Goal: Task Accomplishment & Management: Manage account settings

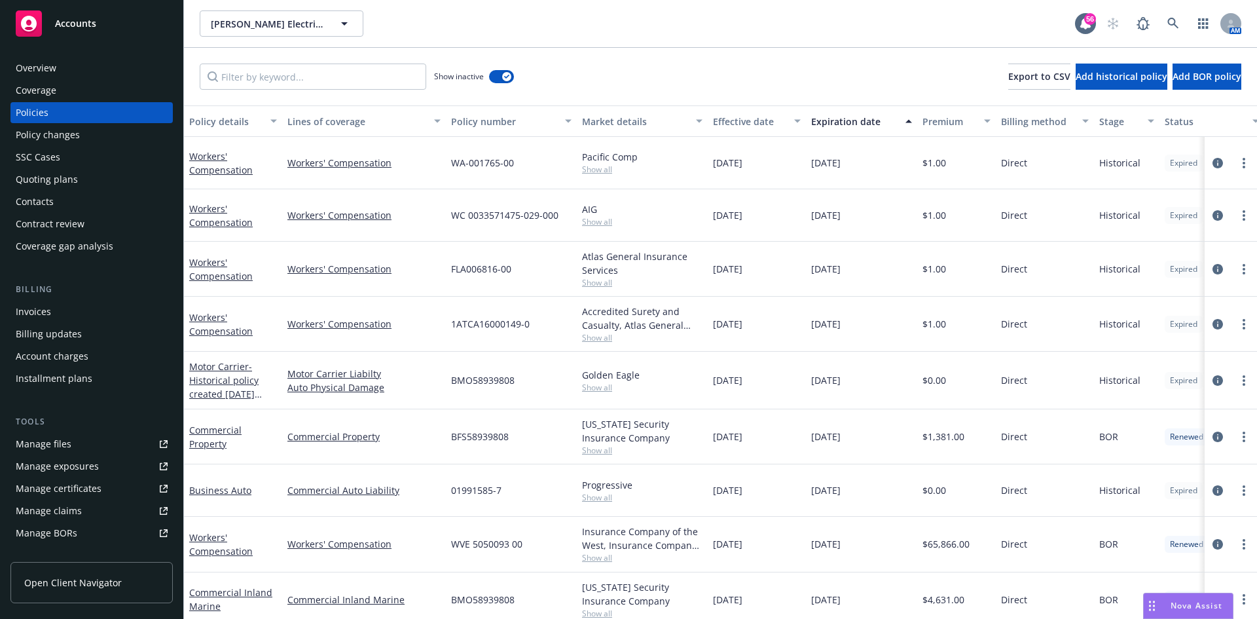
click at [864, 122] on div "Expiration date" at bounding box center [854, 122] width 86 height 14
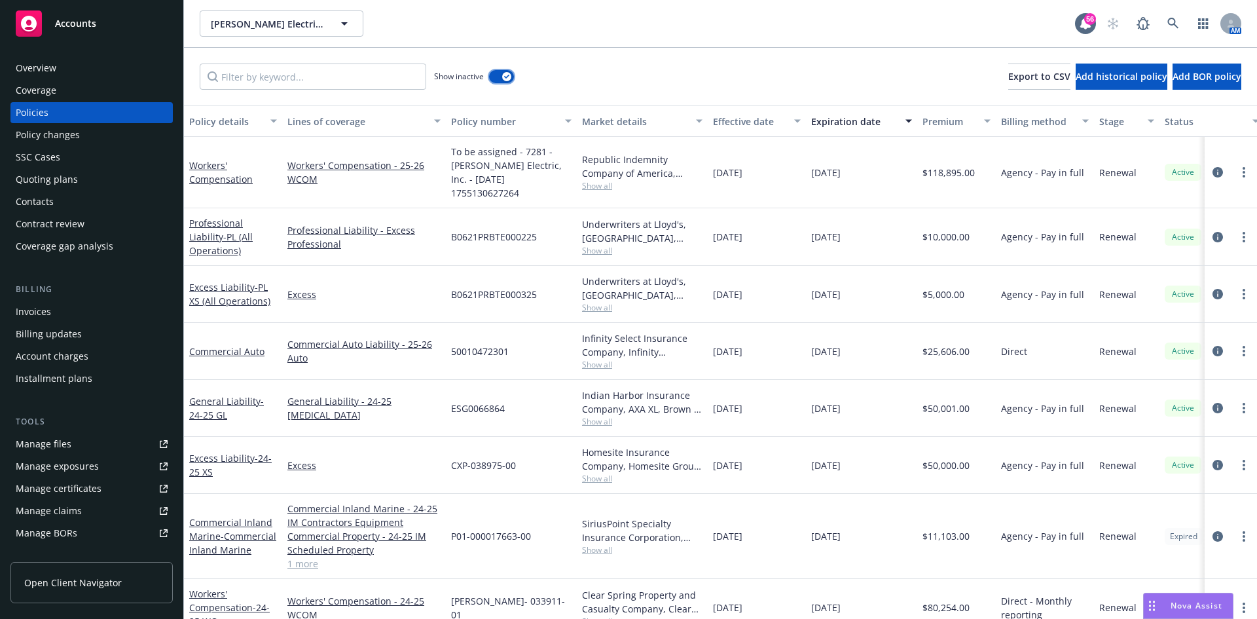
click at [502, 71] on button "button" at bounding box center [501, 76] width 25 height 13
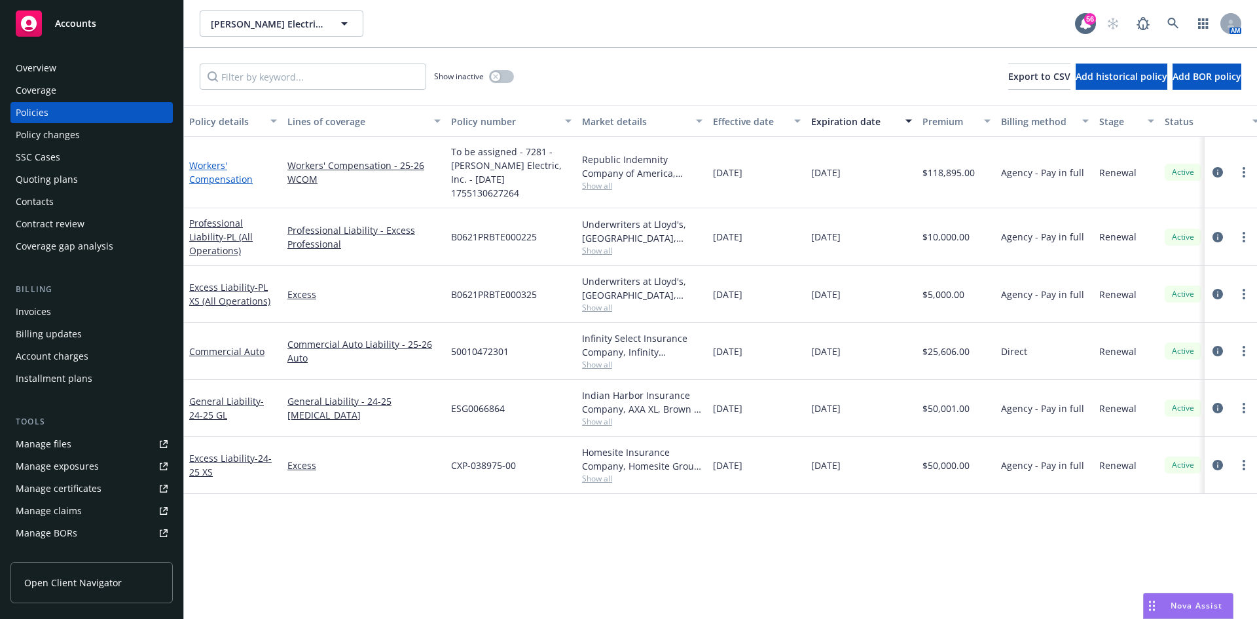
click at [217, 170] on link "Workers' Compensation" at bounding box center [221, 172] width 64 height 26
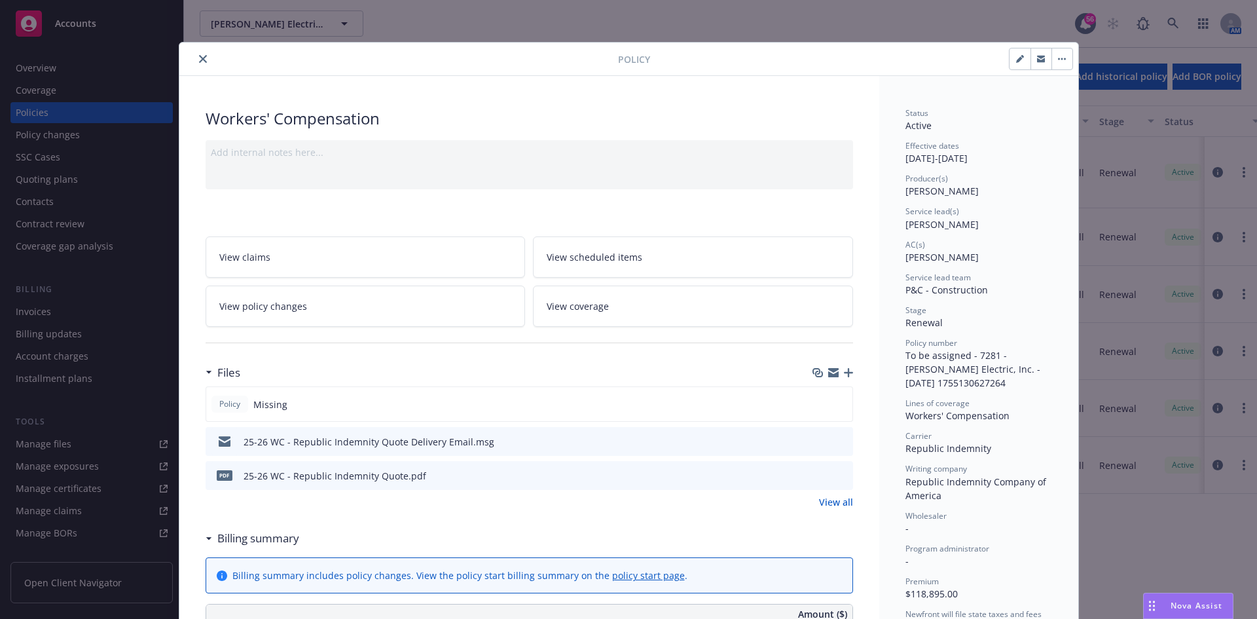
click at [1016, 56] on icon "button" at bounding box center [1020, 59] width 8 height 8
select select "RENEWAL"
select select "12"
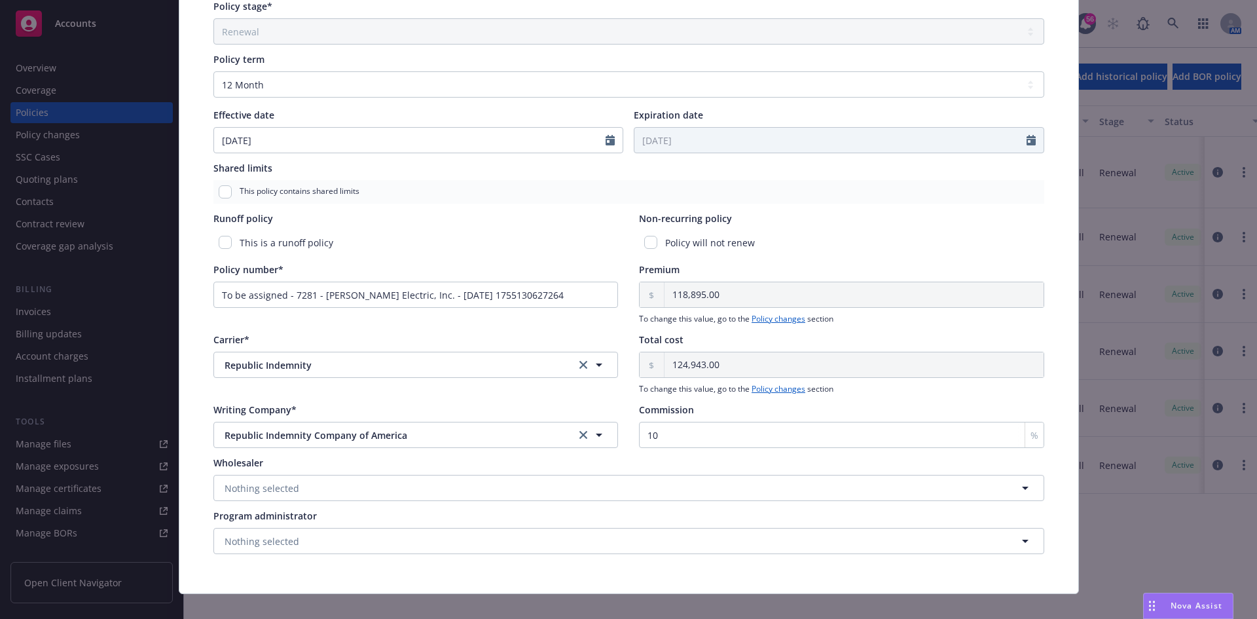
scroll to position [506, 0]
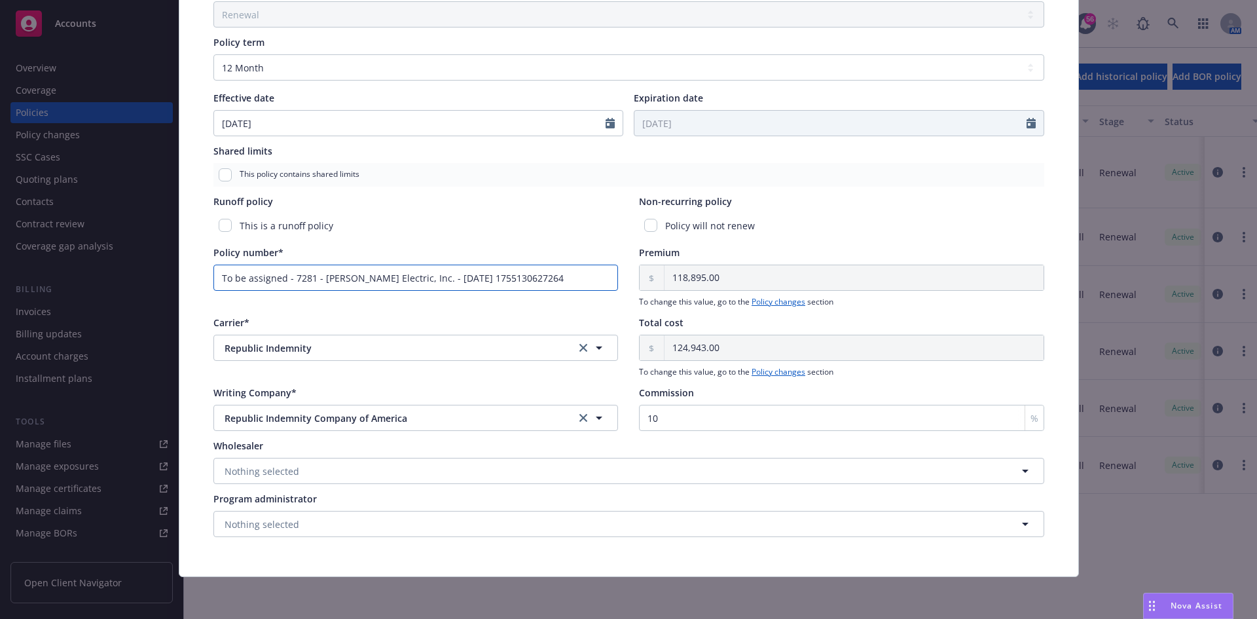
drag, startPoint x: 497, startPoint y: 276, endPoint x: 517, endPoint y: 276, distance: 20.3
click at [498, 276] on input "To be assigned - 7281 - RBT Electric, Inc. - 08/14/2025 1755130627264" at bounding box center [415, 278] width 405 height 26
click at [546, 277] on input "To be assigned - 7281 - RBT Electric, Inc. - 08/14/2025 1755130627264" at bounding box center [415, 278] width 405 height 26
drag, startPoint x: 549, startPoint y: 276, endPoint x: 39, endPoint y: 276, distance: 509.4
click at [39, 276] on div "Edit policy details Cancel Save Policy type* Workers' Compensation Display name…" at bounding box center [628, 309] width 1257 height 619
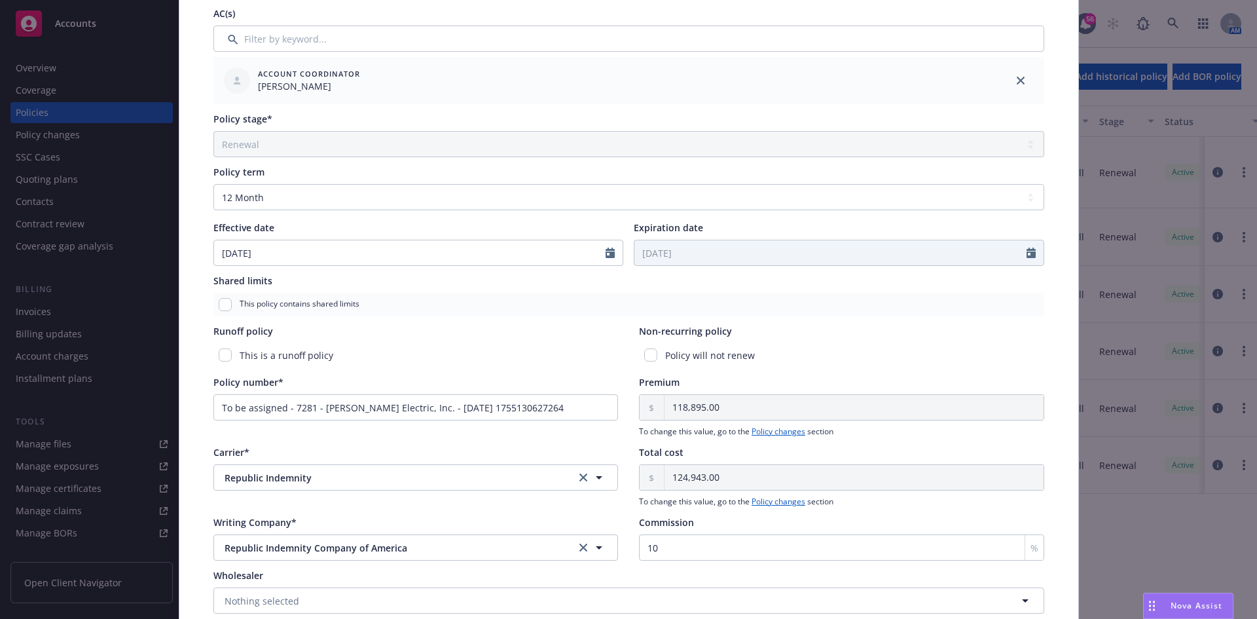
scroll to position [375, 0]
drag, startPoint x: 530, startPoint y: 415, endPoint x: 535, endPoint y: 406, distance: 10.6
click at [530, 415] on input "To be assigned - 7281 - RBT Electric, Inc. - 08/14/2025 1755130627264" at bounding box center [415, 409] width 405 height 26
drag, startPoint x: 536, startPoint y: 404, endPoint x: 0, endPoint y: 403, distance: 536.3
click at [0, 403] on div "Edit policy details Cancel Save Policy type* Workers' Compensation Display name…" at bounding box center [628, 309] width 1257 height 619
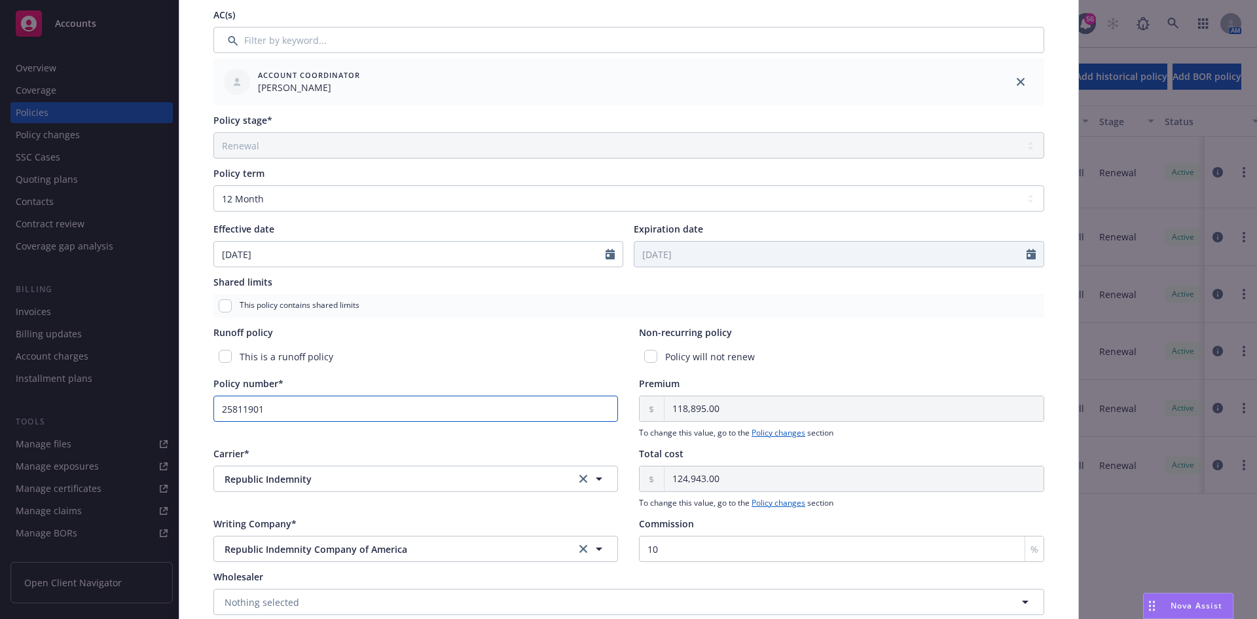
type input "25811901"
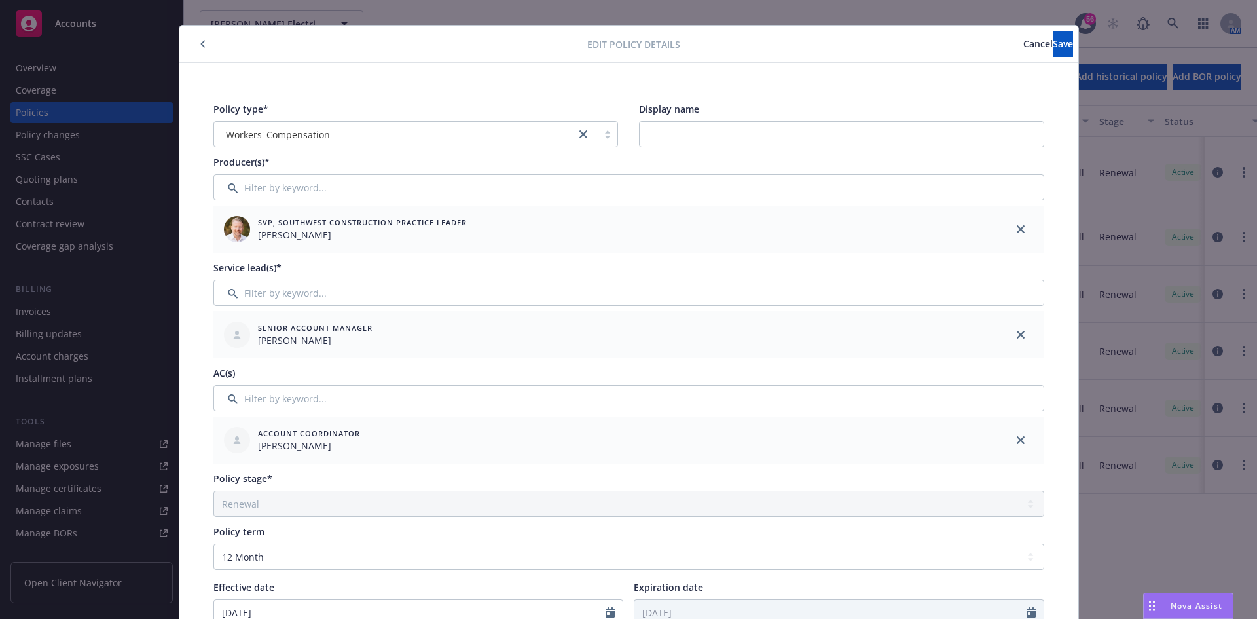
scroll to position [0, 0]
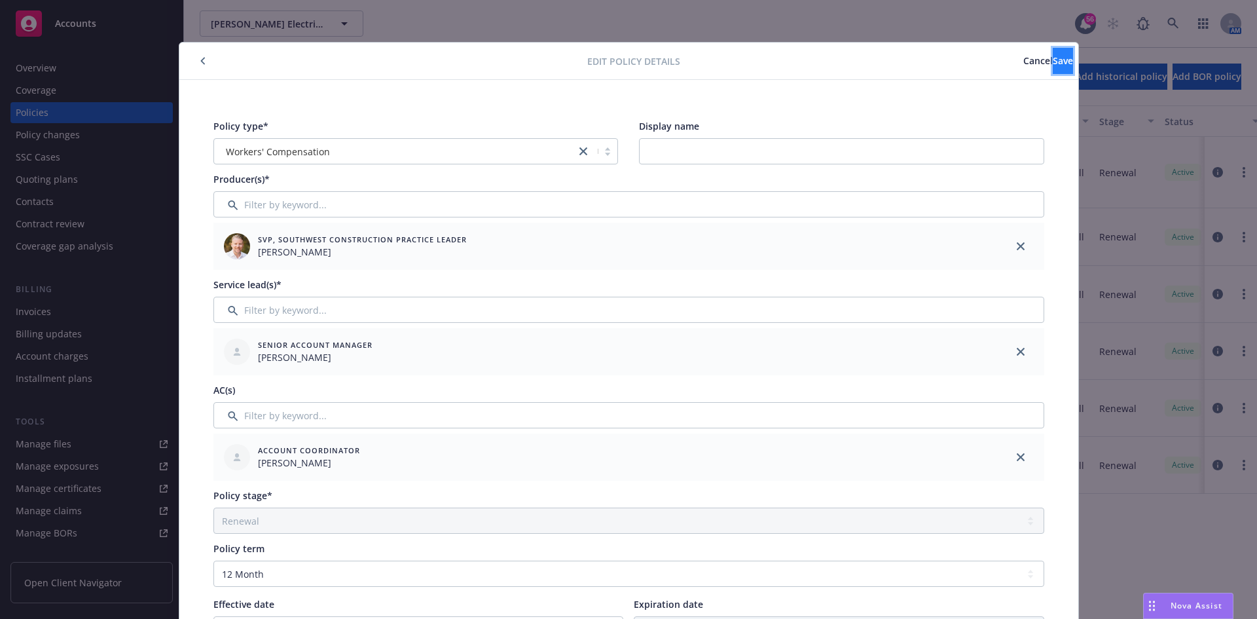
click at [1053, 65] on span "Save" at bounding box center [1063, 60] width 20 height 12
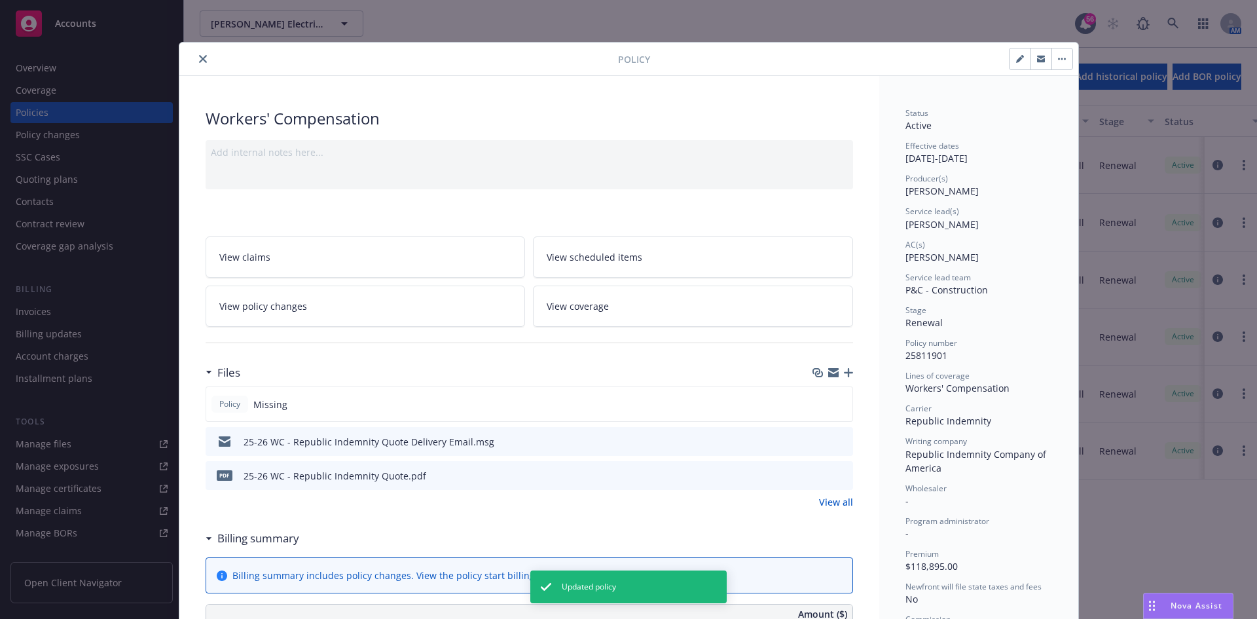
click at [202, 62] on button "close" at bounding box center [203, 59] width 16 height 16
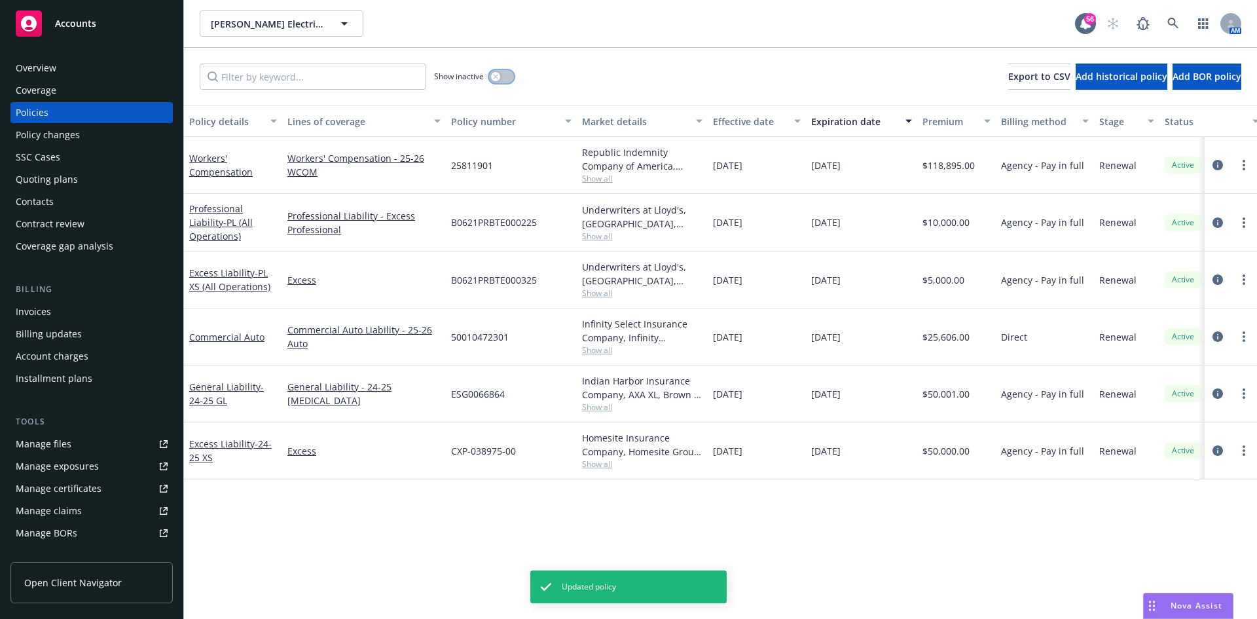
click at [511, 81] on button "button" at bounding box center [501, 76] width 25 height 13
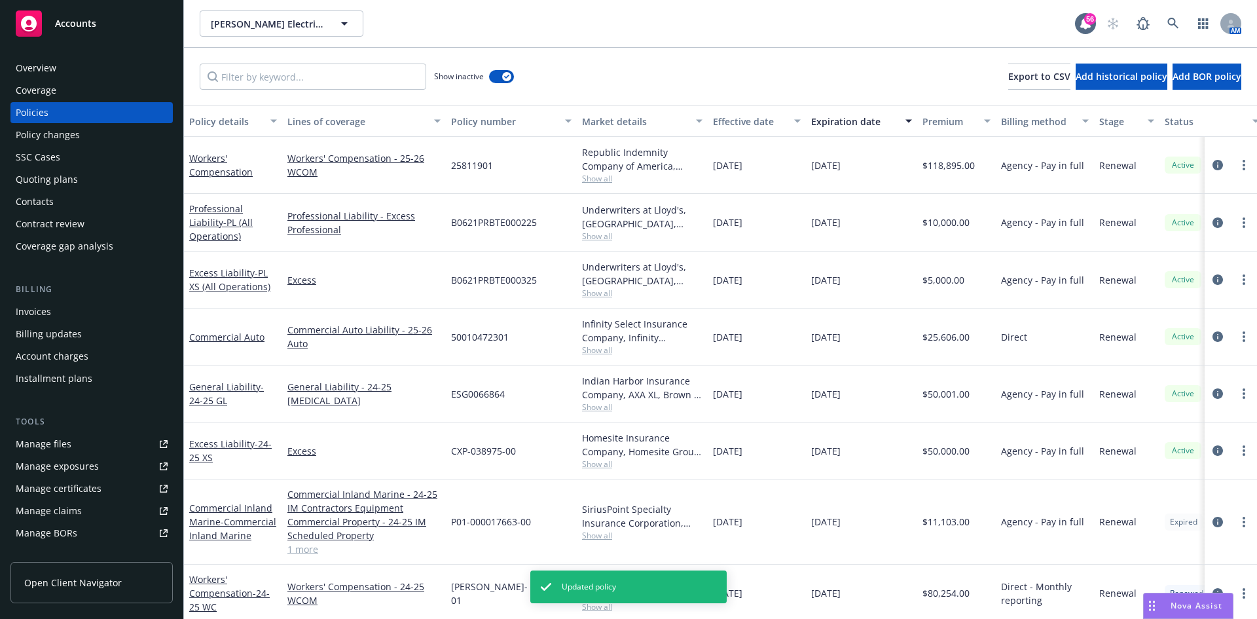
drag, startPoint x: 69, startPoint y: 183, endPoint x: 101, endPoint y: 175, distance: 33.0
click at [69, 183] on div "Quoting plans" at bounding box center [47, 179] width 62 height 21
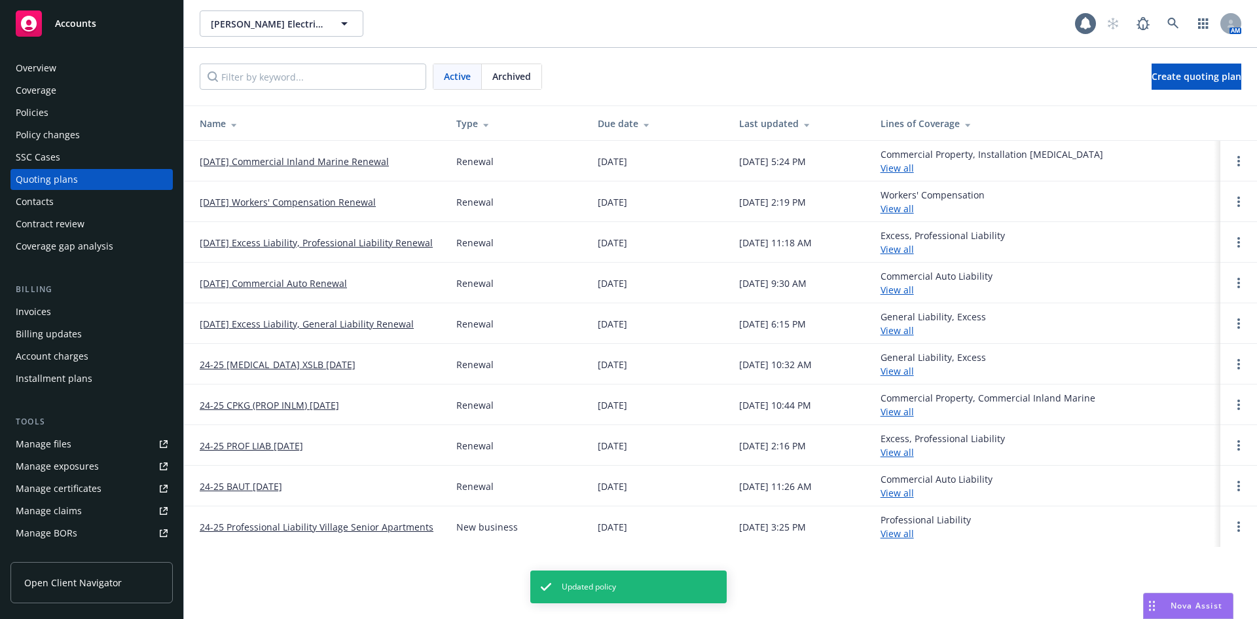
click at [352, 160] on link "[DATE] Commercial Inland Marine Renewal" at bounding box center [294, 162] width 189 height 14
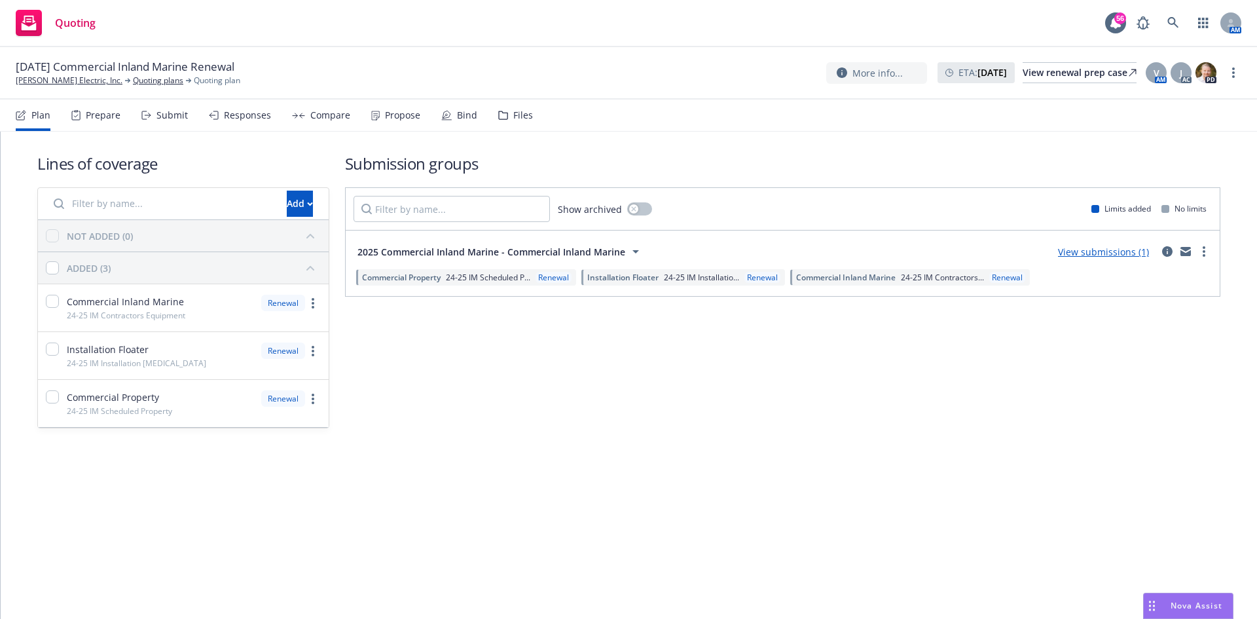
click at [1132, 252] on link "View submissions (1)" at bounding box center [1103, 252] width 91 height 12
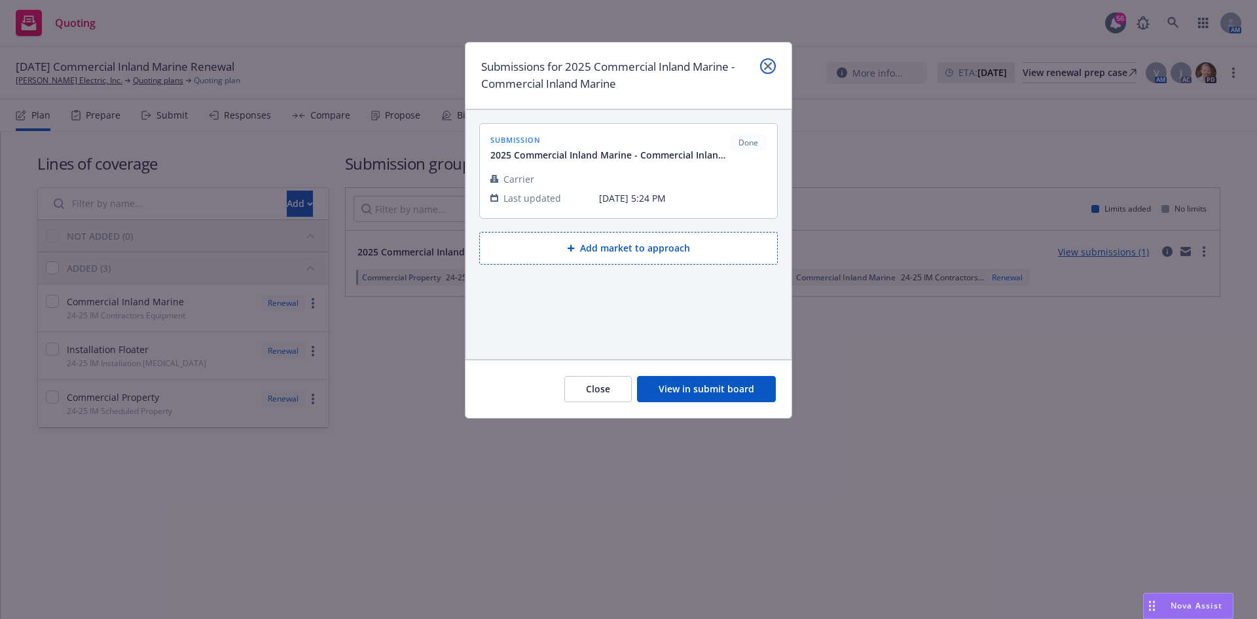
click at [766, 69] on icon "close" at bounding box center [768, 66] width 8 height 8
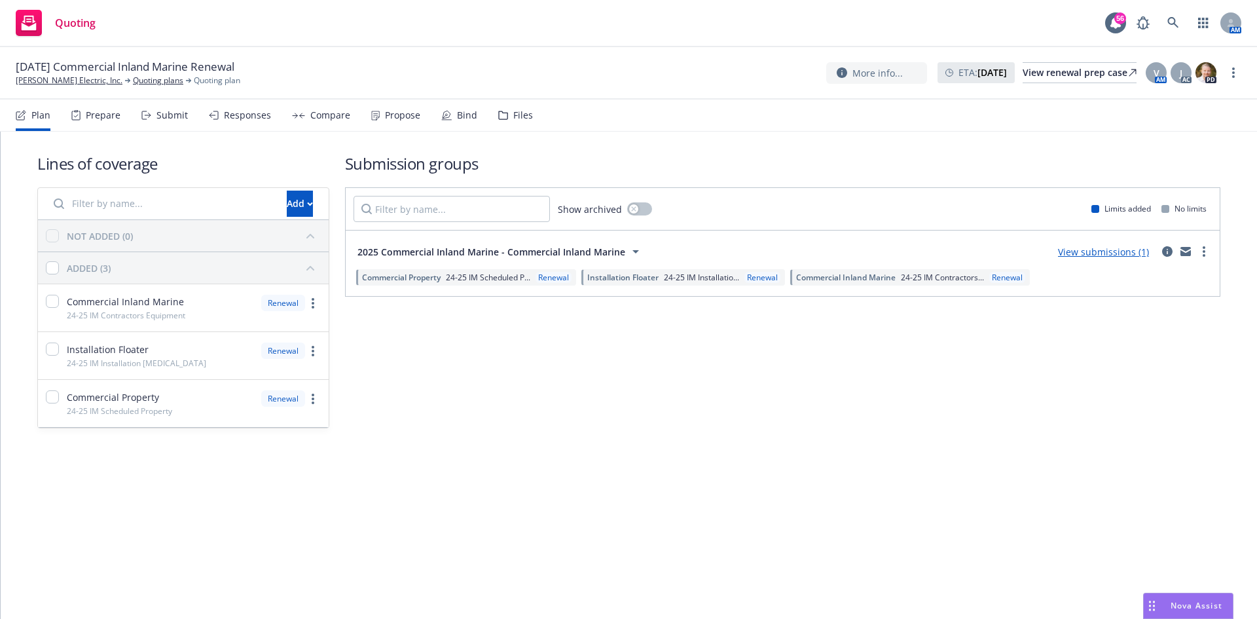
click at [399, 119] on div "Propose" at bounding box center [402, 115] width 35 height 10
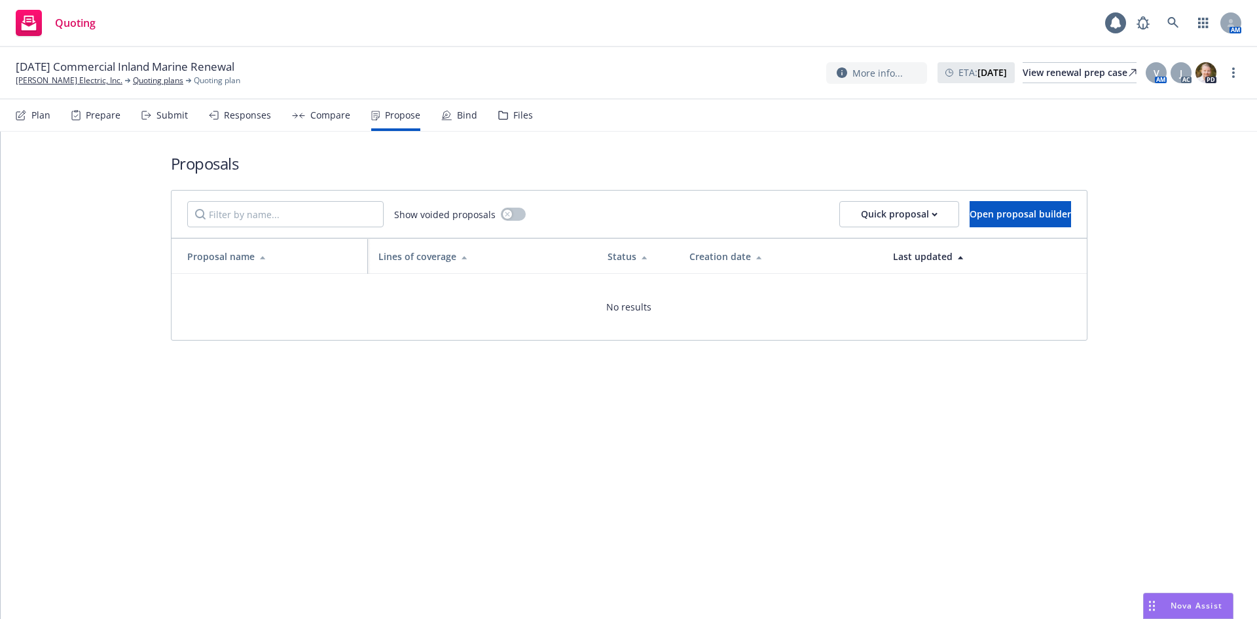
click at [451, 120] on div "Bind" at bounding box center [459, 115] width 36 height 31
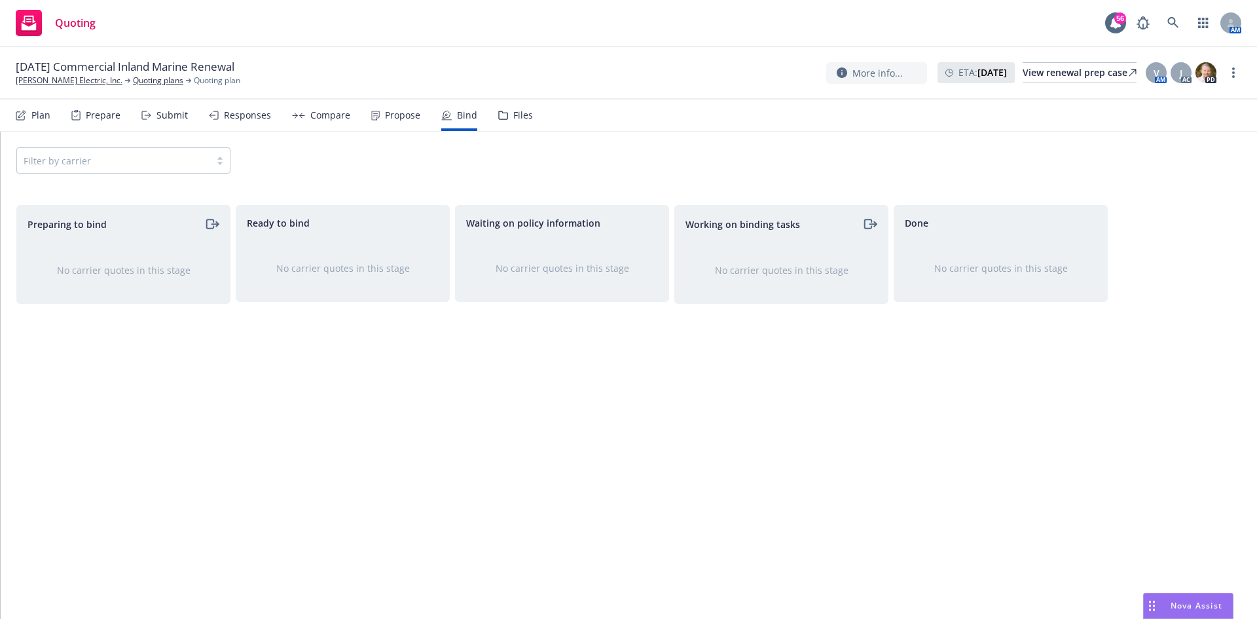
click at [325, 120] on div "Compare" at bounding box center [330, 115] width 40 height 10
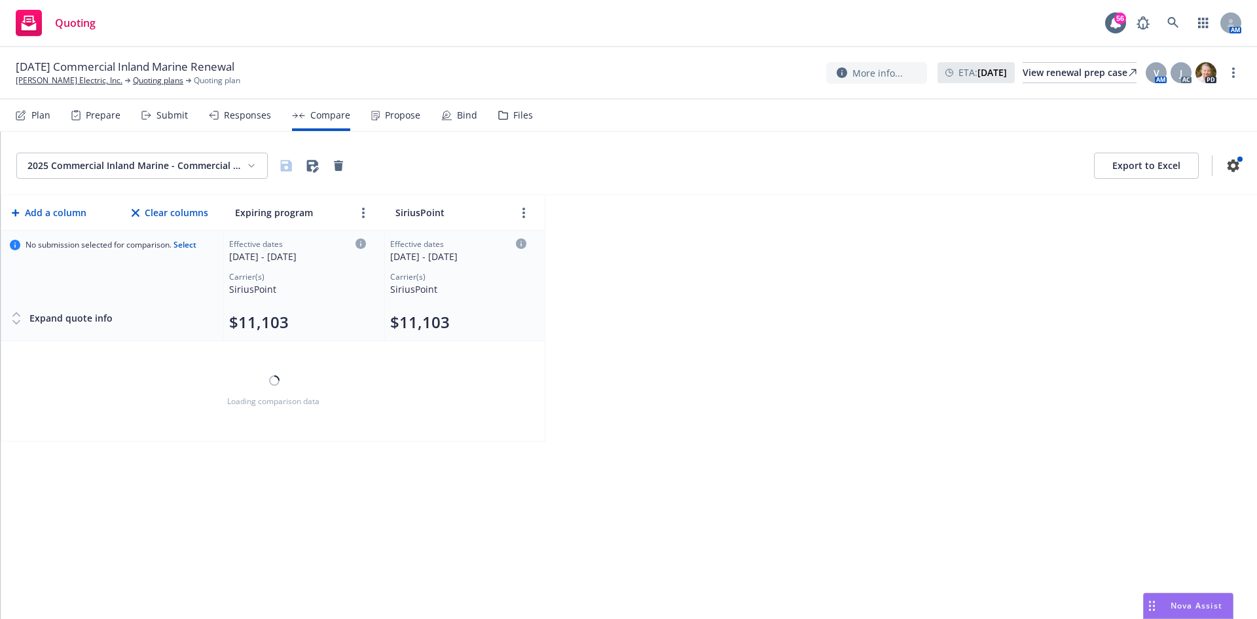
click at [409, 116] on div "Propose" at bounding box center [402, 115] width 35 height 10
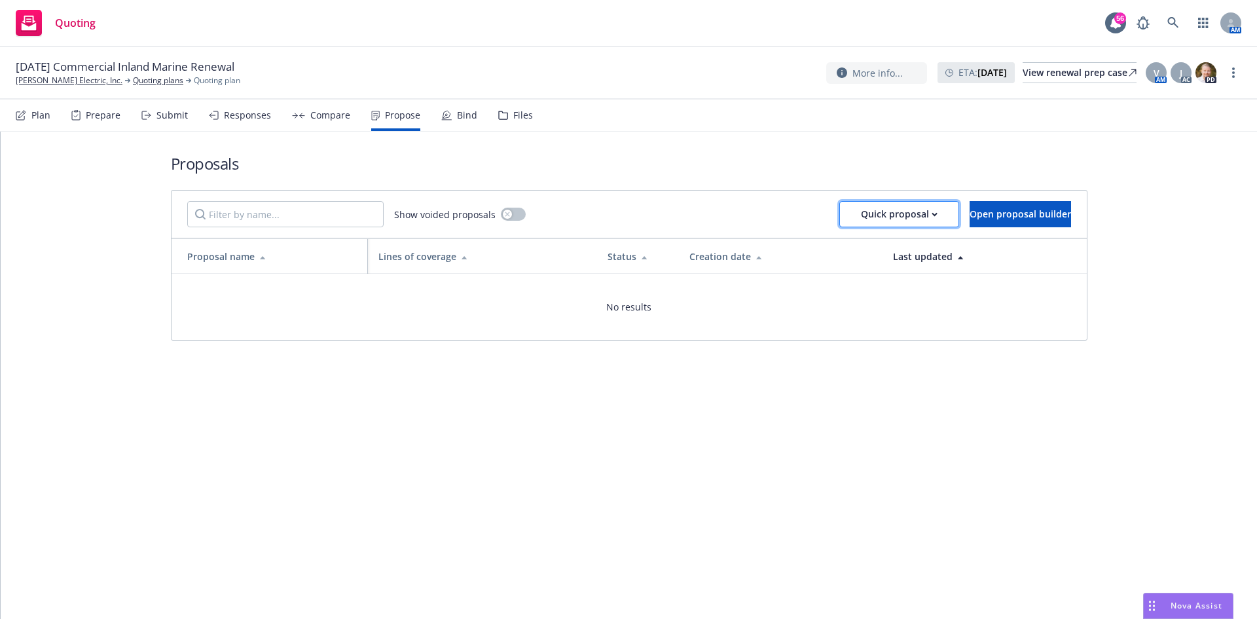
click at [883, 221] on div "Quick proposal" at bounding box center [899, 214] width 77 height 25
click at [561, 198] on div "Show voided proposals Quick proposal Open proposal builder" at bounding box center [629, 214] width 915 height 47
click at [523, 210] on div "Show voided proposals Quick proposal Open proposal builder" at bounding box center [629, 214] width 884 height 26
click at [515, 212] on button "button" at bounding box center [513, 214] width 25 height 13
click at [516, 213] on icon "button" at bounding box center [518, 214] width 5 height 4
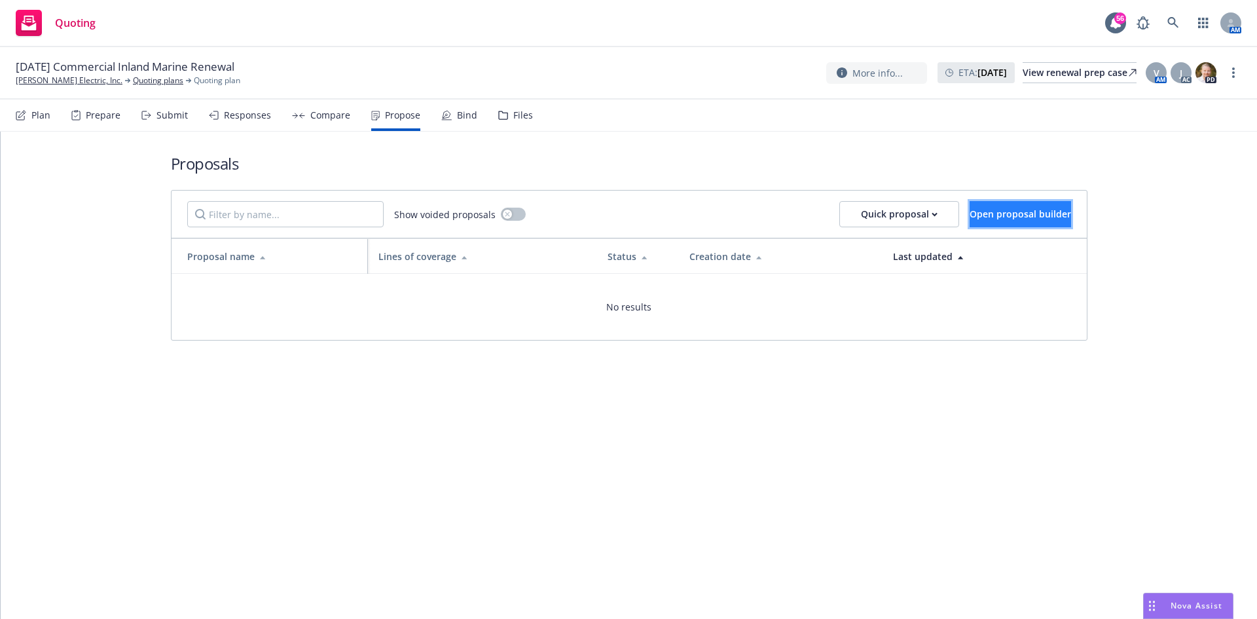
click at [970, 213] on button "Open proposal builder" at bounding box center [1020, 214] width 101 height 26
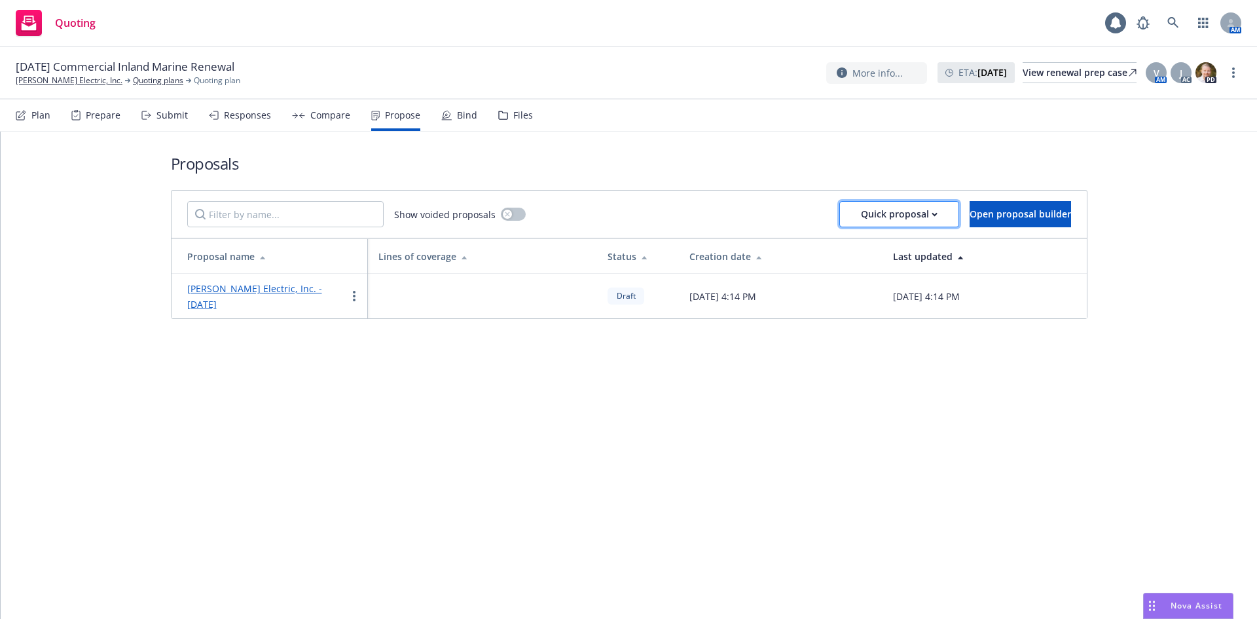
click at [866, 210] on div "Quick proposal" at bounding box center [899, 214] width 77 height 25
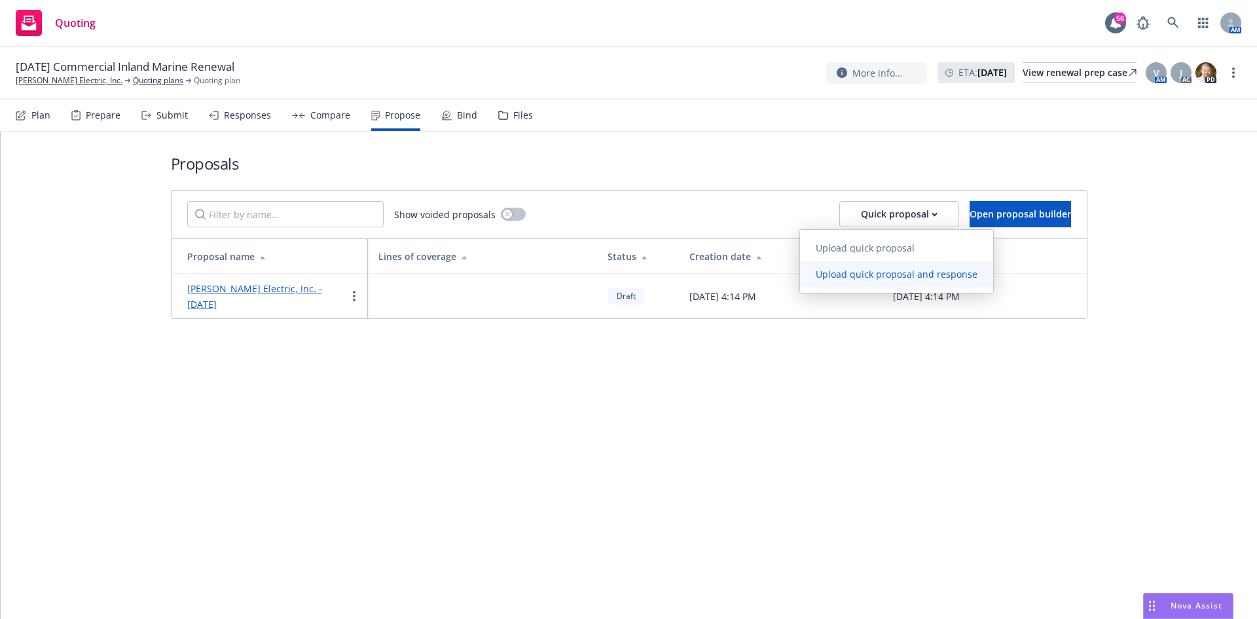
click at [878, 274] on span "Upload quick proposal and response" at bounding box center [896, 274] width 193 height 12
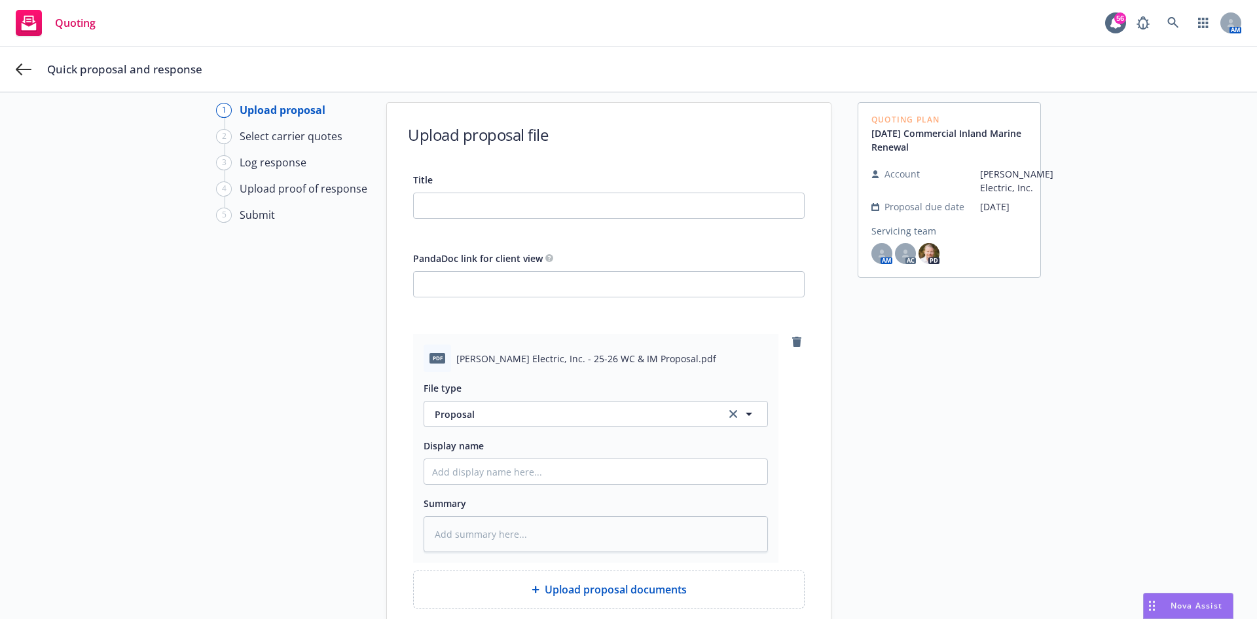
scroll to position [65, 0]
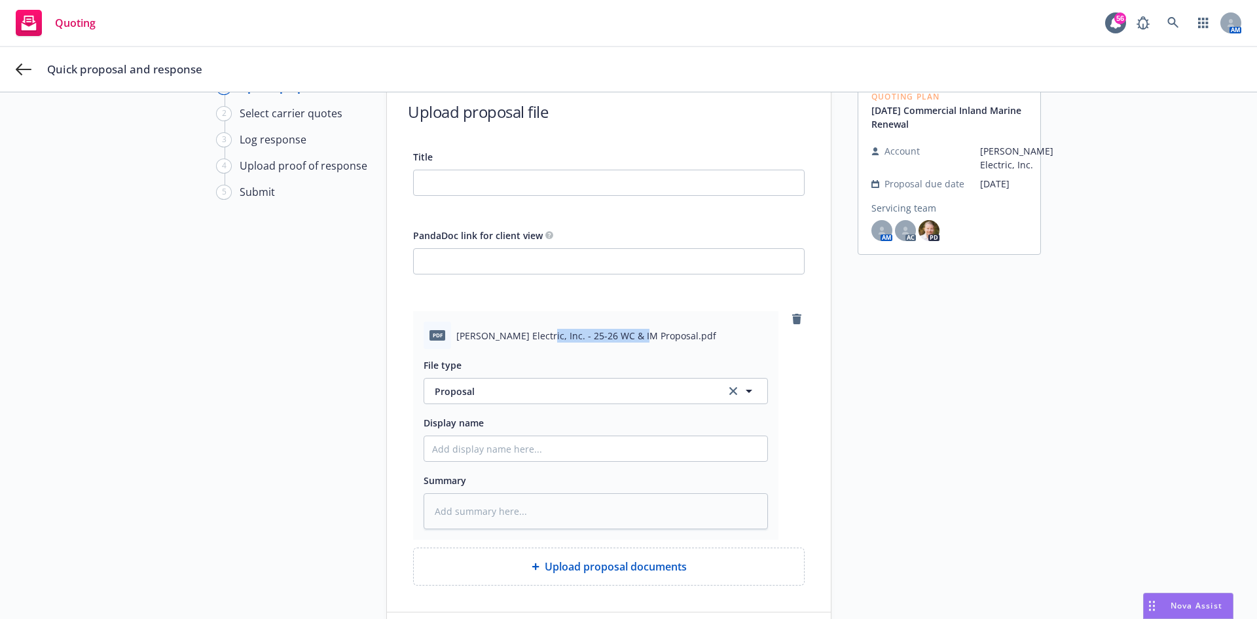
drag, startPoint x: 527, startPoint y: 335, endPoint x: 633, endPoint y: 334, distance: 105.4
click at [633, 334] on span "[PERSON_NAME] Electric, Inc. - 25-26 WC & IM Proposal.pdf" at bounding box center [586, 336] width 260 height 14
copy span "25-26 WC & IM Proposal"
click at [549, 462] on div "File type Proposal Proposal Display name Summary" at bounding box center [596, 439] width 344 height 180
click at [552, 450] on input "Display name" at bounding box center [595, 448] width 343 height 25
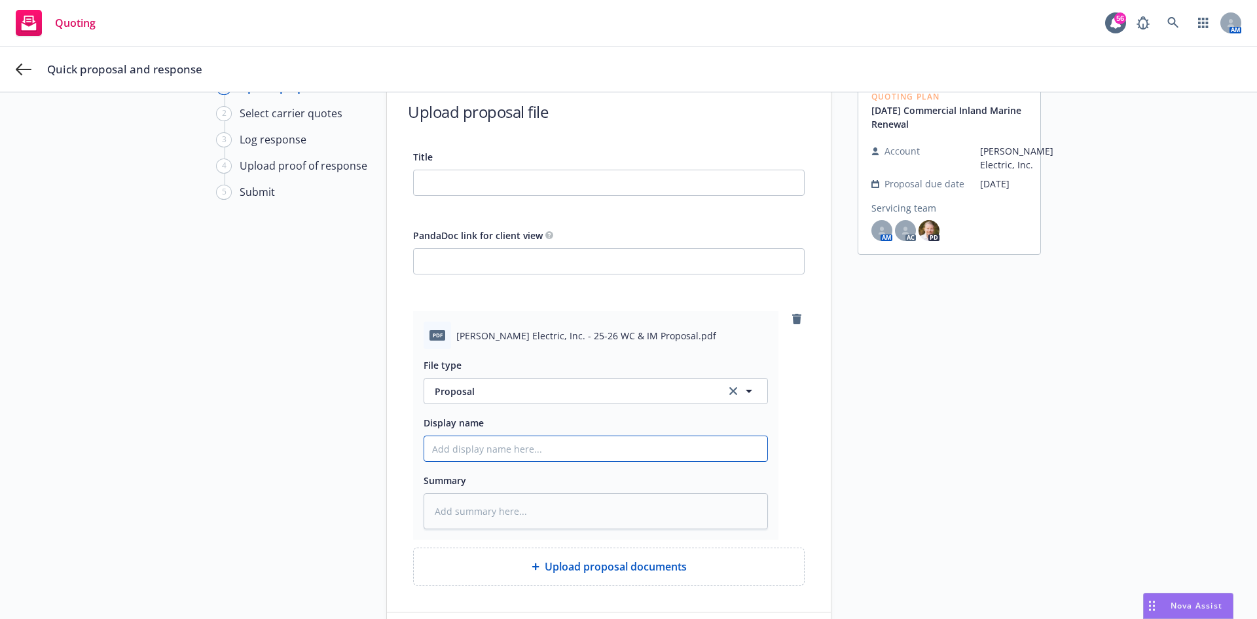
paste input "25-26 WC & IM Proposal"
type textarea "x"
type input "25-26 WC & IM Proposal"
click at [502, 190] on input "Title" at bounding box center [609, 182] width 390 height 25
paste input "25-26 WC & IM Proposal"
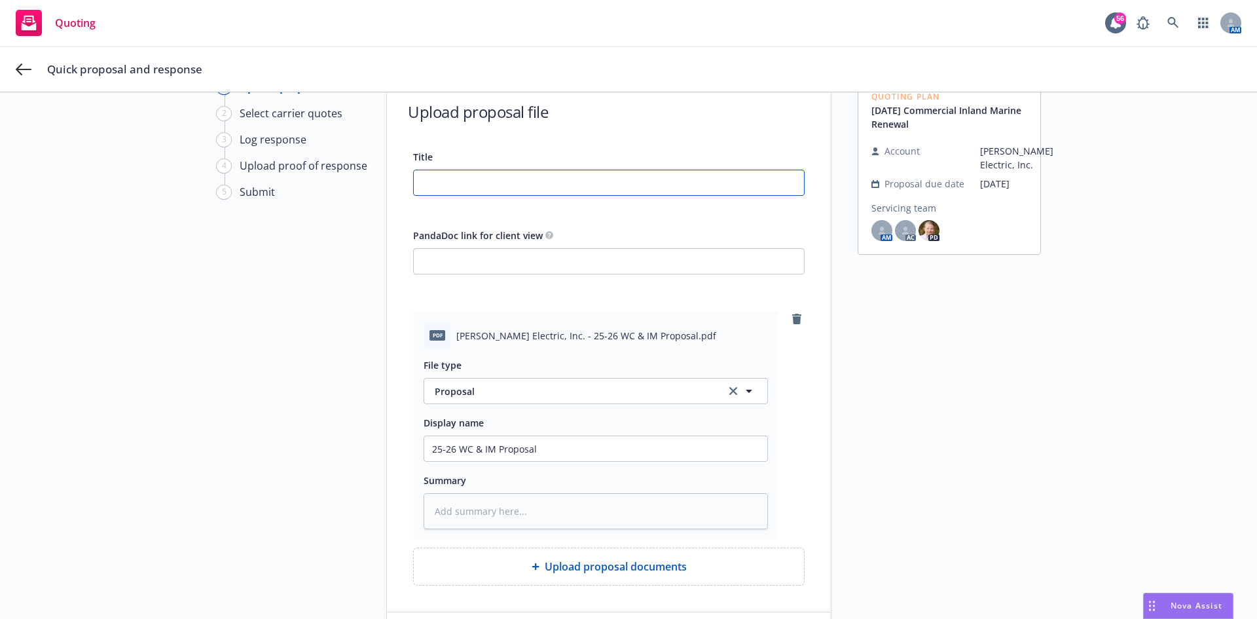
type input "25-26 WC & IM Proposal"
type textarea "x"
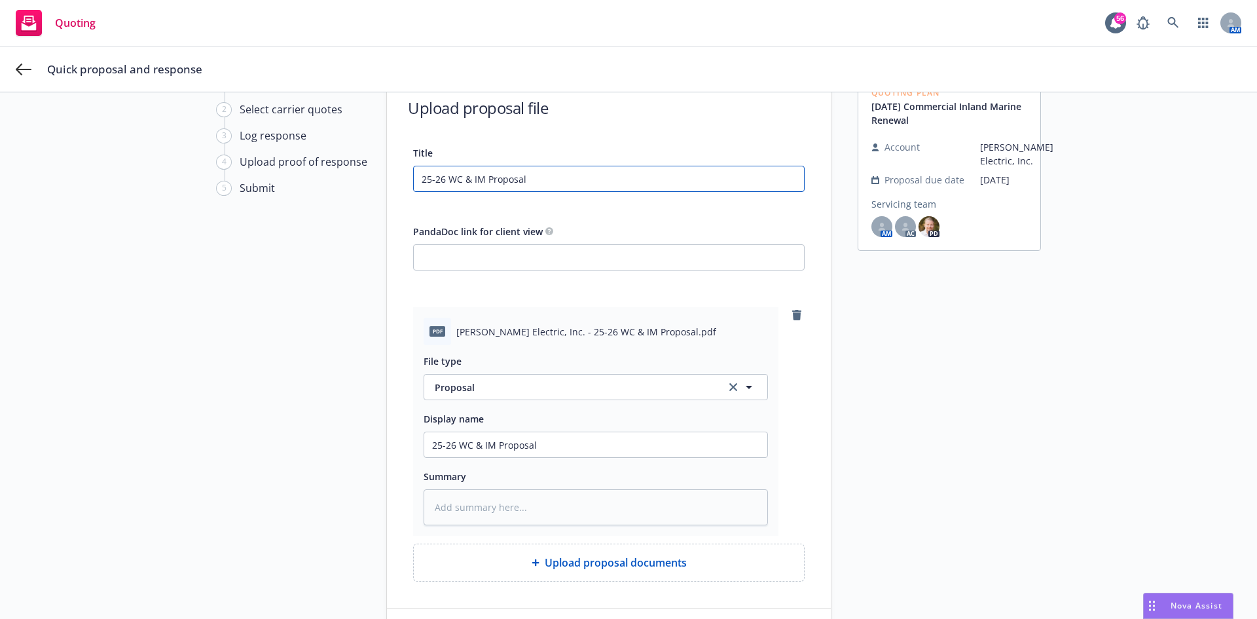
scroll to position [164, 0]
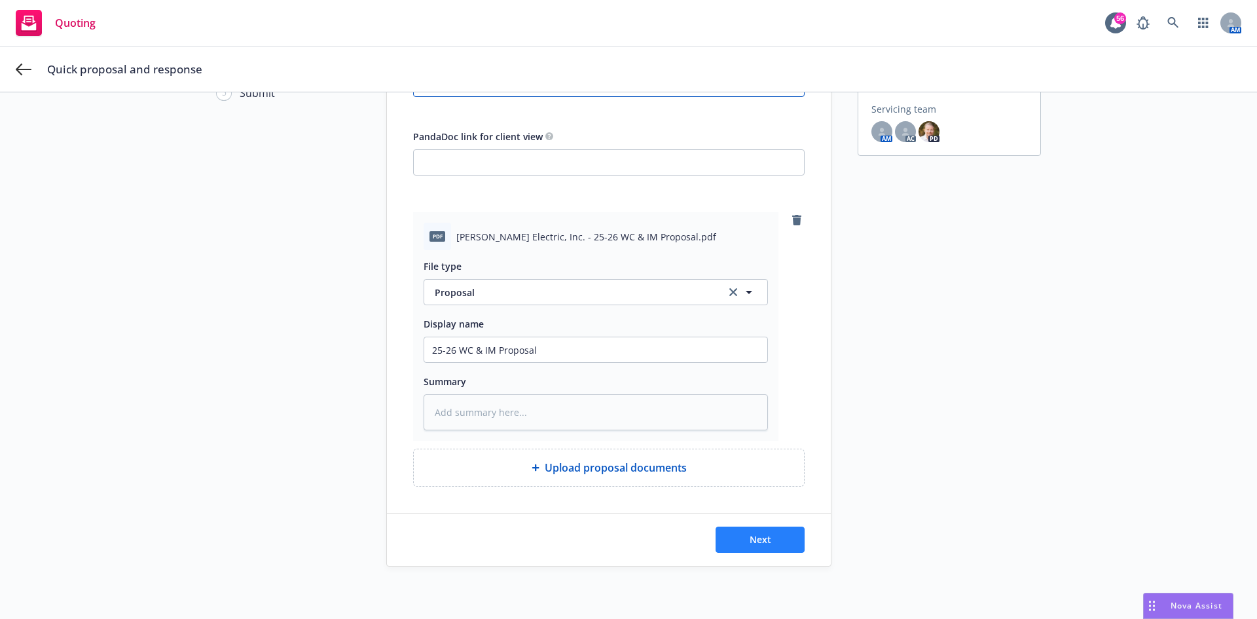
type input "25-26 WC & IM Proposal"
click at [798, 540] on button "Next" at bounding box center [760, 539] width 89 height 26
type textarea "x"
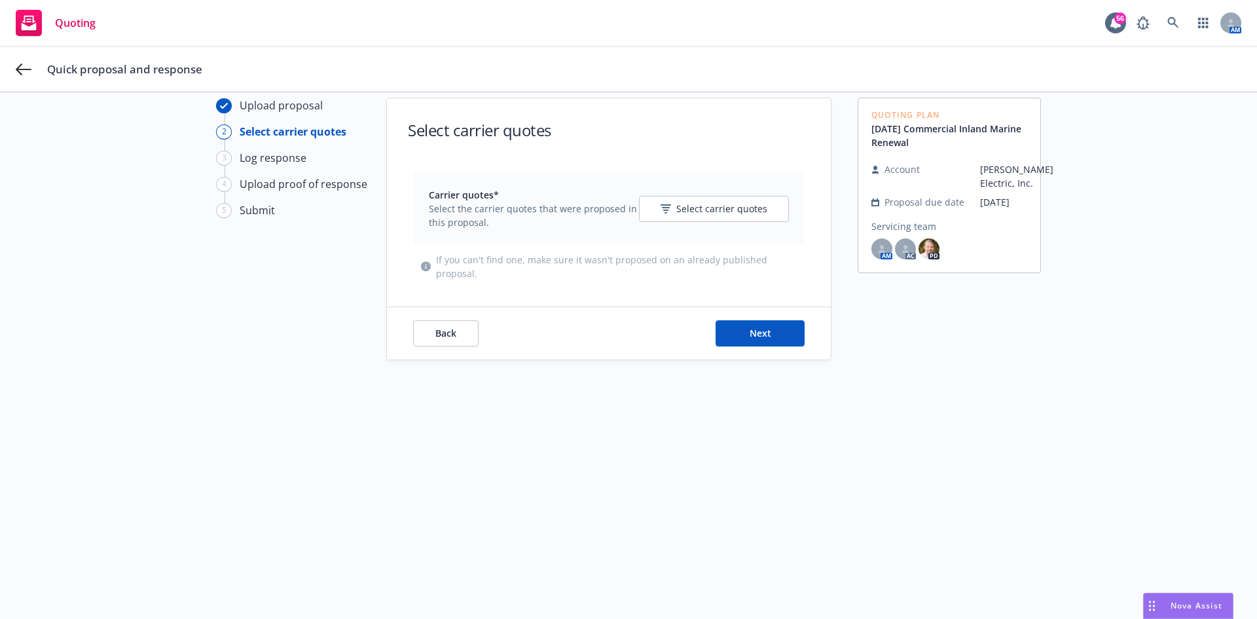
scroll to position [47, 0]
click at [689, 202] on span "Select carrier quotes" at bounding box center [721, 209] width 91 height 14
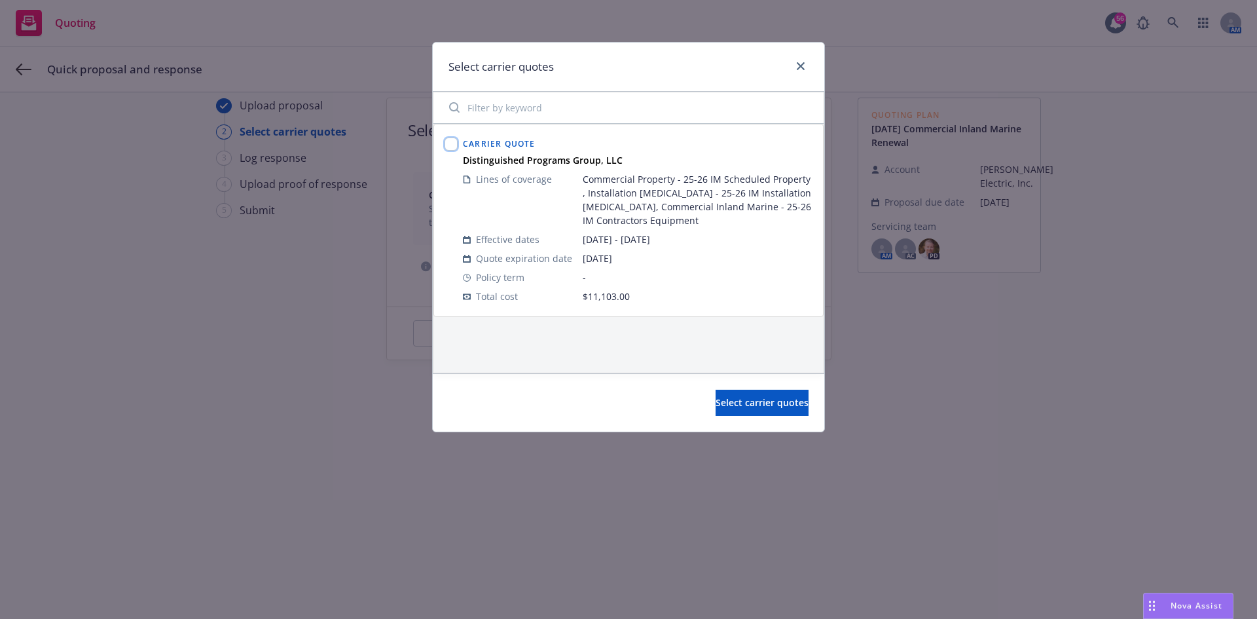
click at [448, 139] on input "checkbox" at bounding box center [451, 144] width 13 height 13
checkbox input "true"
click at [716, 401] on span "Select carrier quotes" at bounding box center [762, 402] width 93 height 12
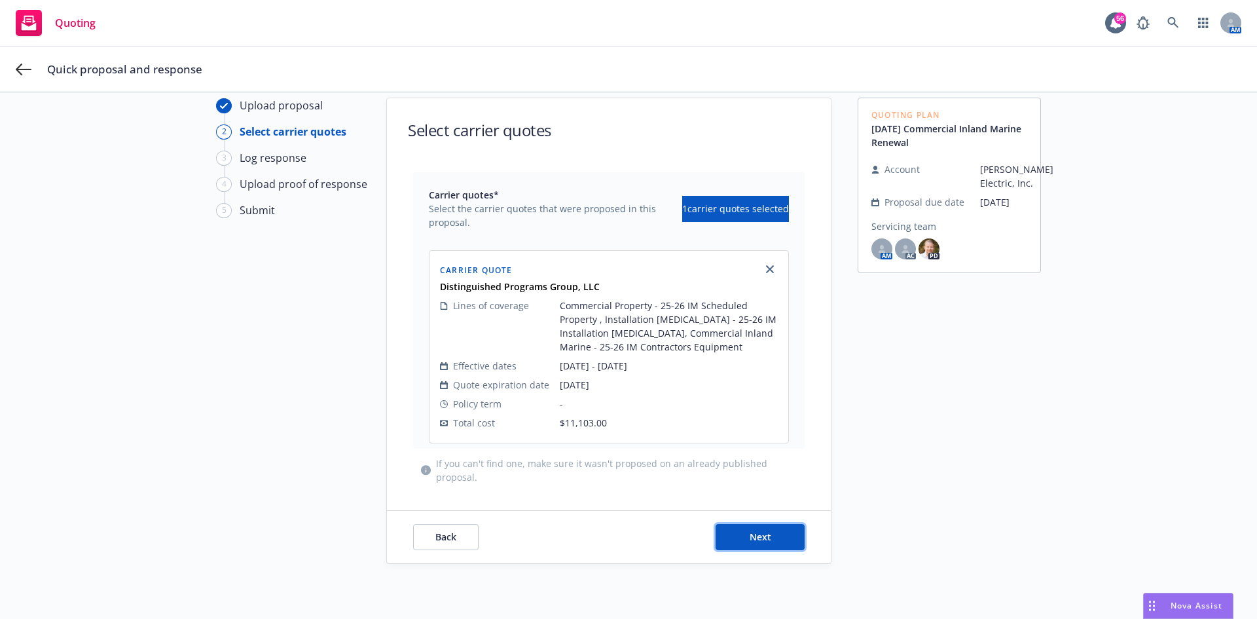
click at [779, 548] on button "Next" at bounding box center [760, 537] width 89 height 26
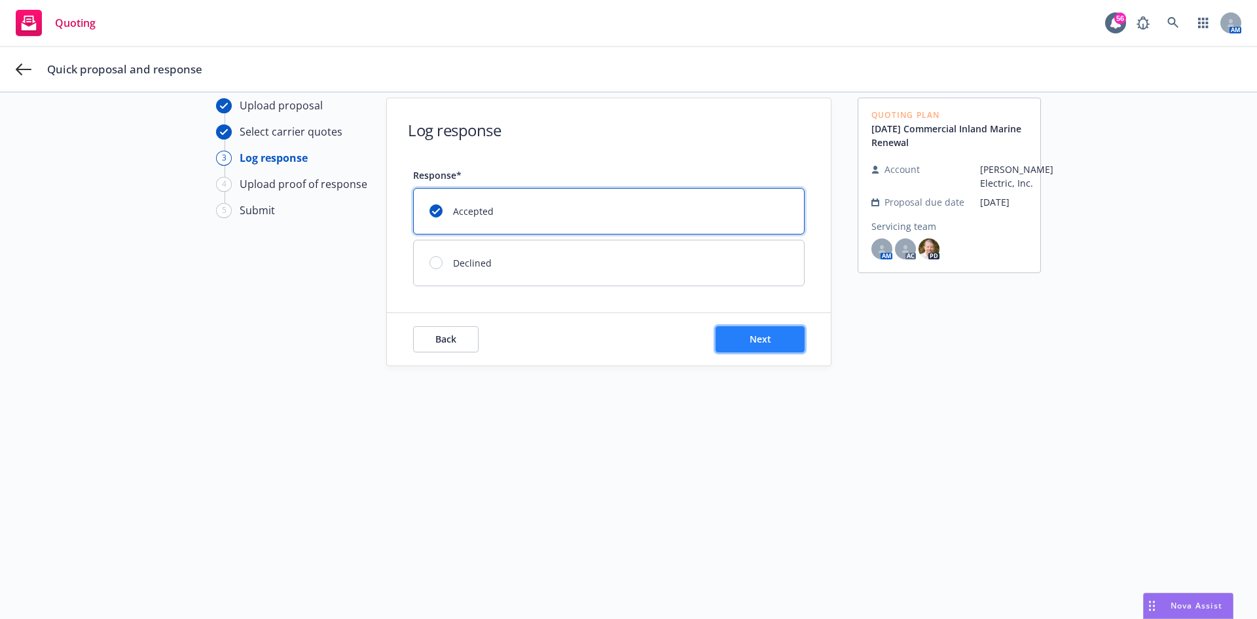
click at [765, 335] on span "Next" at bounding box center [761, 339] width 22 height 12
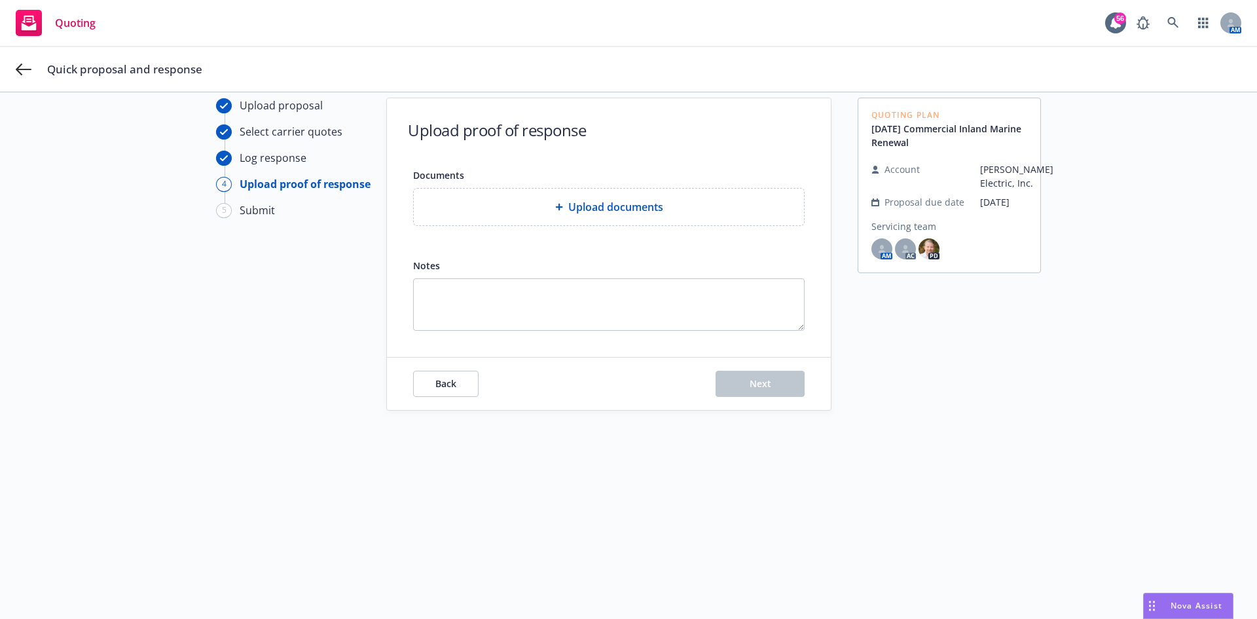
click at [606, 217] on div "Upload documents" at bounding box center [609, 207] width 390 height 37
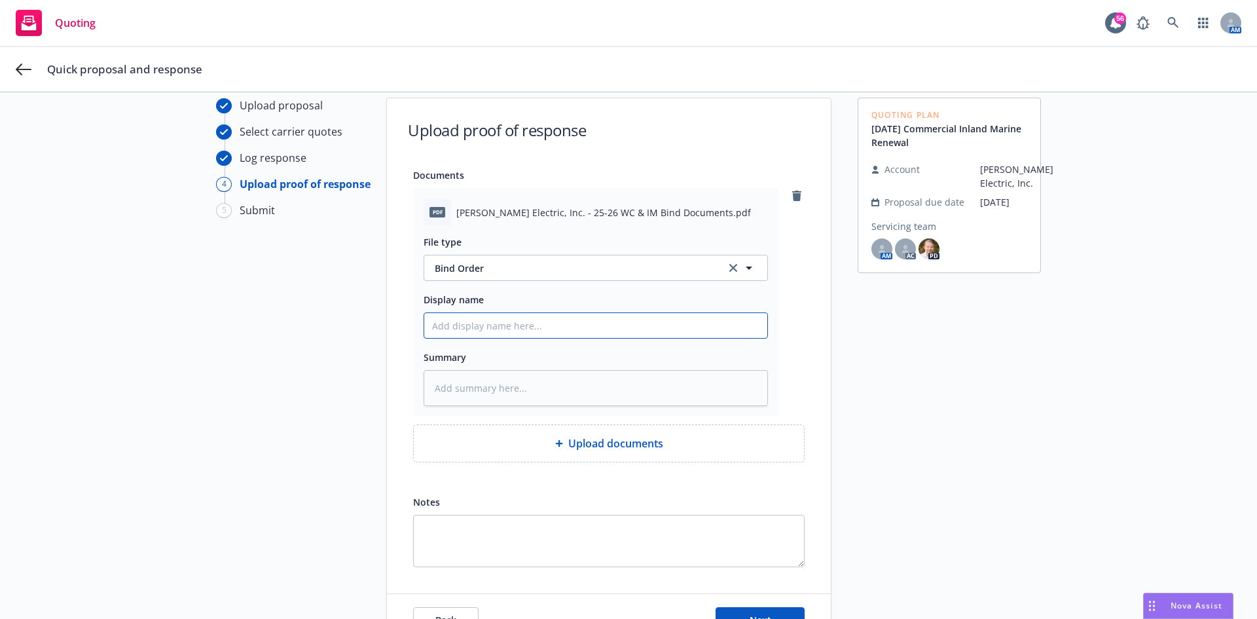
click at [542, 331] on input "Display name" at bounding box center [595, 325] width 343 height 25
paste input "25-26 WC & IM Proposal"
type textarea "x"
type input "25-26 WC & IM Proposal"
type textarea "x"
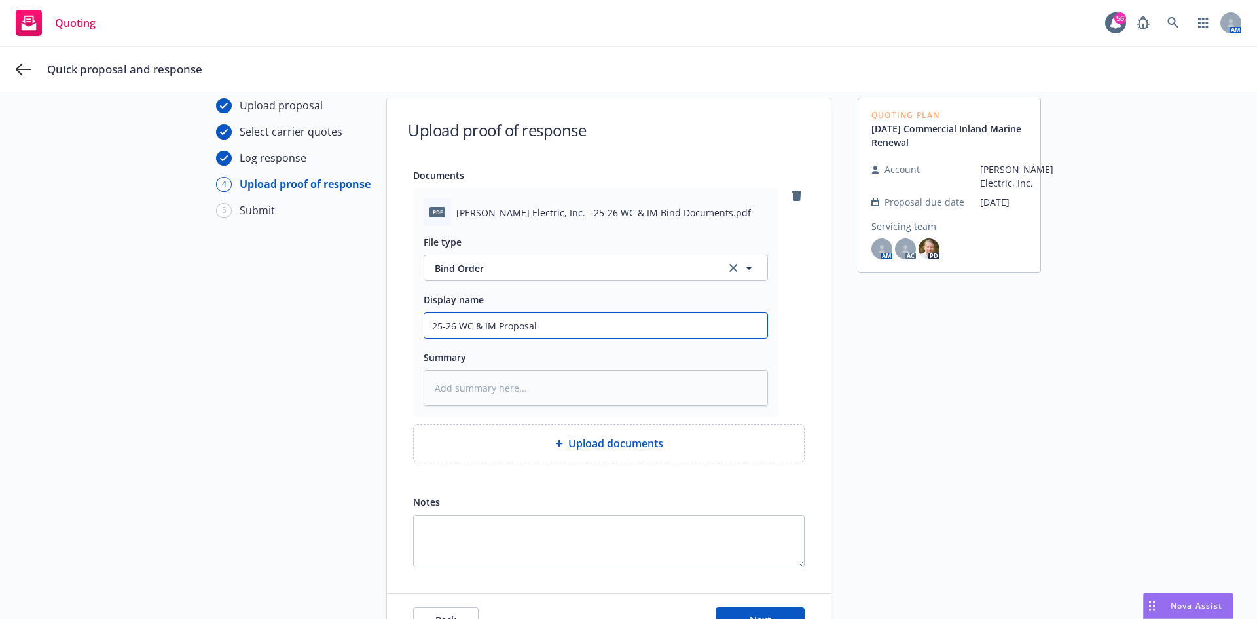
type input "25-26 WC & IM Proposal"
type textarea "x"
type input "25-26 WC & IM Proposal /"
type textarea "x"
type input "25-26 WC & IM Proposal /"
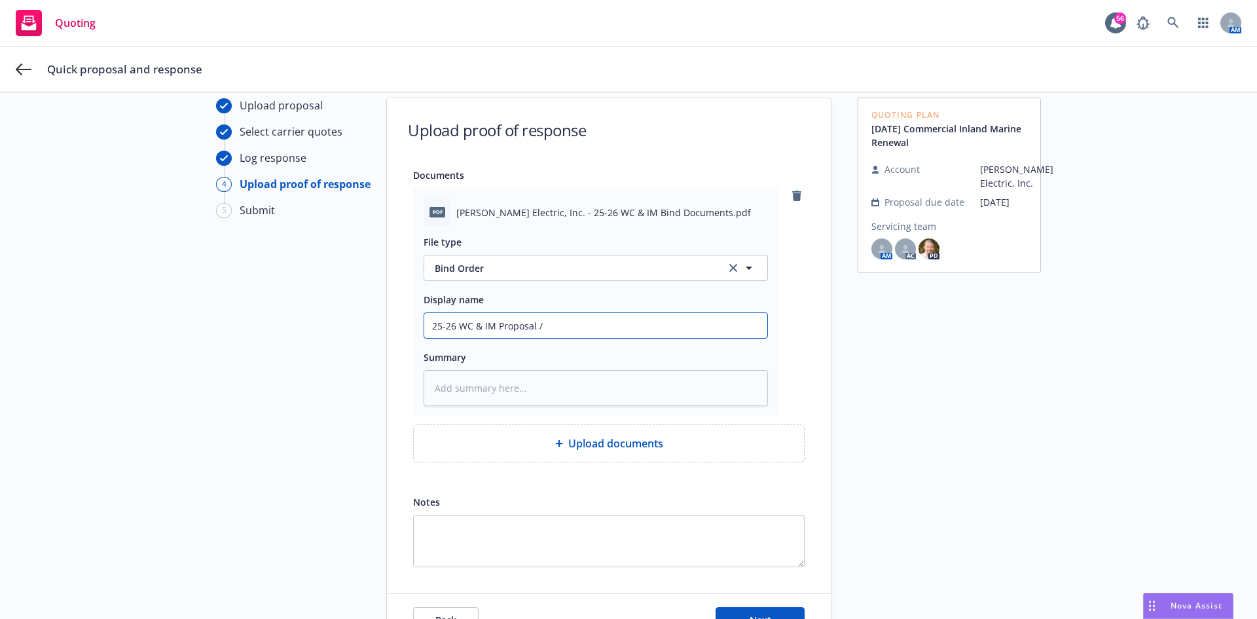
type textarea "x"
type input "25-26 WC & IM Proposal / A"
type textarea "x"
type input "25-26 WC & IM Proposal / Ac"
type textarea "x"
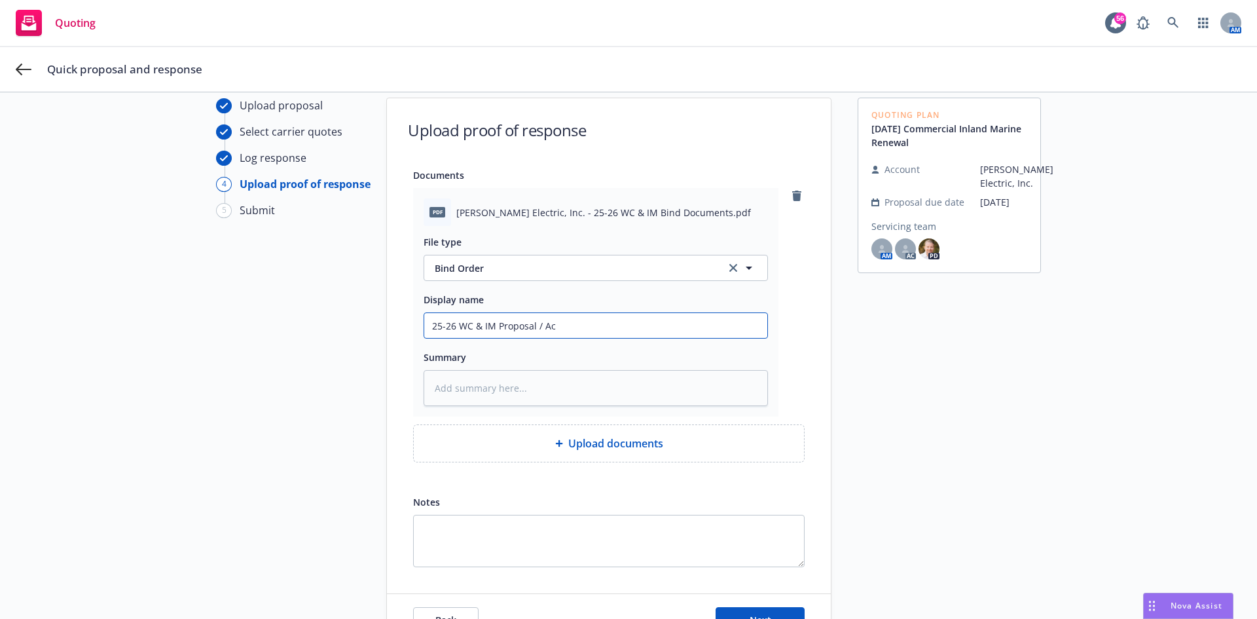
type input "25-26 WC & IM Proposal / Acc"
type textarea "x"
type input "25-26 WC & IM Proposal / Acce"
type textarea "x"
type input "25-26 WC & IM Proposal / Accep"
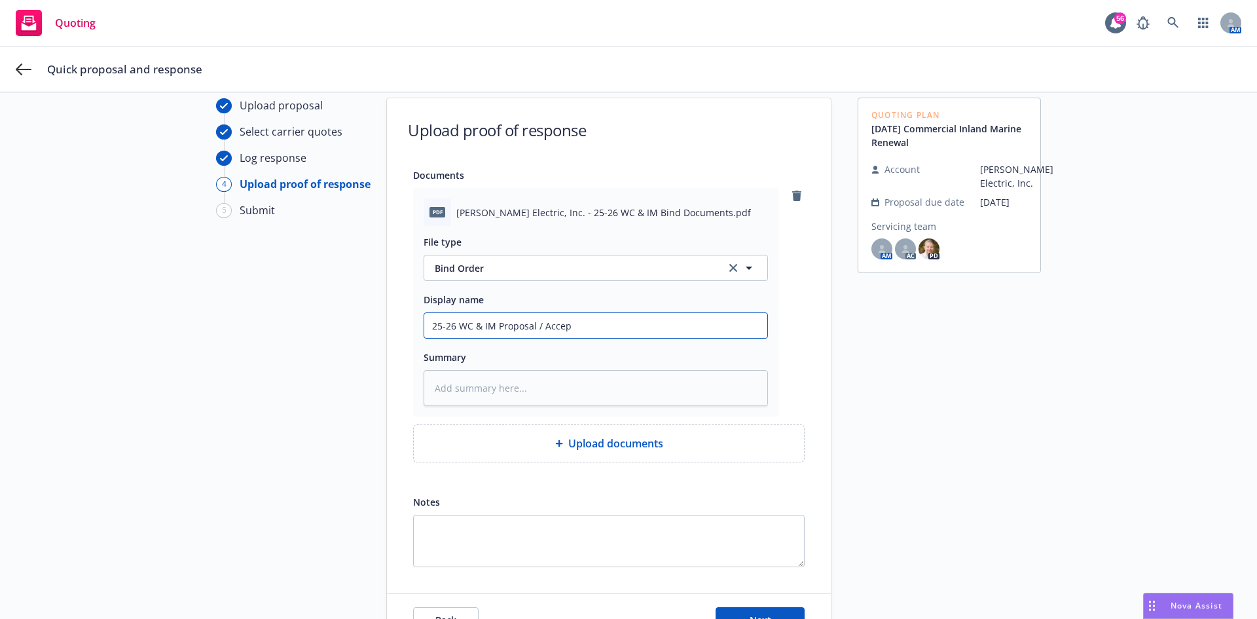
type textarea "x"
type input "25-26 WC & IM Proposal / Accept"
type textarea "x"
type input "25-26 WC & IM Proposal / Accepta"
type textarea "x"
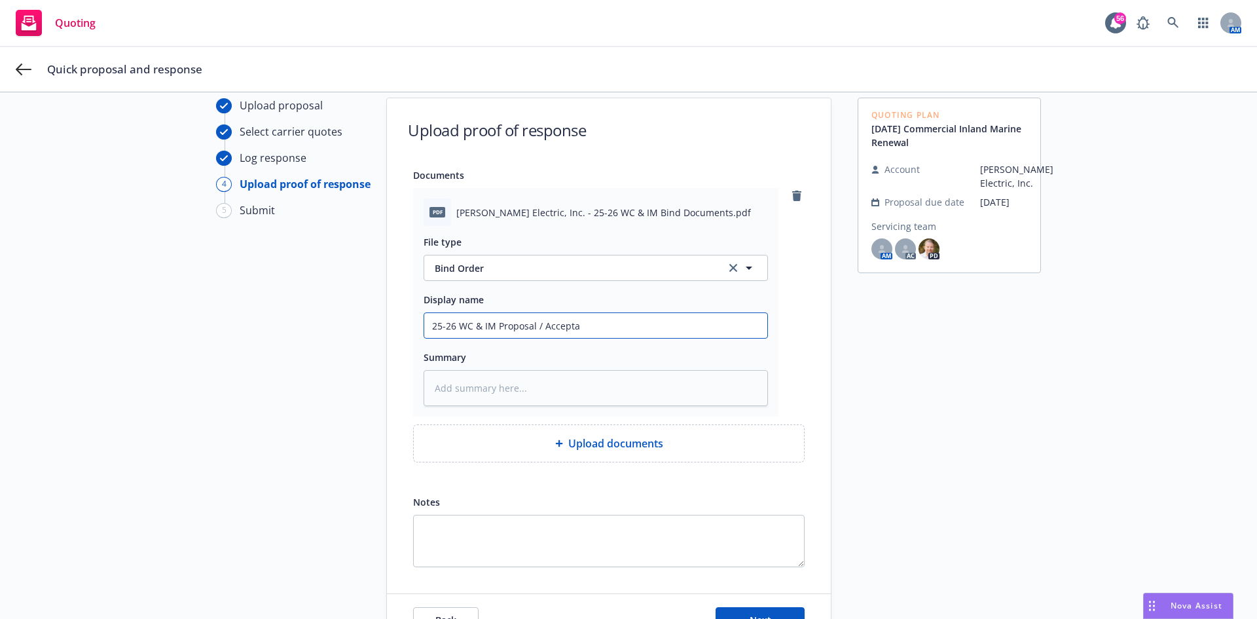
type input "25-26 WC & IM Proposal / Acceptan"
type textarea "x"
type input "25-26 WC & IM Proposal / Acceptanc"
type textarea "x"
type input "25-26 WC & IM Proposal / Acceptance"
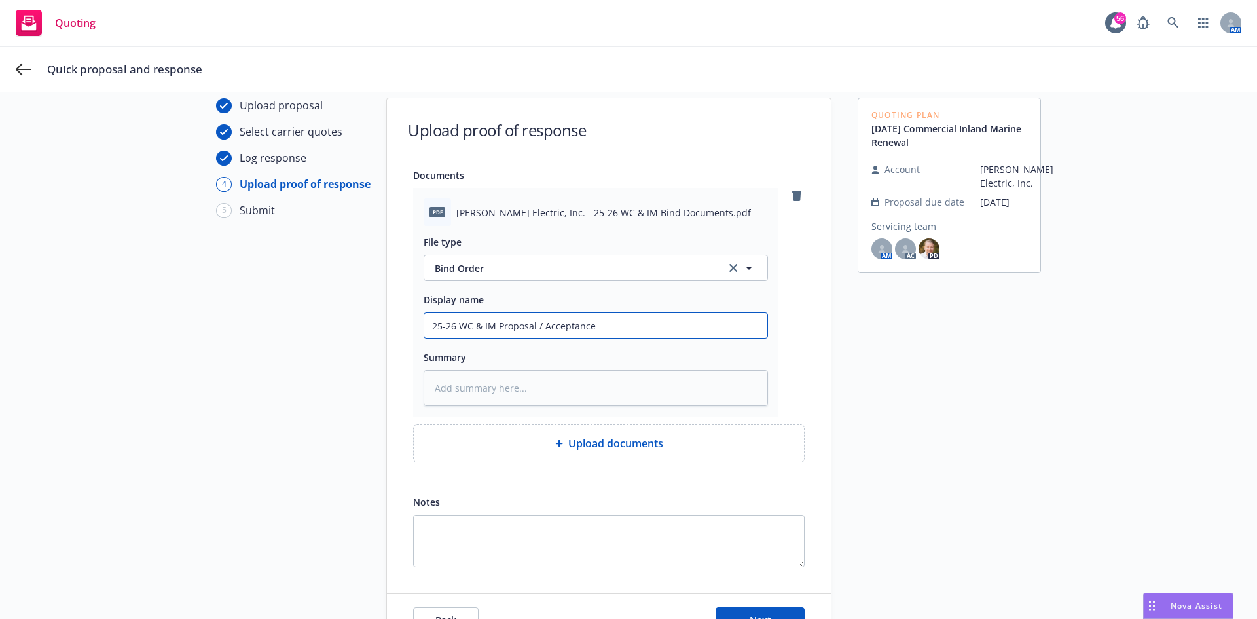
type textarea "x"
type input "25-26 WC & IM Proposal / Acceptance"
type textarea "x"
type input "25-26 WC & IM Proposal / Acceptance D"
type textarea "x"
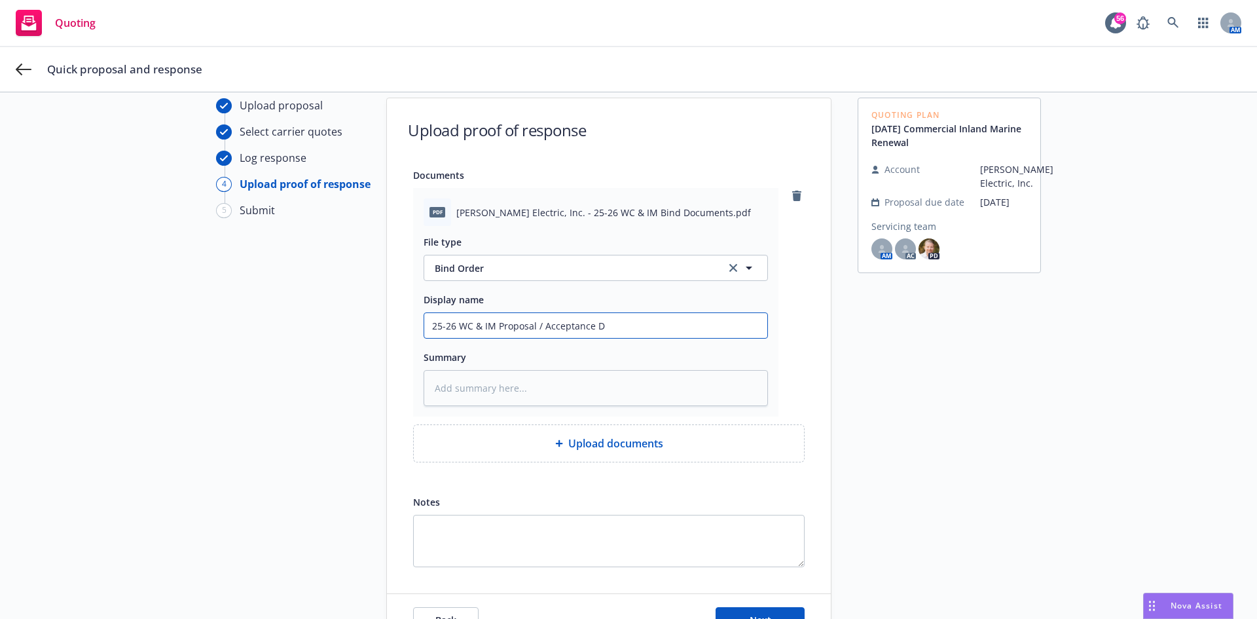
type input "25-26 WC & IM Proposal / Acceptance Do"
type textarea "x"
type input "25-26 WC & IM Proposal / Acceptance Doc"
type textarea "x"
type input "25-26 WC & IM Proposal / Acceptance Docu"
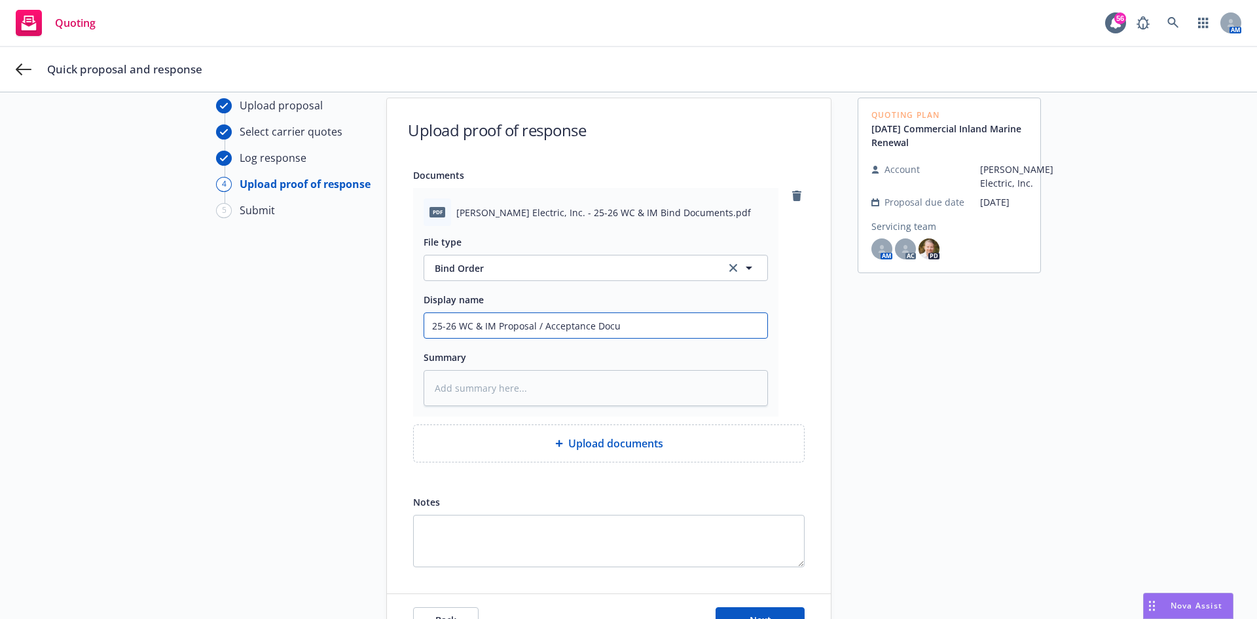
type textarea "x"
type input "25-26 WC & IM Proposal / Acceptance Docus"
type textarea "x"
type input "25-26 WC & IM Proposal / Acceptance Docusi"
type textarea "x"
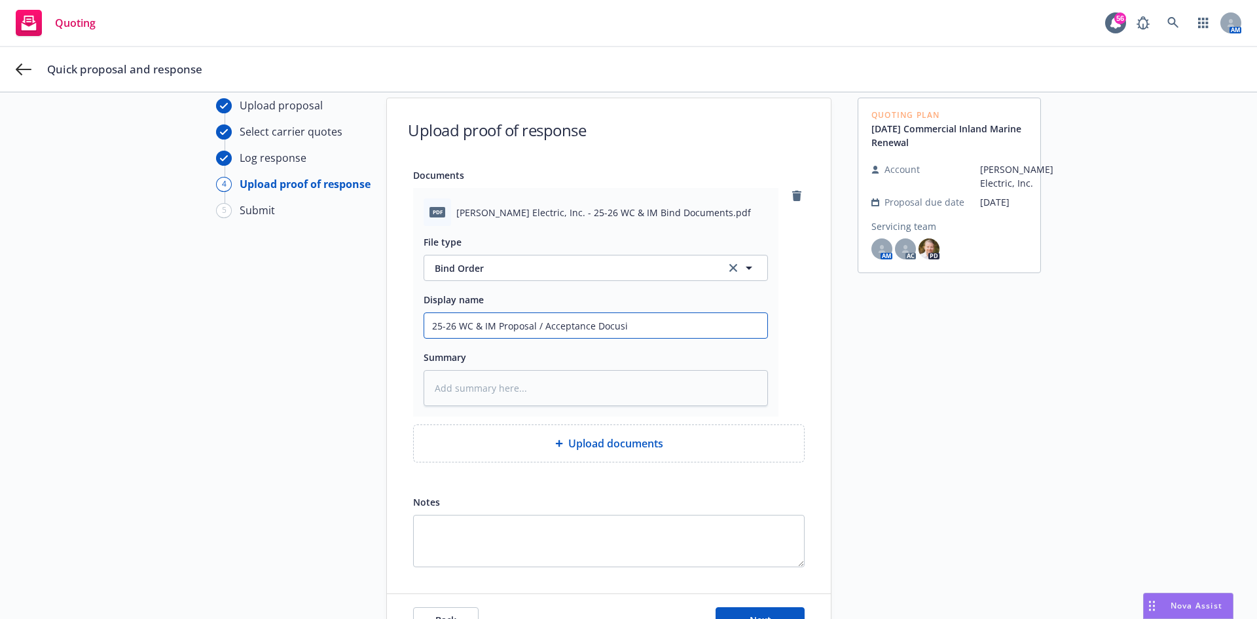
type input "25-26 WC & IM Proposal / Acceptance Docusin"
type textarea "x"
type input "25-26 WC & IM Proposal / Acceptance Docusi"
type textarea "x"
type input "25-26 WC & IM Proposal / Acceptance Docusig"
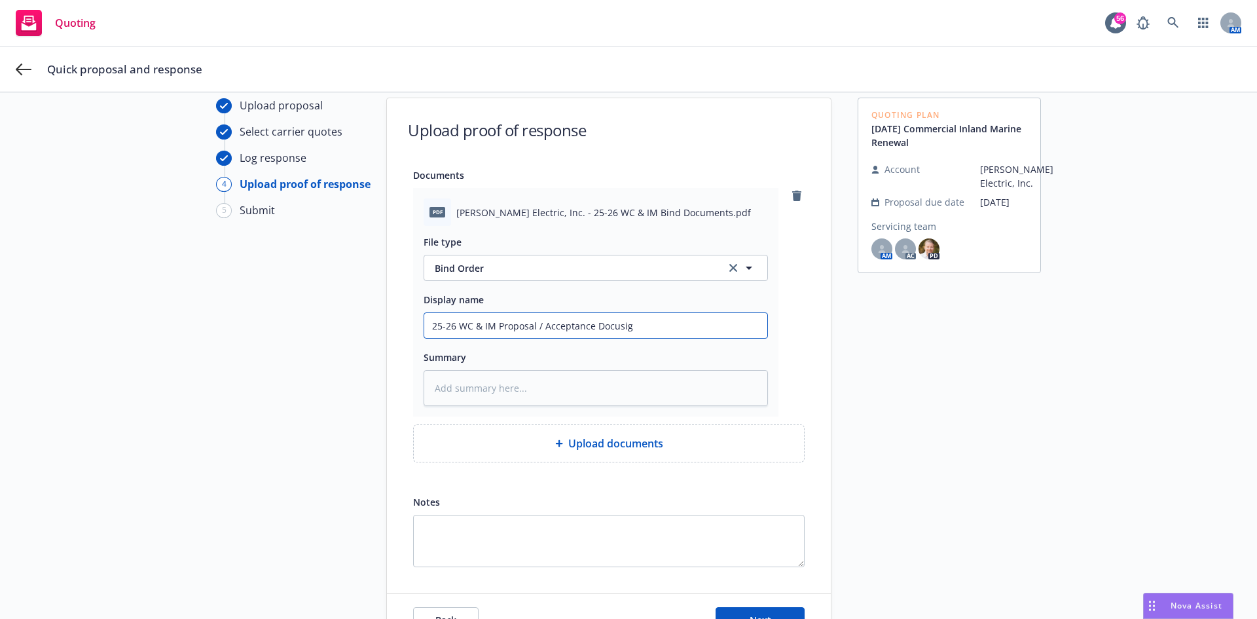
type textarea "x"
drag, startPoint x: 451, startPoint y: 326, endPoint x: 112, endPoint y: 305, distance: 339.8
click at [114, 306] on div "Upload proposal Select carrier quotes Log response 4 Upload proof of response 5…" at bounding box center [629, 372] width 1226 height 549
type input "25-26 WC & IM Proposal / Acceptance Docusign"
click at [781, 607] on div "Back Next" at bounding box center [609, 620] width 444 height 52
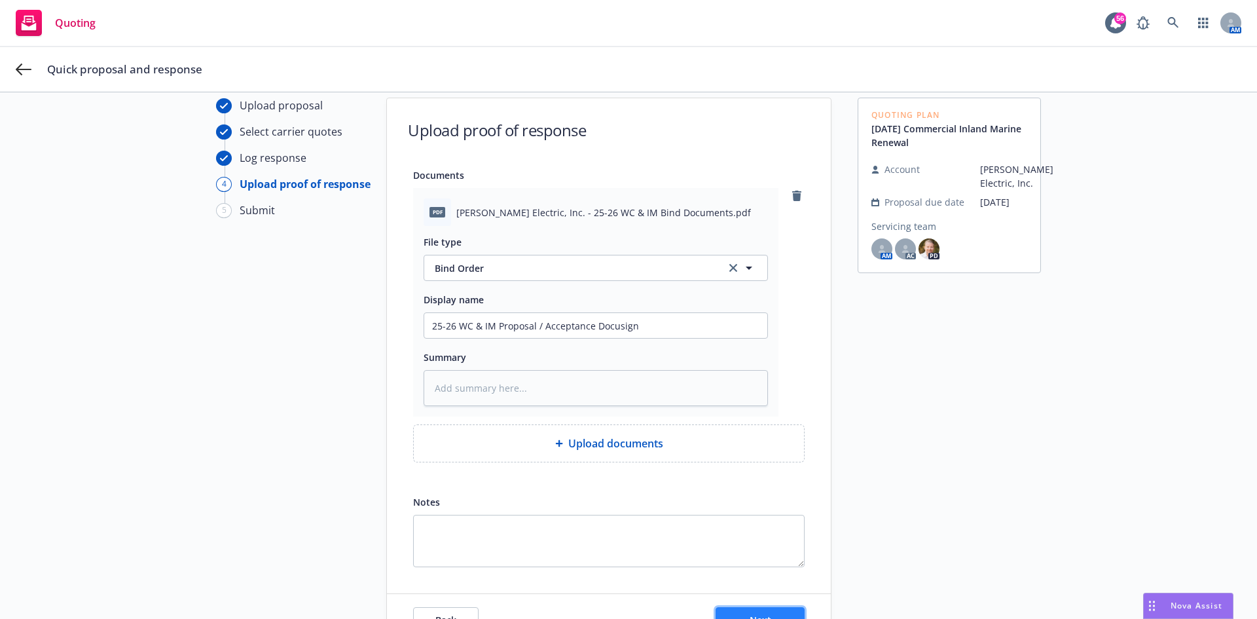
click at [779, 614] on button "Next" at bounding box center [760, 620] width 89 height 26
type textarea "x"
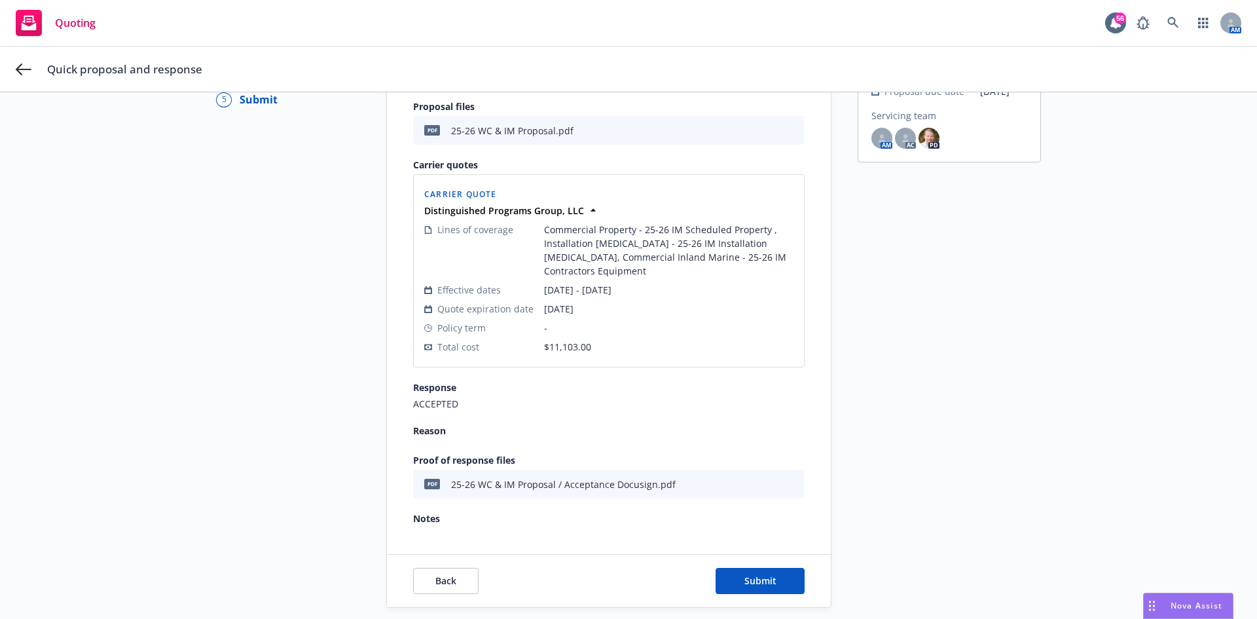
scroll to position [199, 0]
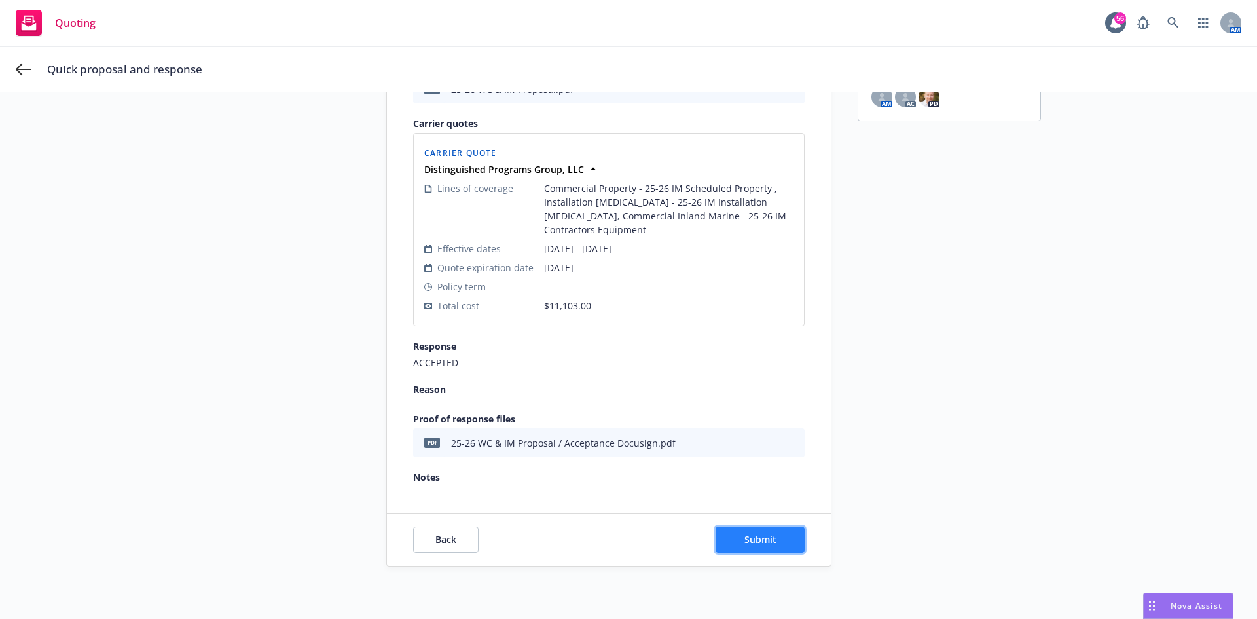
click at [779, 535] on button "Submit" at bounding box center [760, 539] width 89 height 26
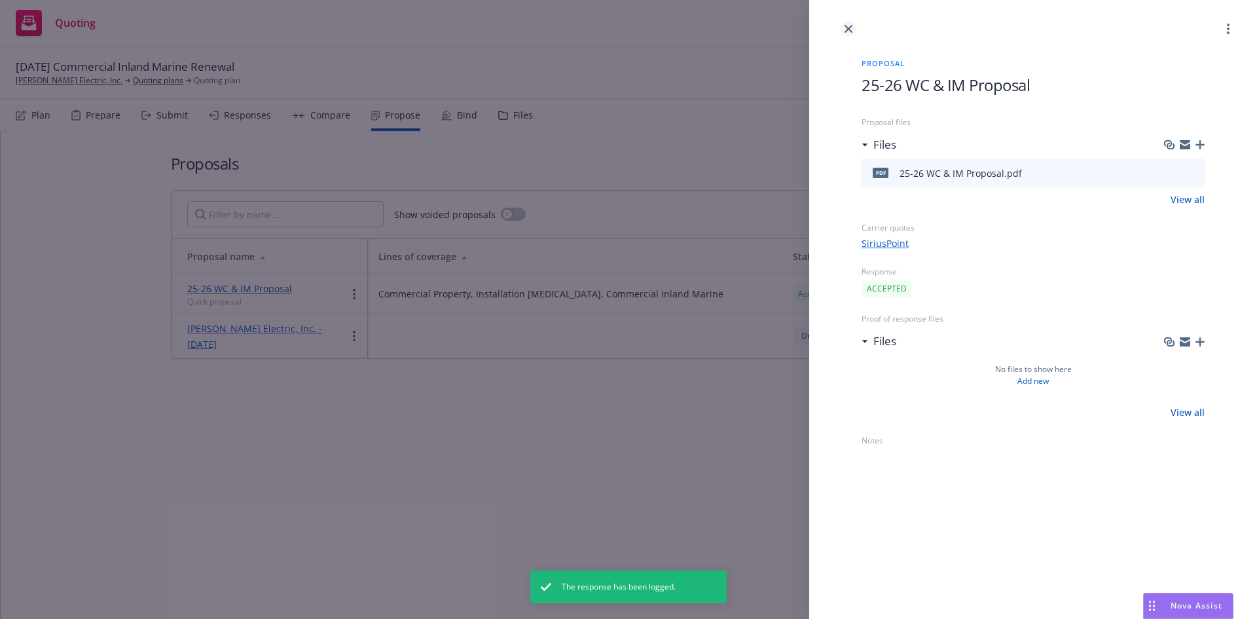
click at [850, 29] on icon "close" at bounding box center [849, 29] width 8 height 8
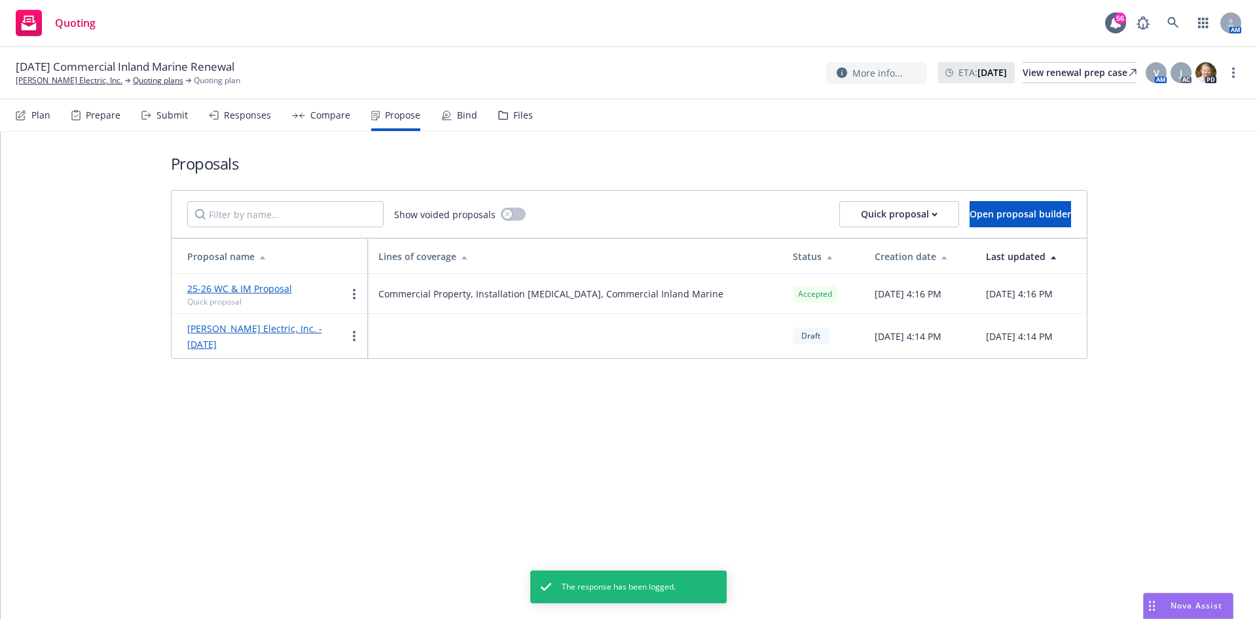
click at [468, 125] on div "Bind" at bounding box center [459, 115] width 36 height 31
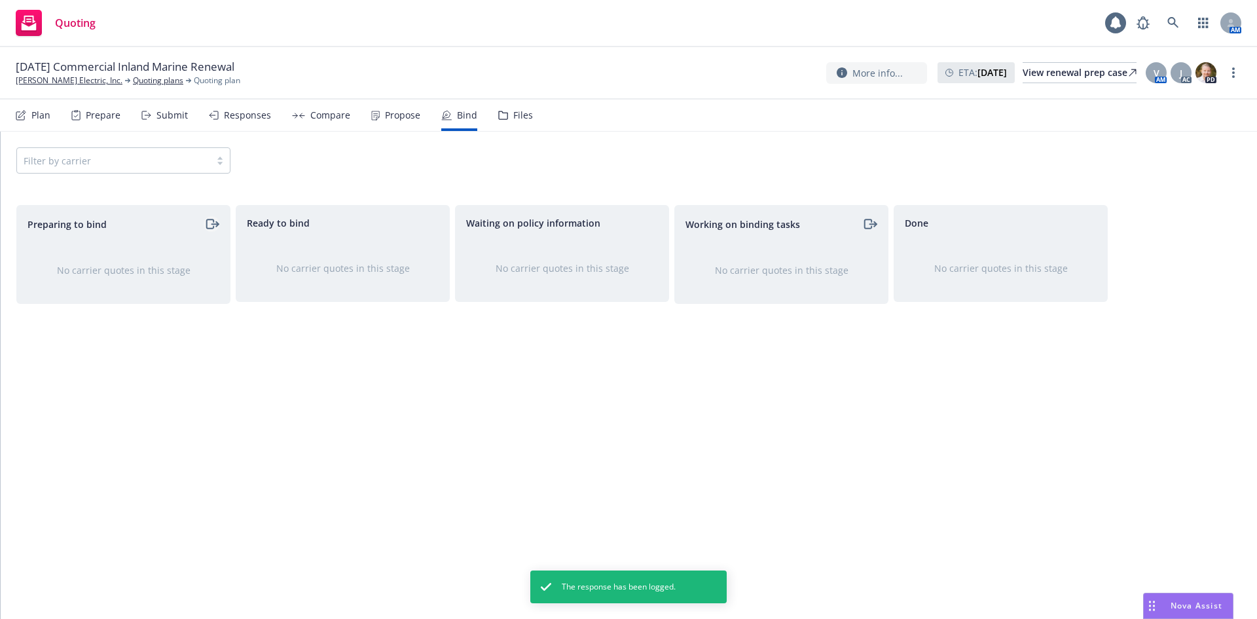
click at [213, 224] on icon "moveRight" at bounding box center [215, 224] width 7 height 0
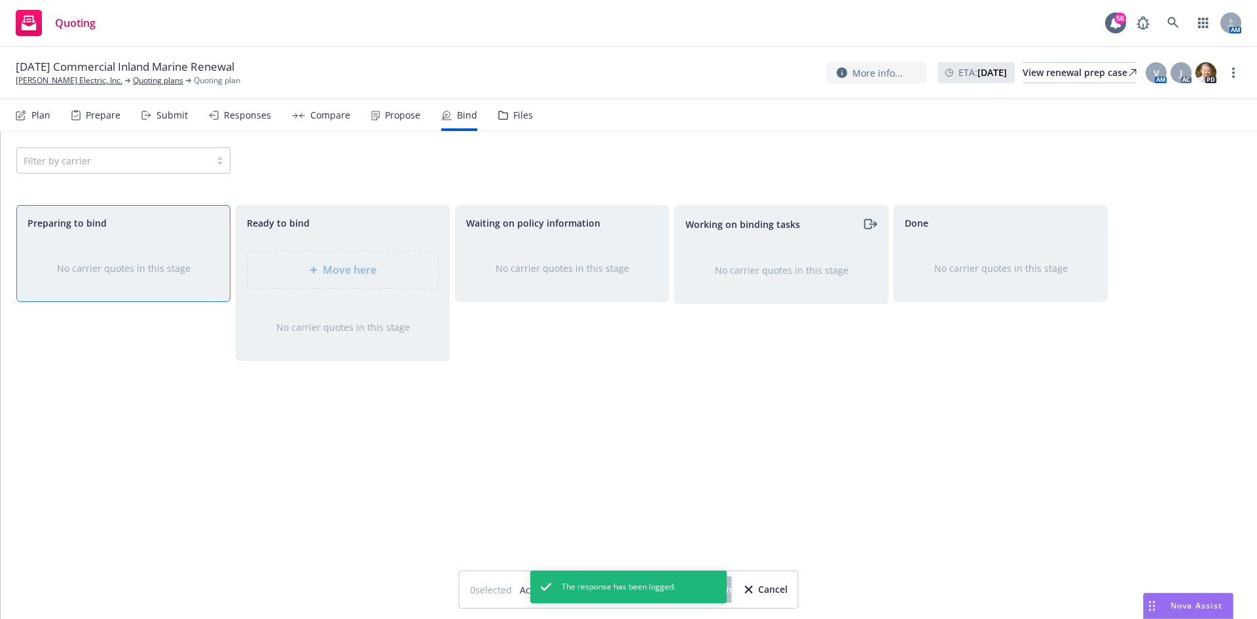
click at [818, 467] on div "Working on binding tasks No carrier quotes in this stage" at bounding box center [781, 398] width 214 height 386
click at [379, 117] on div "Propose" at bounding box center [395, 115] width 49 height 31
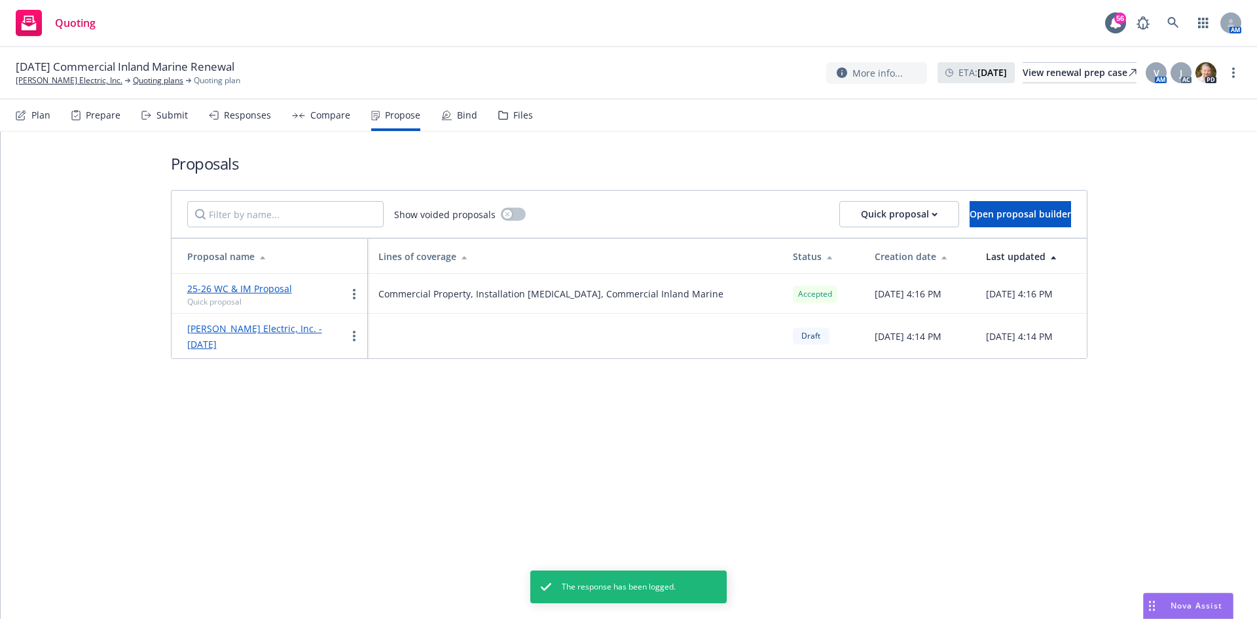
click at [458, 115] on div "Bind" at bounding box center [467, 115] width 20 height 10
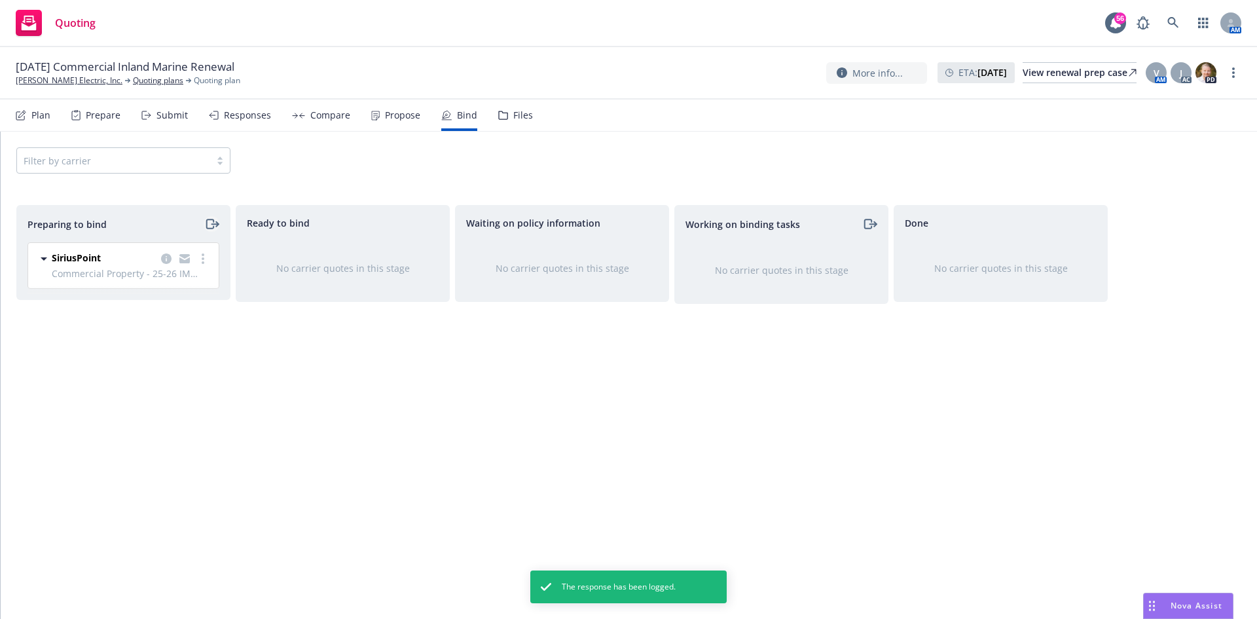
click at [213, 224] on icon "moveRight" at bounding box center [215, 224] width 7 height 0
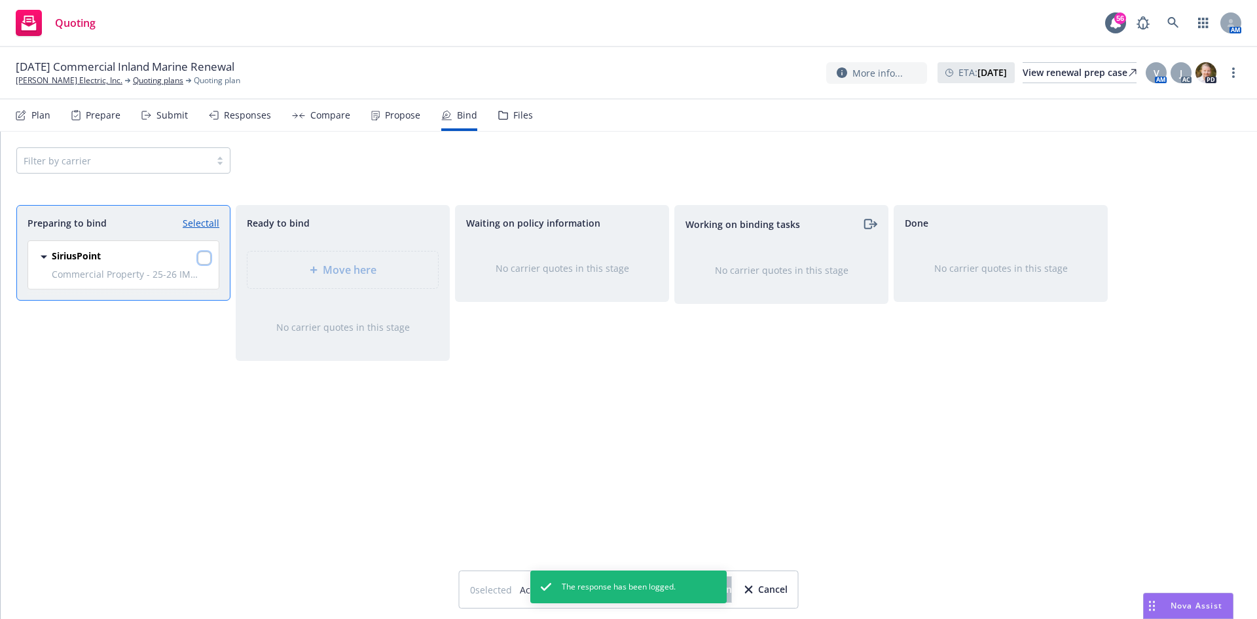
click at [199, 257] on input "checkbox" at bounding box center [204, 257] width 13 height 13
checkbox input "true"
click at [686, 504] on div "Working on binding tasks No carrier quotes in this stage" at bounding box center [781, 398] width 214 height 386
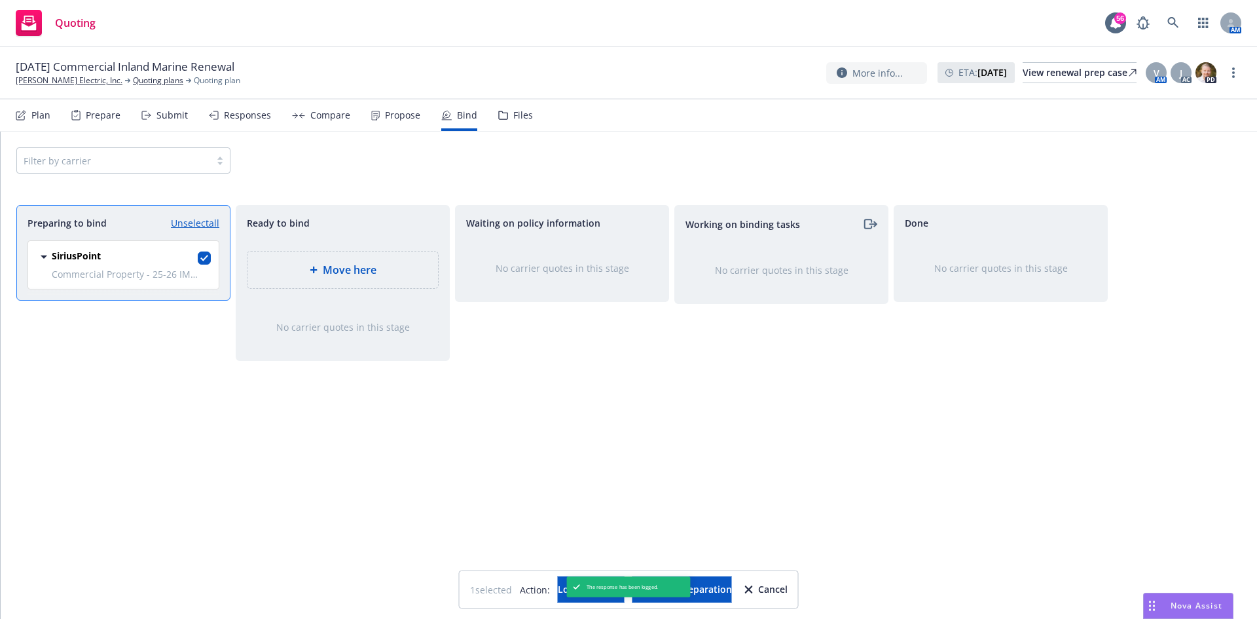
click at [621, 493] on div "Waiting on policy information No carrier quotes in this stage" at bounding box center [562, 398] width 214 height 386
click at [593, 590] on span "Log bind order" at bounding box center [591, 589] width 67 height 12
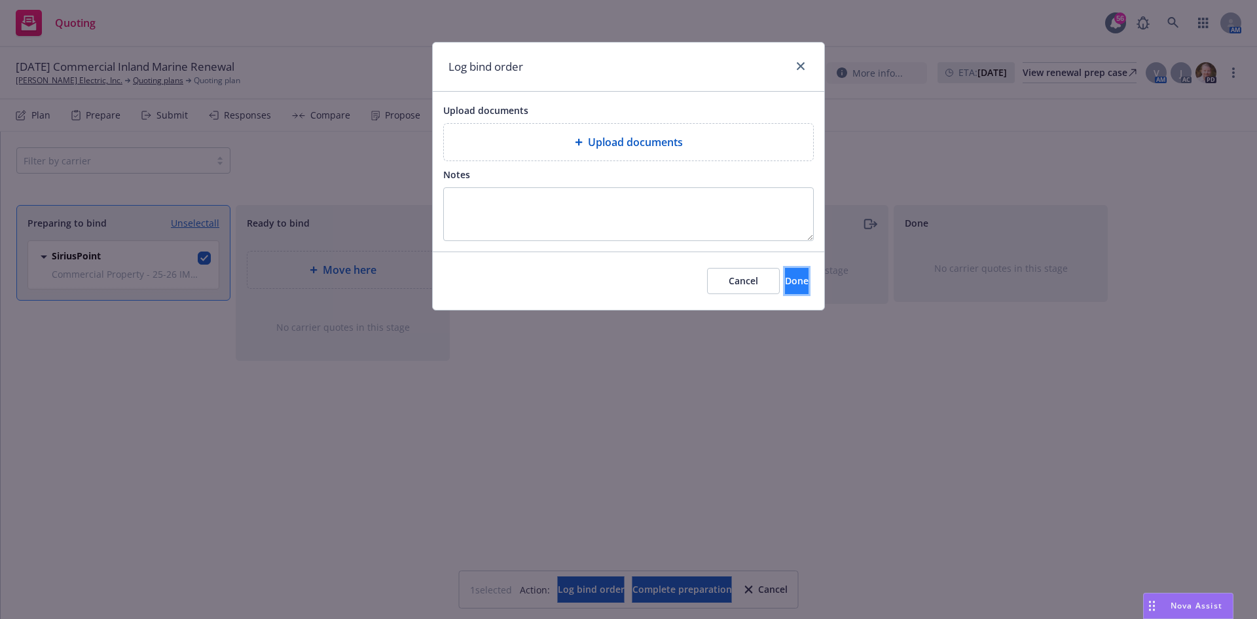
click at [789, 287] on button "Done" at bounding box center [797, 281] width 24 height 26
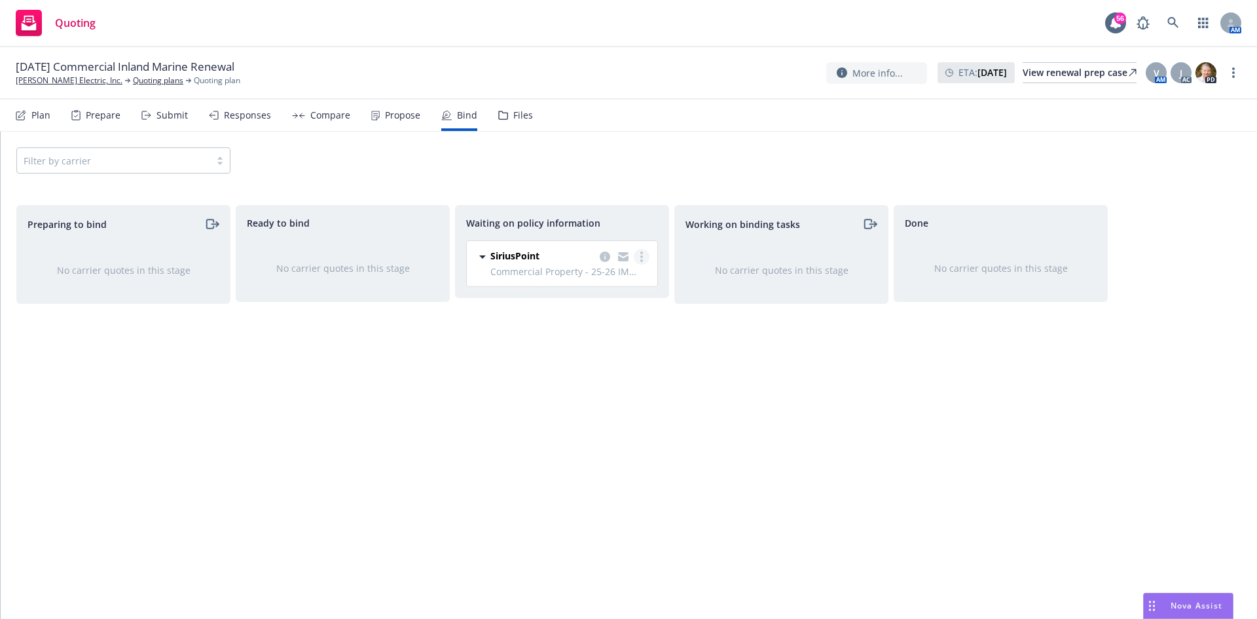
click at [640, 251] on link "more" at bounding box center [642, 257] width 16 height 16
click at [603, 284] on span "Create policies" at bounding box center [578, 283] width 96 height 12
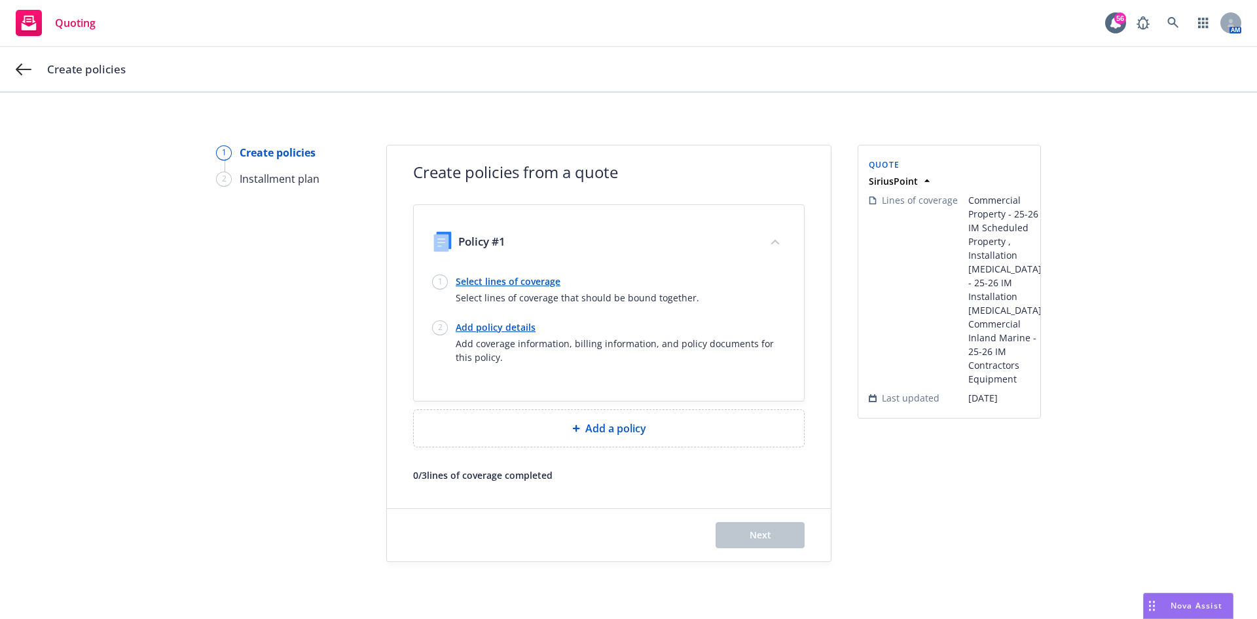
drag, startPoint x: 473, startPoint y: 327, endPoint x: 488, endPoint y: 320, distance: 16.4
click at [473, 327] on link "Add policy details" at bounding box center [621, 327] width 330 height 14
select select "12"
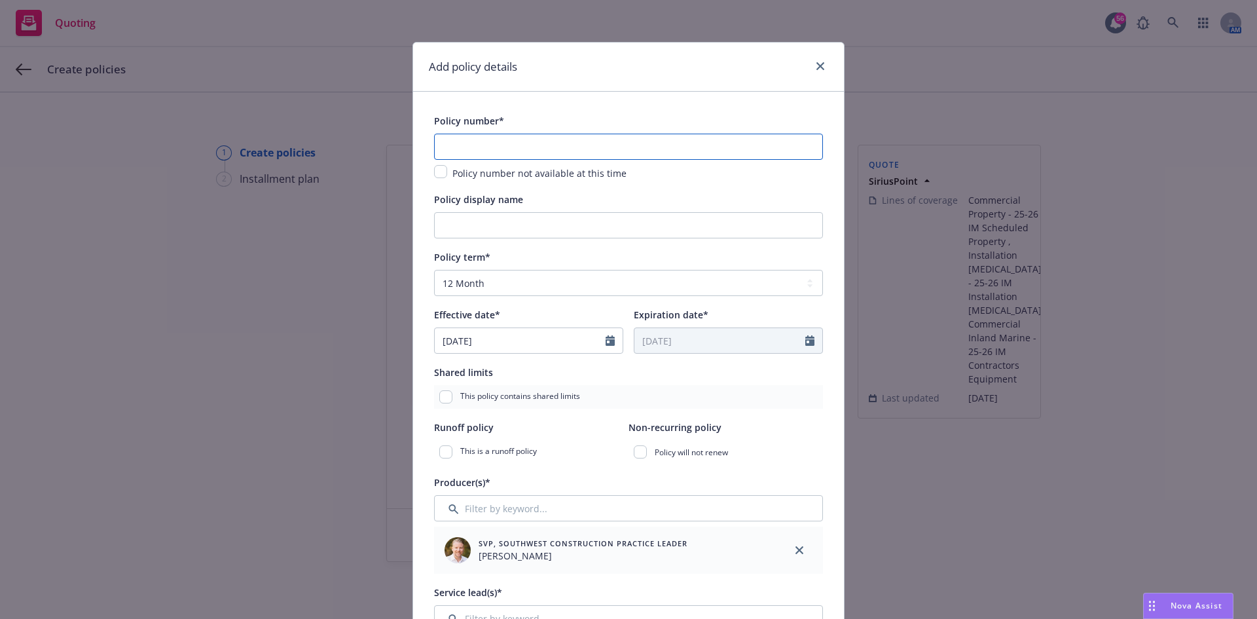
click at [514, 141] on input "text" at bounding box center [628, 147] width 389 height 26
paste input "P01-000017663-01"
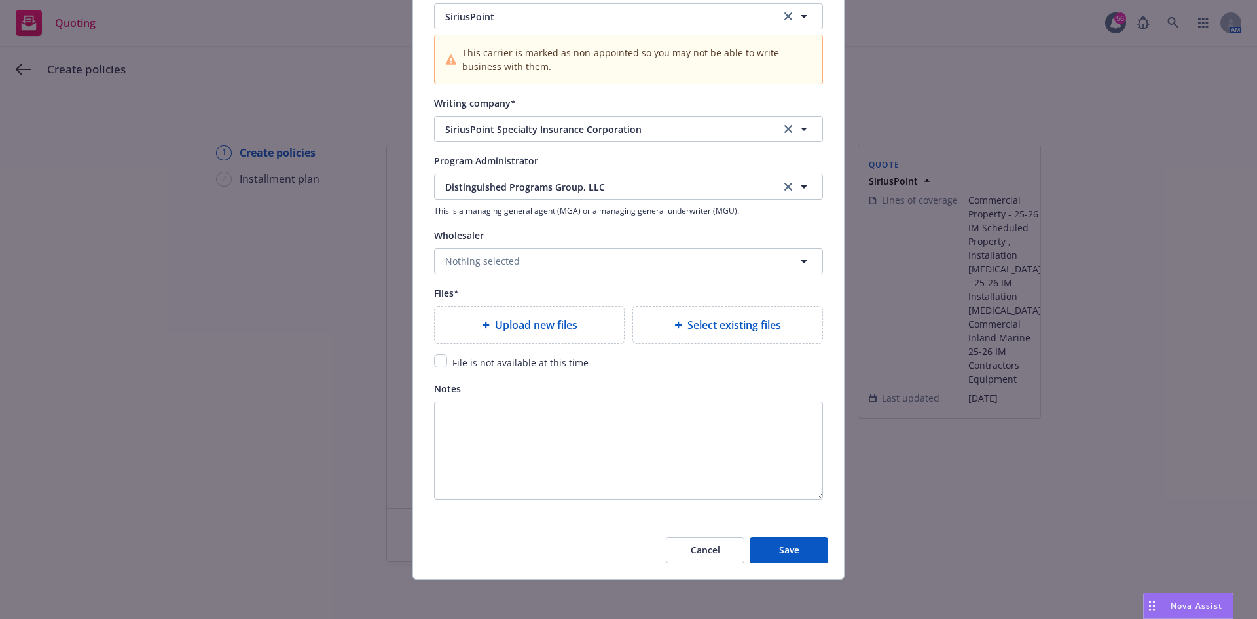
scroll to position [1381, 0]
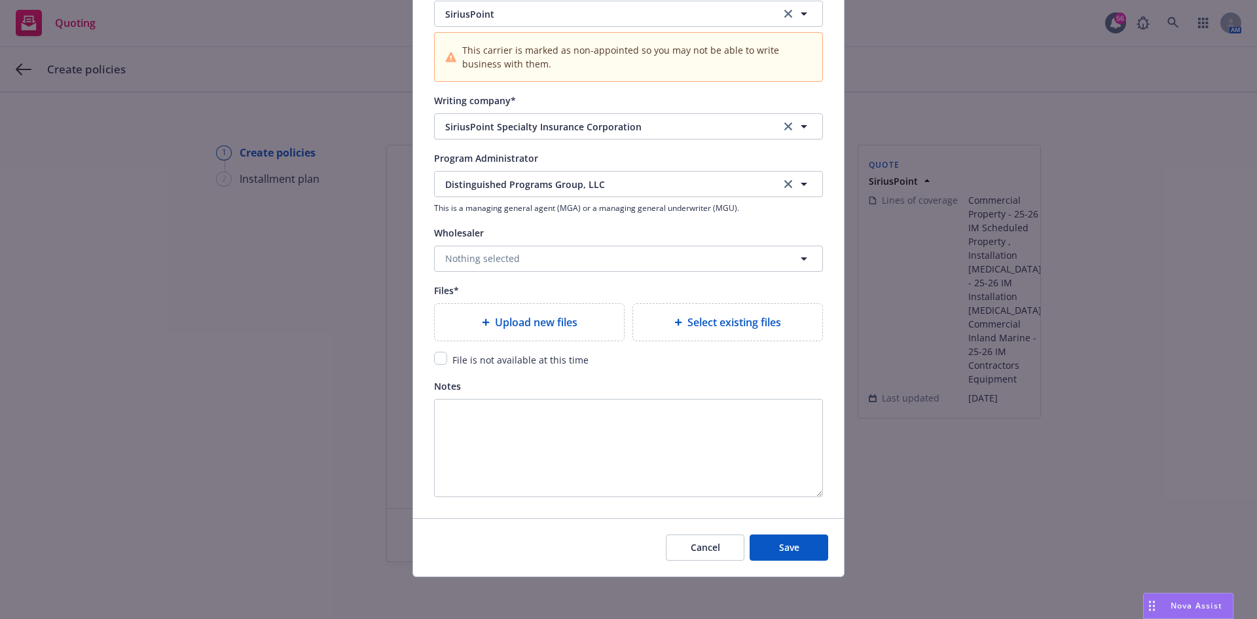
type input "P01-000017663-01"
click at [442, 359] on input "checkbox" at bounding box center [440, 358] width 13 height 13
click at [439, 356] on input "checkbox" at bounding box center [440, 358] width 13 height 13
checkbox input "false"
click at [503, 314] on span "Upload new files" at bounding box center [536, 322] width 83 height 16
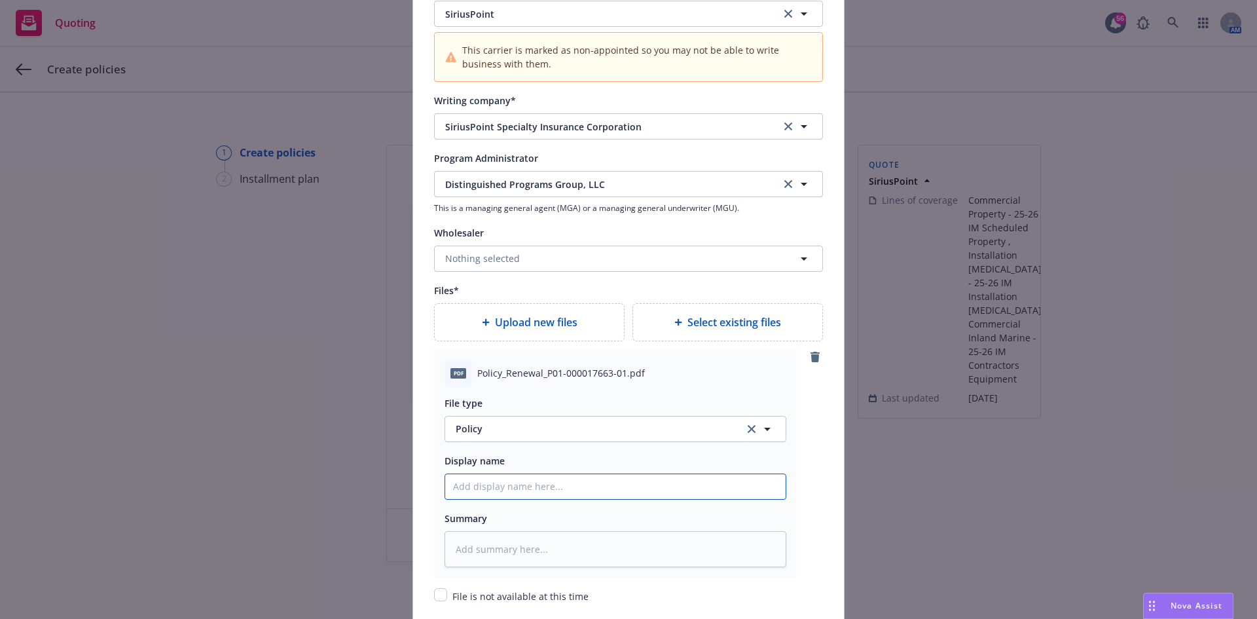
click at [579, 487] on input "Policy display name" at bounding box center [615, 486] width 341 height 25
type textarea "x"
type input "2"
type textarea "x"
type input "25"
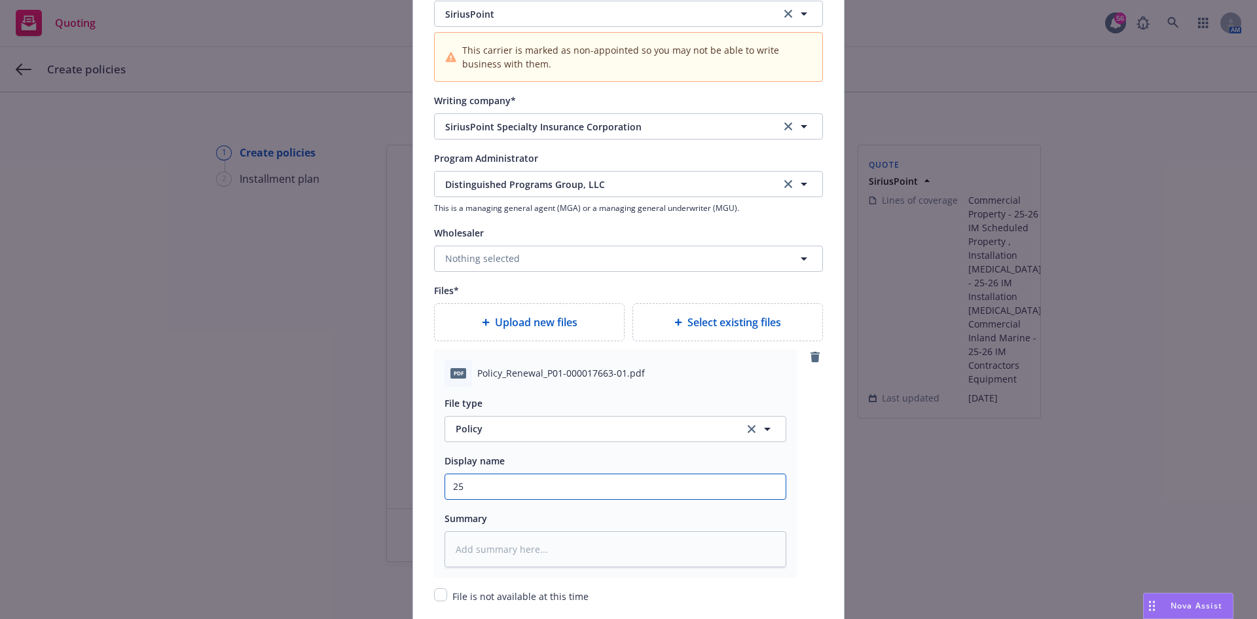
type textarea "x"
type input "25-"
type textarea "x"
type input "25-2"
type textarea "x"
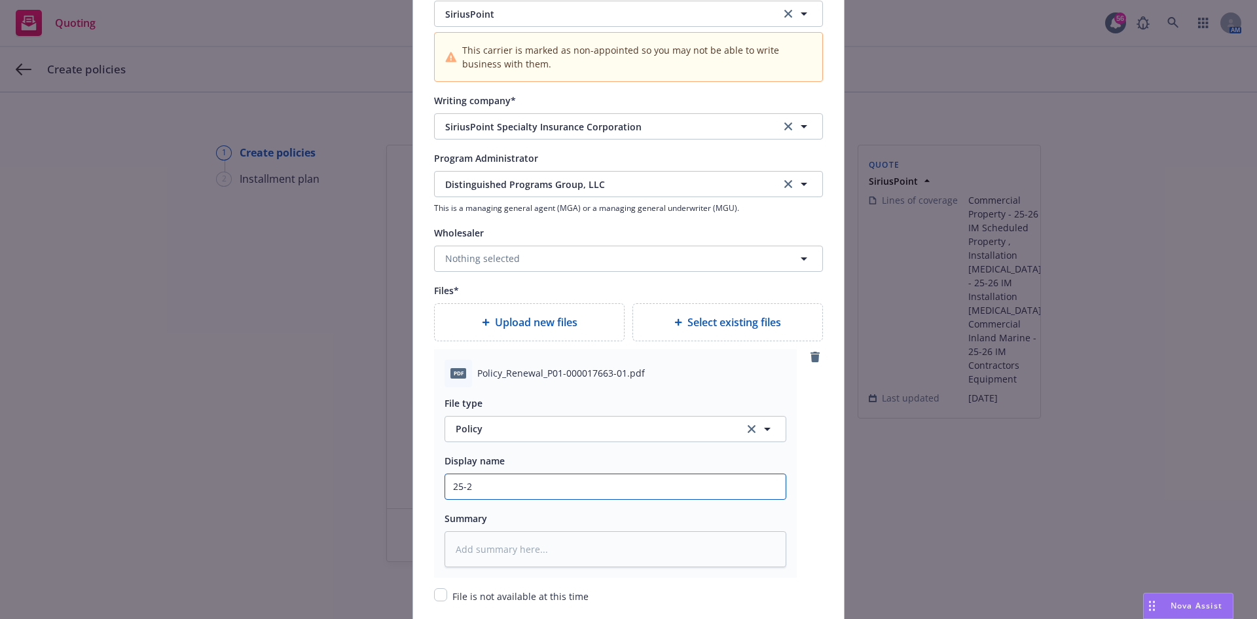
type input "25-26"
type textarea "x"
type input "25-26"
type textarea "x"
type input "25-26 I"
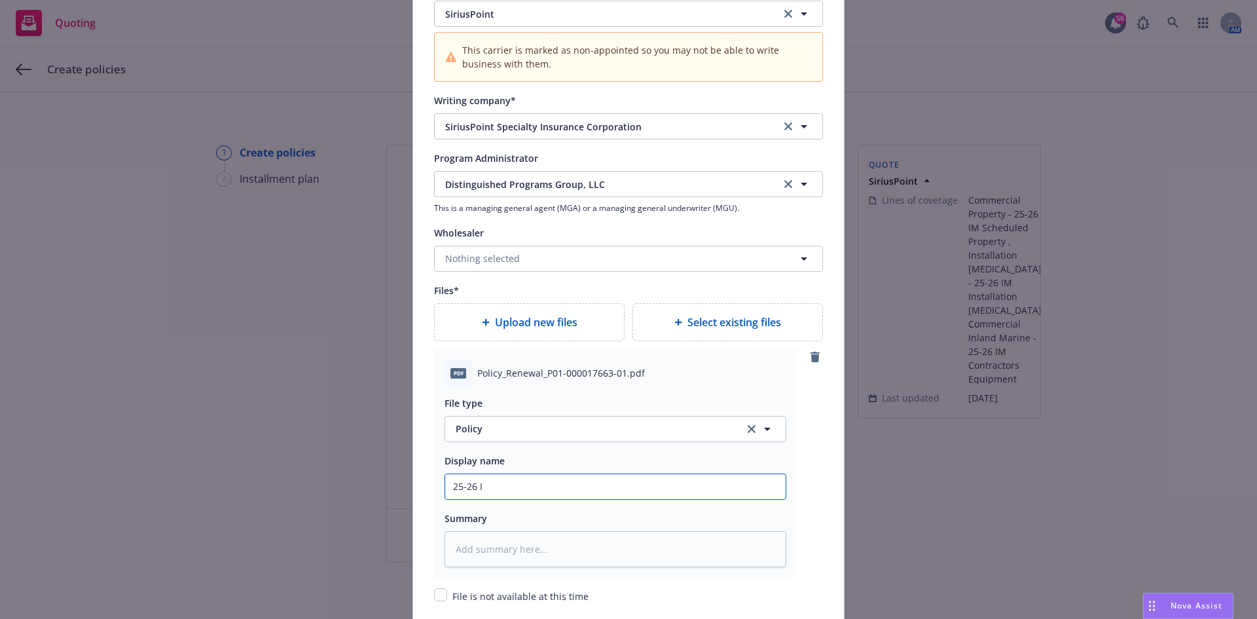
type textarea "x"
type input "25-26 IM"
type textarea "x"
type input "25-26 IM"
type textarea "x"
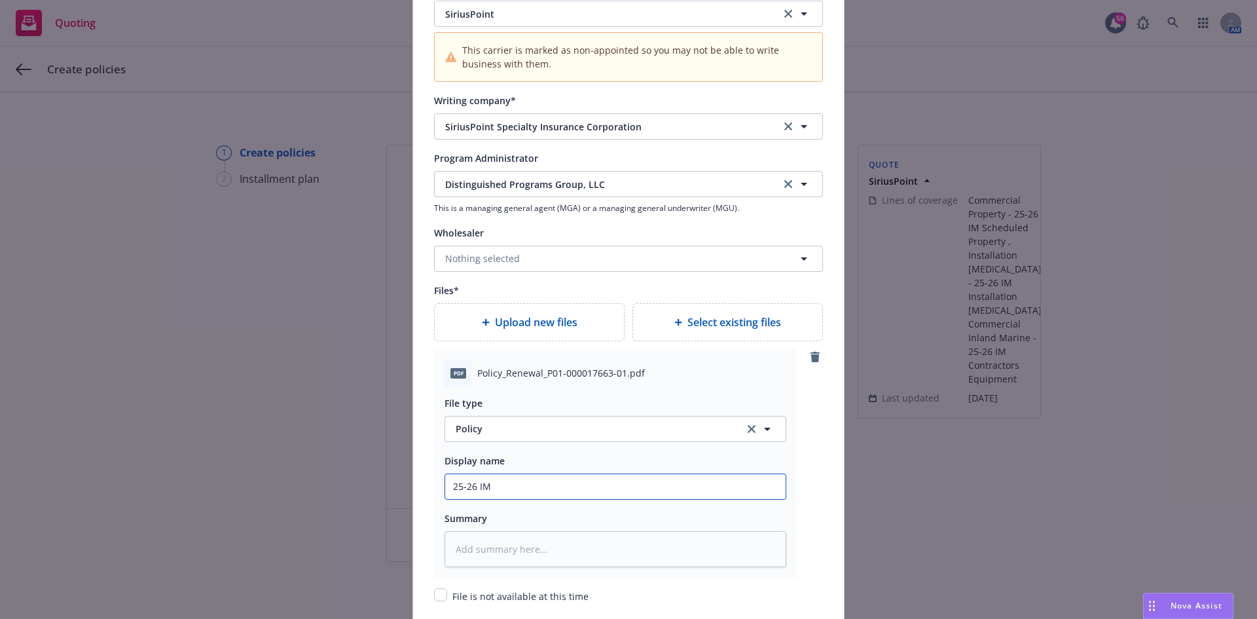
type input "25-26 IM -"
type textarea "x"
type input "25-26 IM -"
type textarea "x"
type input "25-26 IM - P"
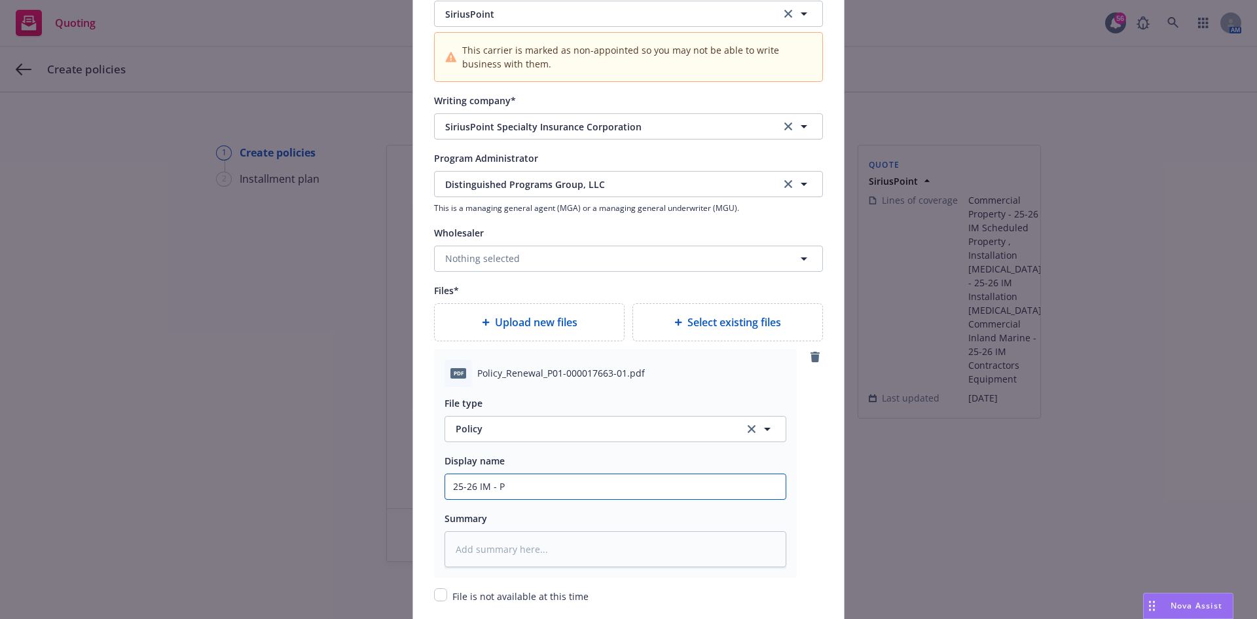
type textarea "x"
type input "25-26 IM - Po"
type textarea "x"
type input "25-26 IM - Pol"
type textarea "x"
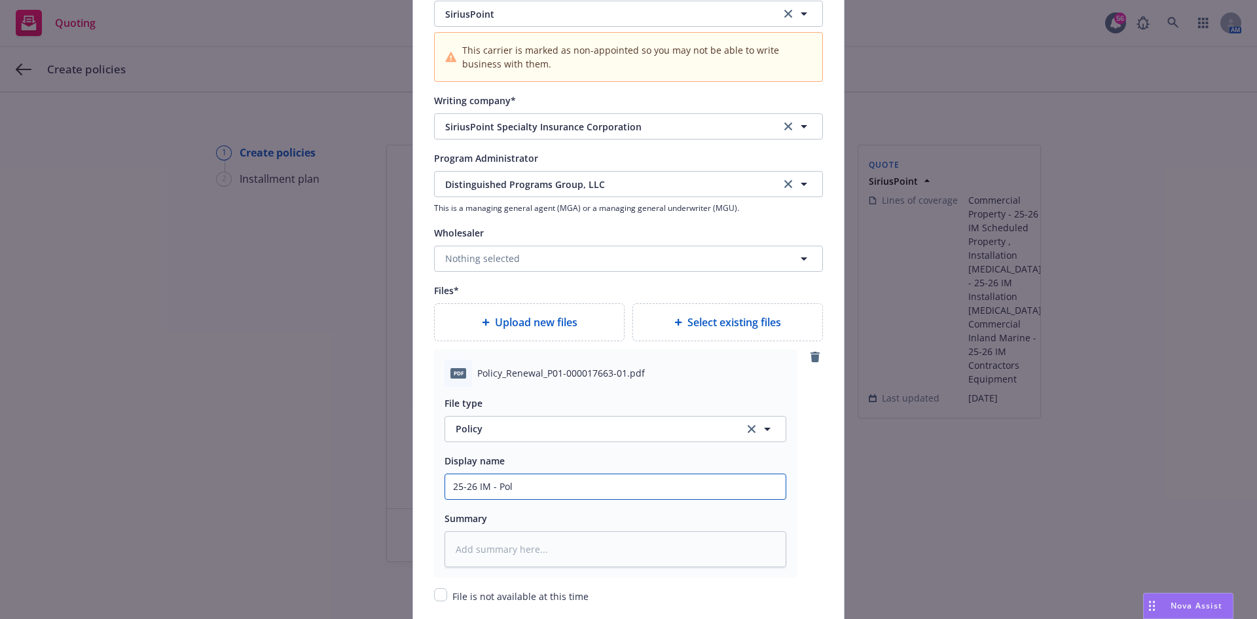
type input "25-26 IM - Poli"
type textarea "x"
type input "25-26 IM - Polic"
type textarea "x"
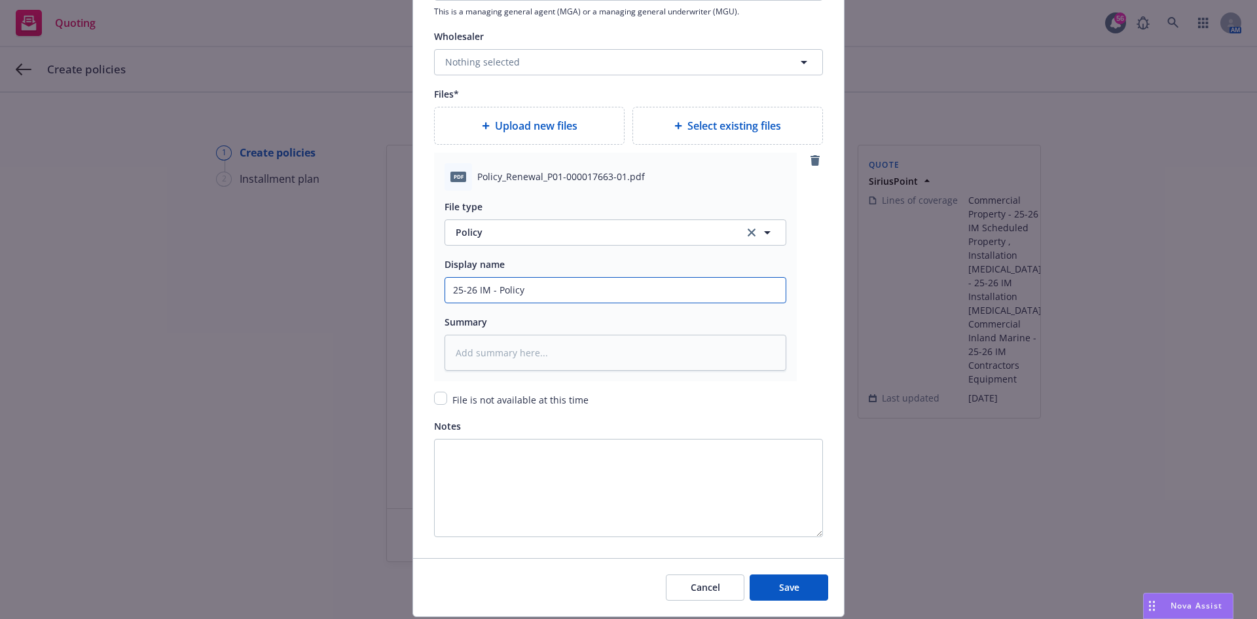
scroll to position [1617, 0]
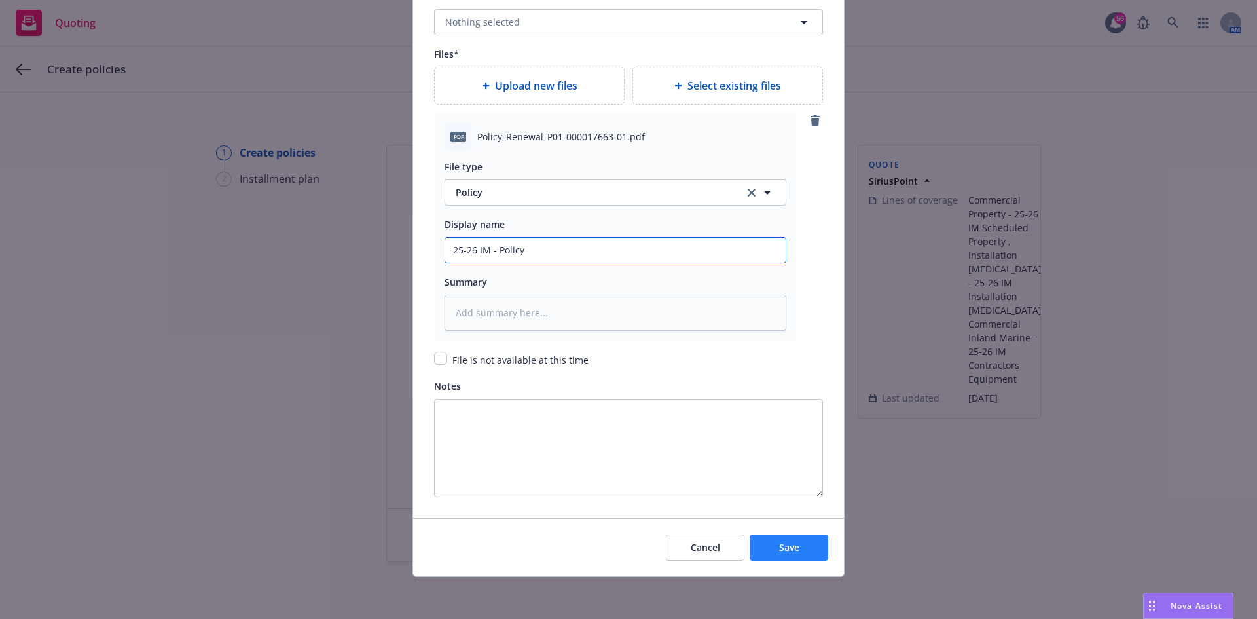
type input "25-26 IM - Policy"
click at [784, 557] on button "Save" at bounding box center [789, 547] width 79 height 26
type textarea "x"
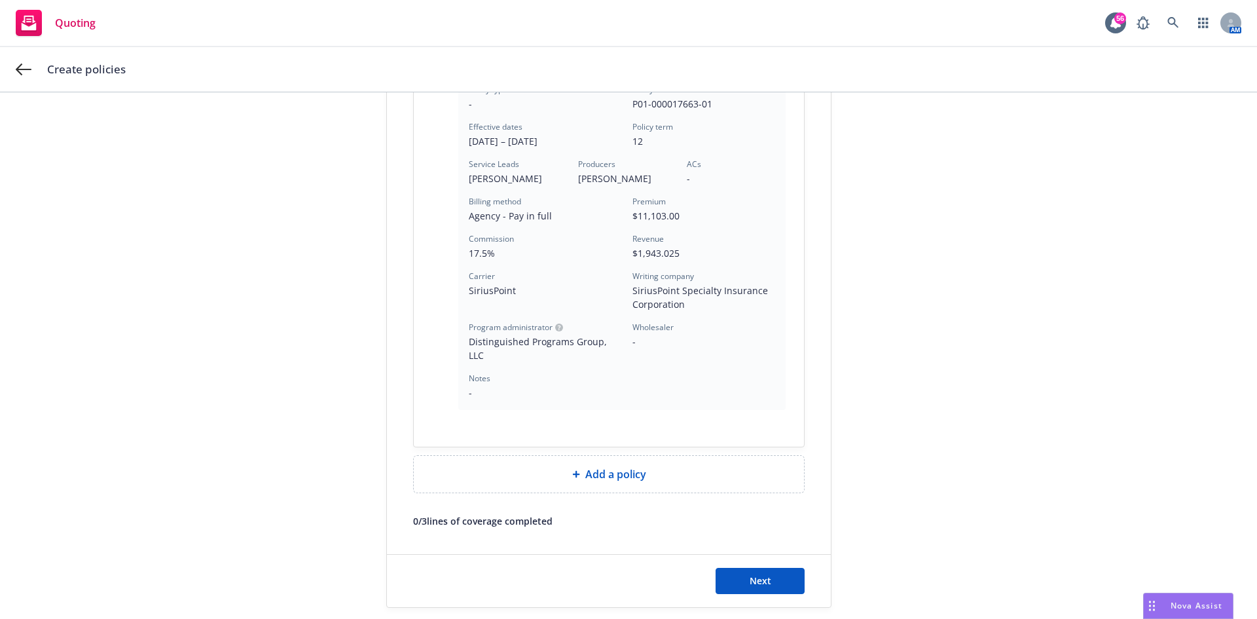
scroll to position [377, 0]
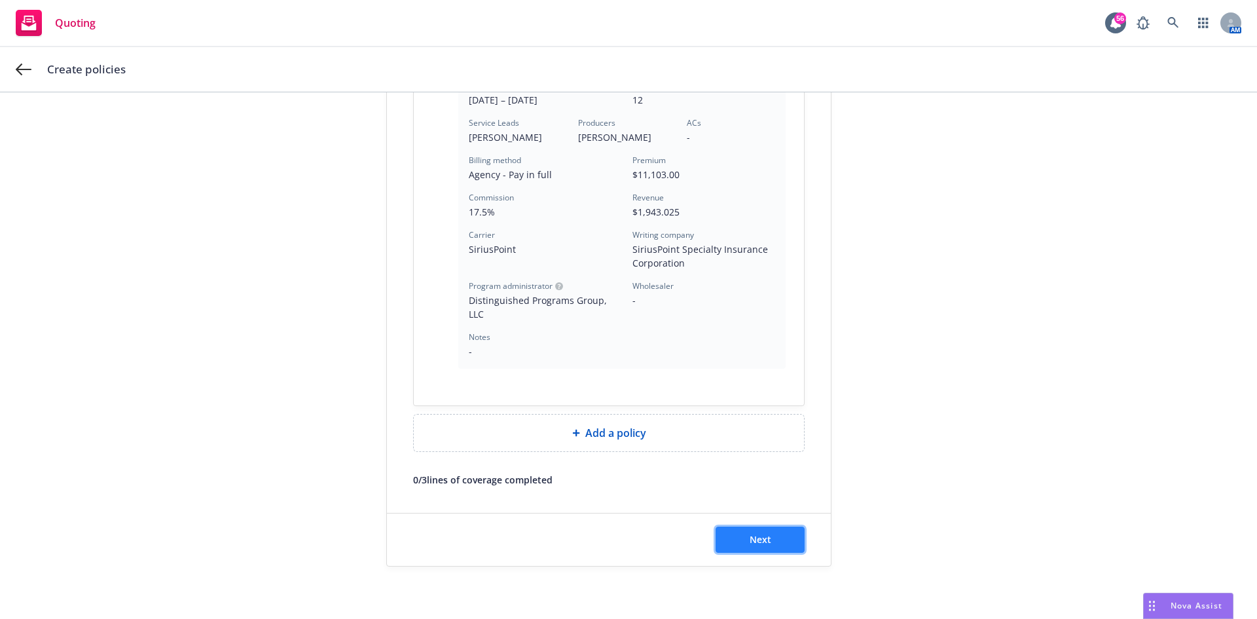
click at [735, 535] on button "Next" at bounding box center [760, 539] width 89 height 26
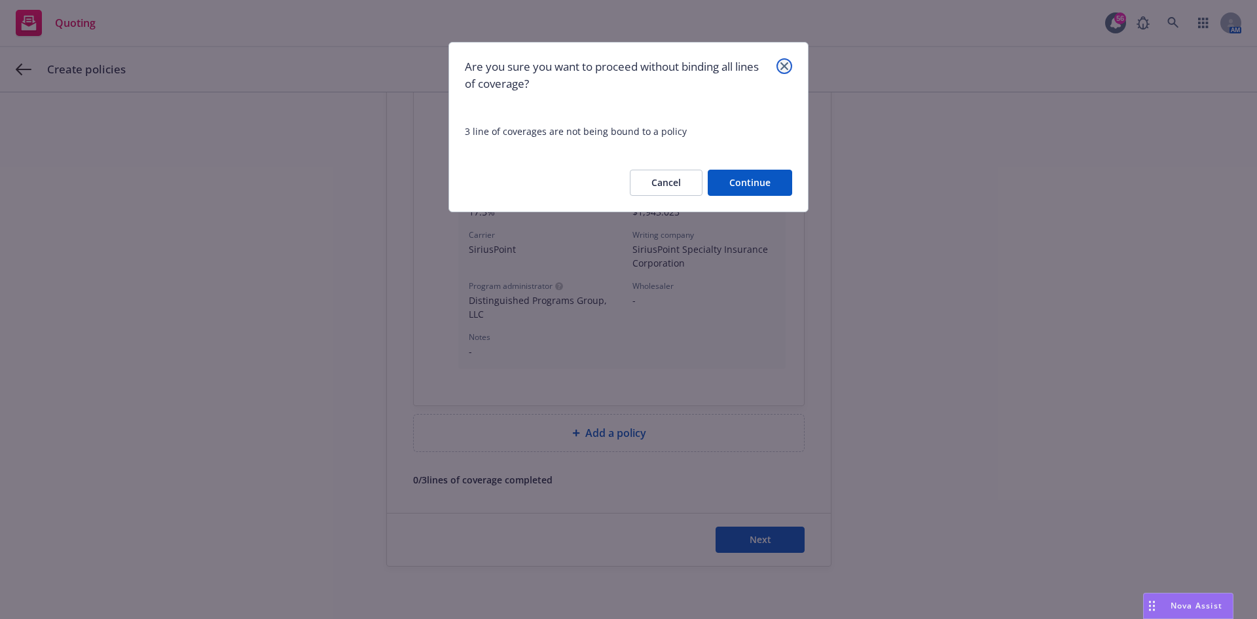
click at [788, 64] on link "close" at bounding box center [785, 66] width 16 height 16
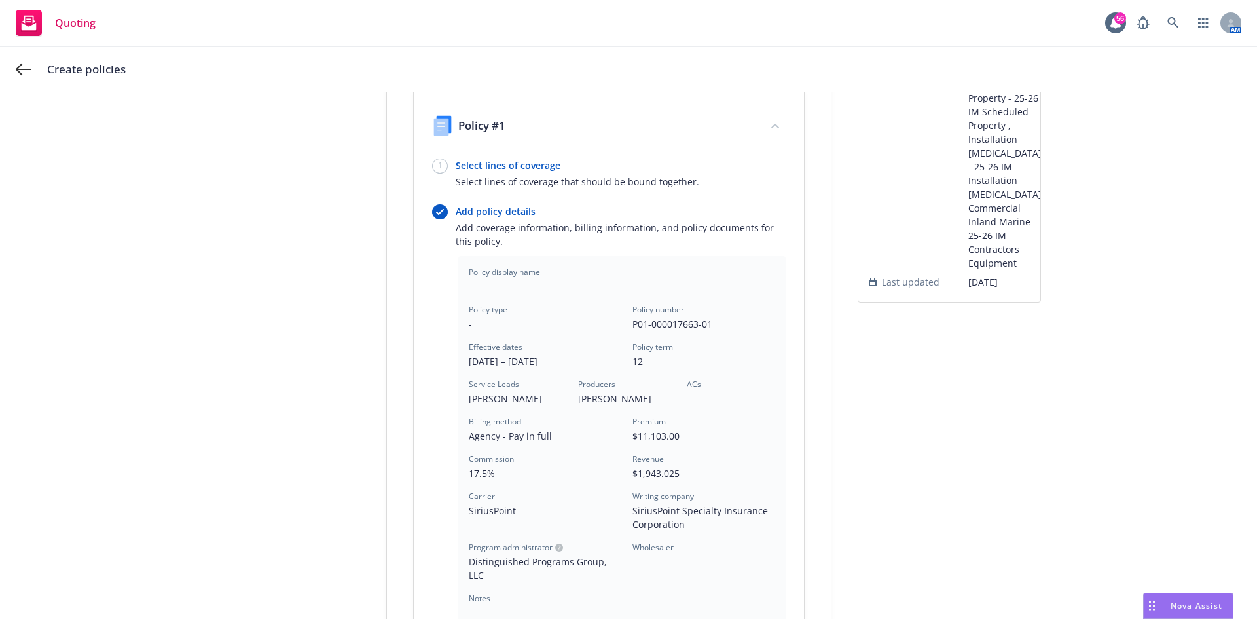
scroll to position [115, 0]
click at [485, 164] on link "Select lines of coverage" at bounding box center [578, 166] width 244 height 14
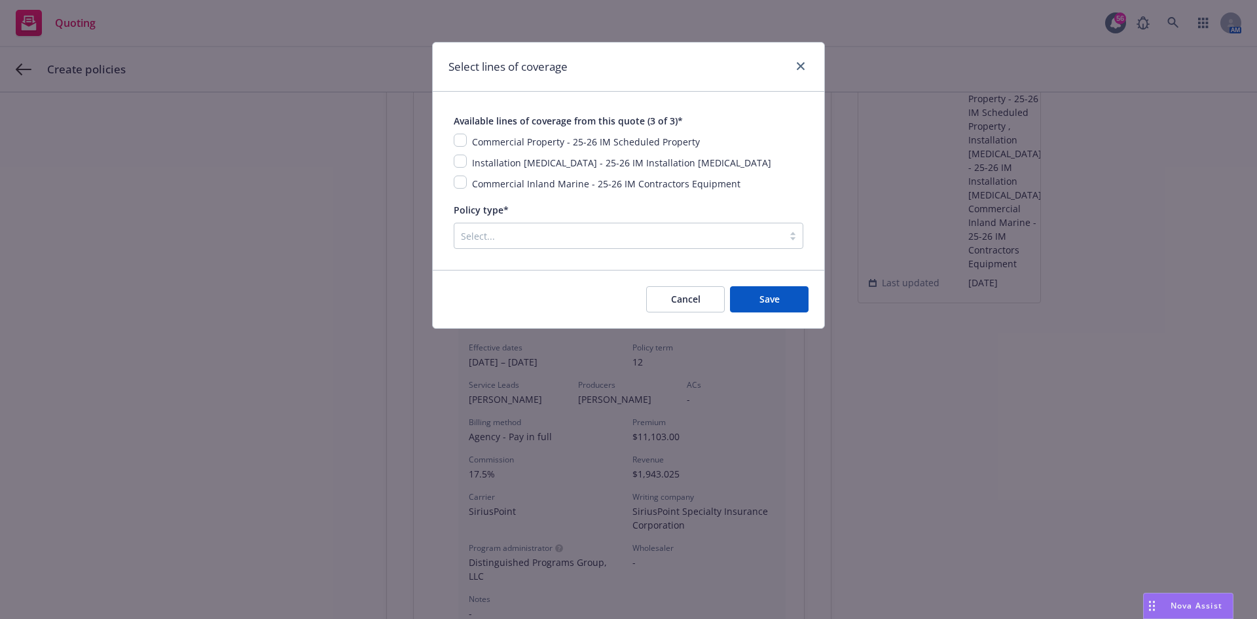
click at [461, 132] on div "Available lines of coverage from this quote (3 of 3)* Commercial Property - 25-…" at bounding box center [629, 152] width 350 height 79
click at [460, 139] on input "checkbox" at bounding box center [460, 140] width 13 height 13
checkbox input "true"
click at [461, 161] on input "checkbox" at bounding box center [460, 161] width 13 height 13
checkbox input "true"
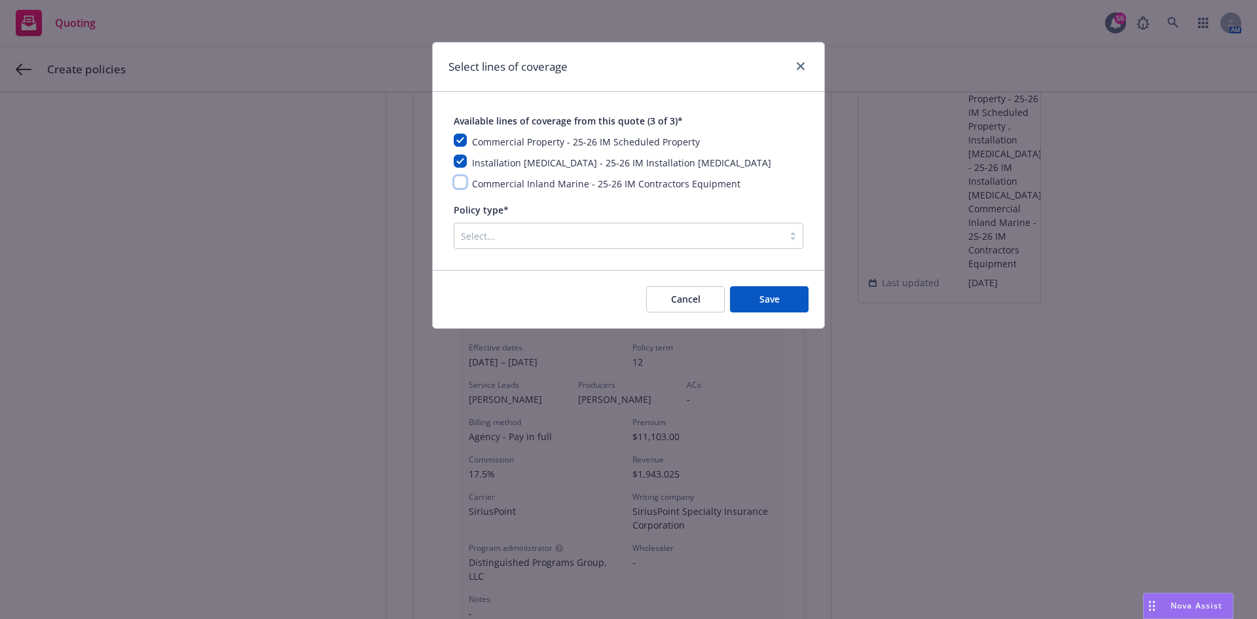
click at [460, 187] on input "checkbox" at bounding box center [460, 181] width 13 height 13
checkbox input "true"
click at [784, 304] on button "Save" at bounding box center [769, 299] width 79 height 26
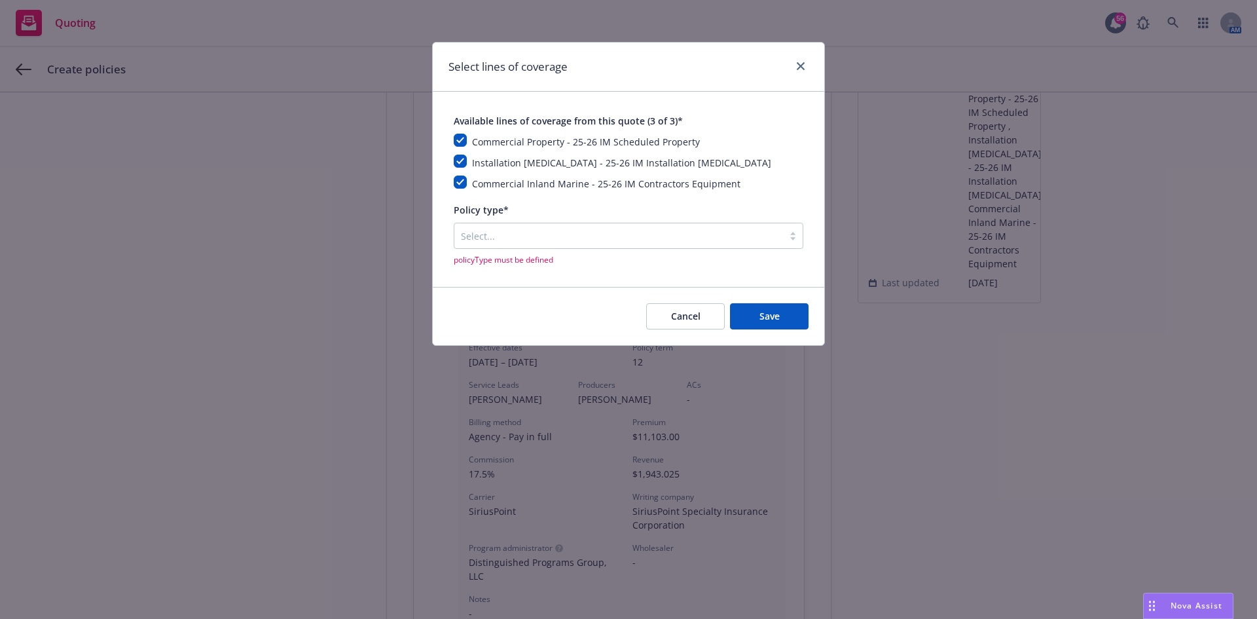
click at [619, 227] on div "Select..." at bounding box center [618, 235] width 329 height 21
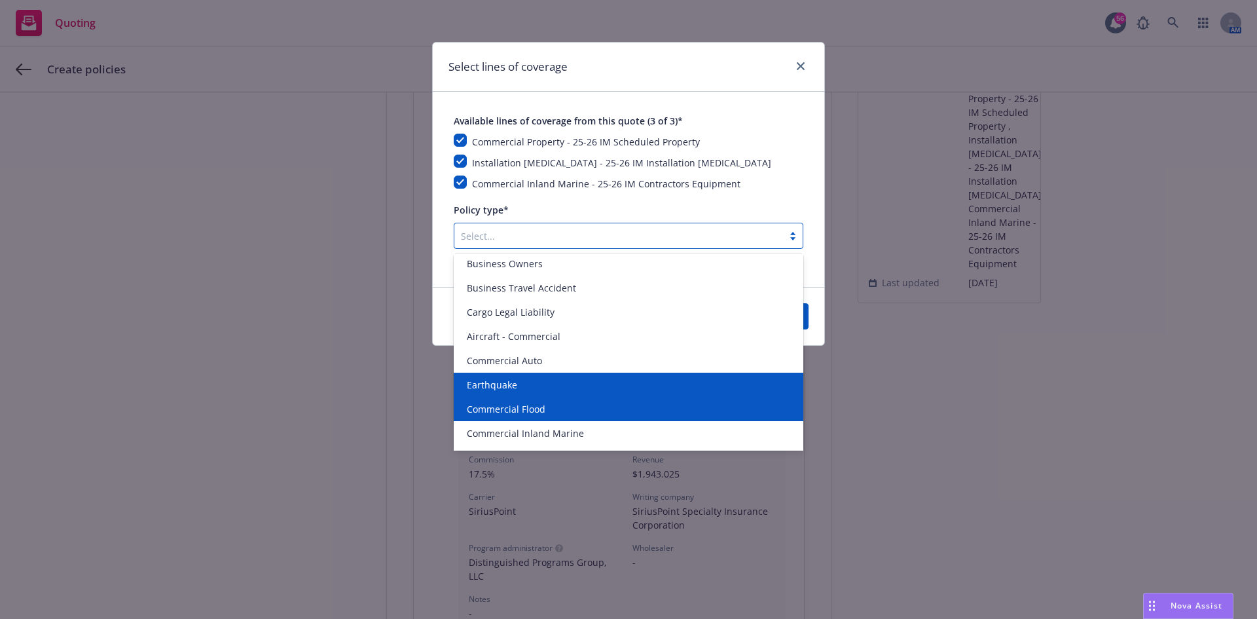
scroll to position [458, 0]
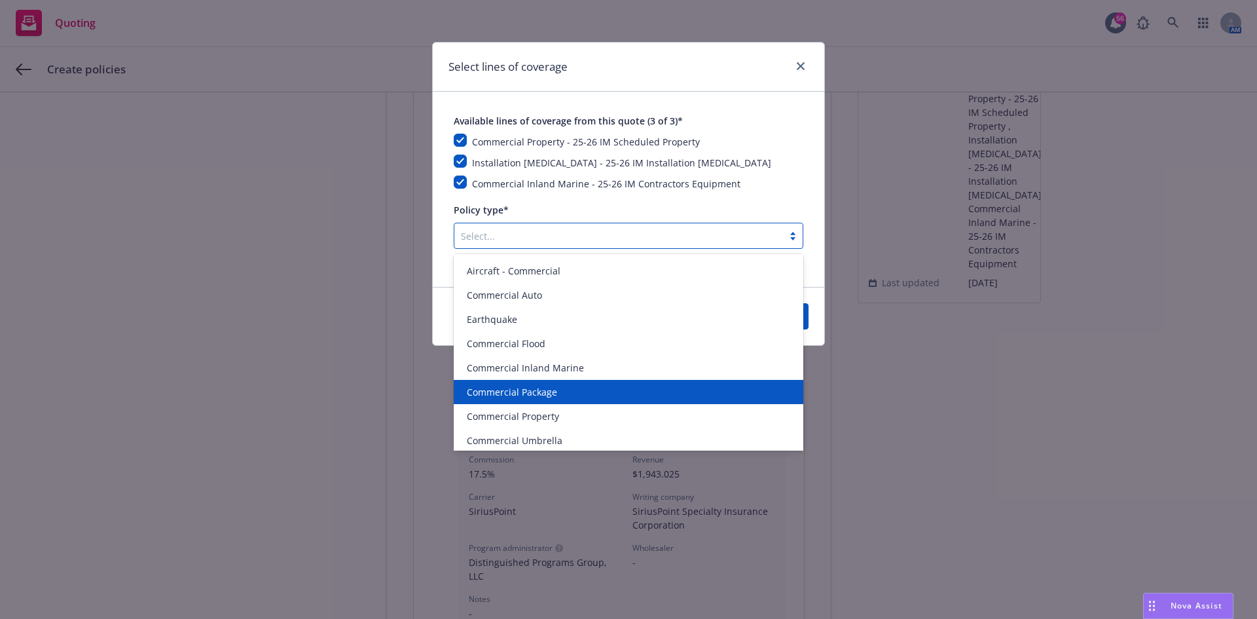
click at [551, 391] on span "Commercial Package" at bounding box center [512, 392] width 90 height 14
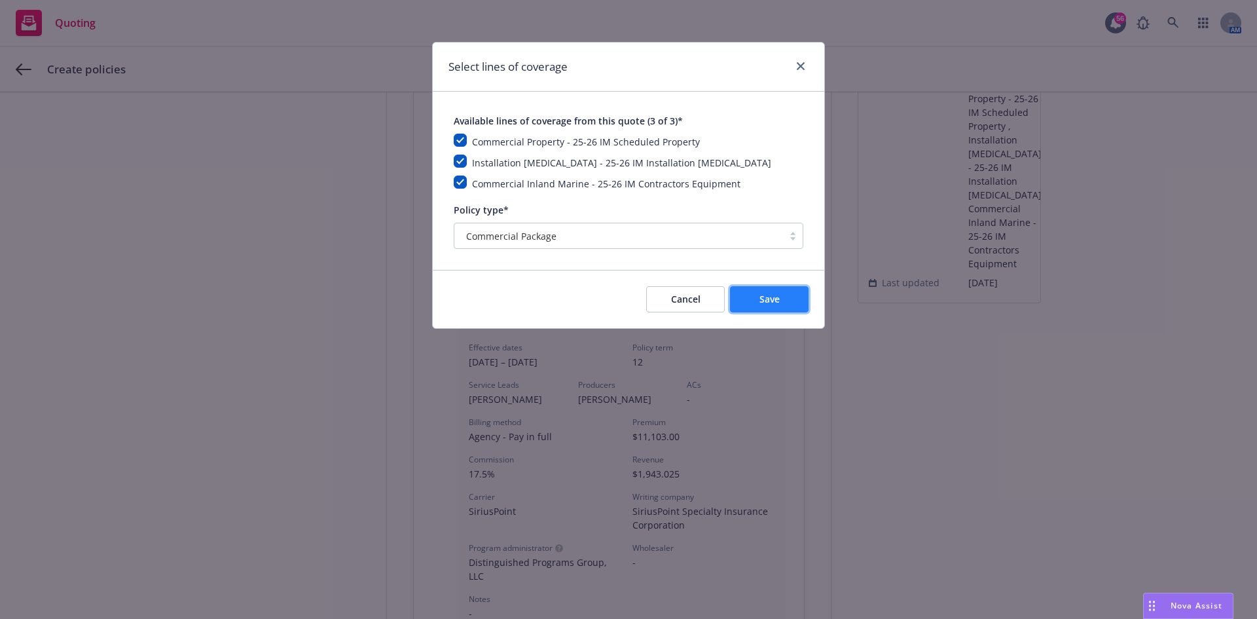
click at [780, 295] on button "Save" at bounding box center [769, 299] width 79 height 26
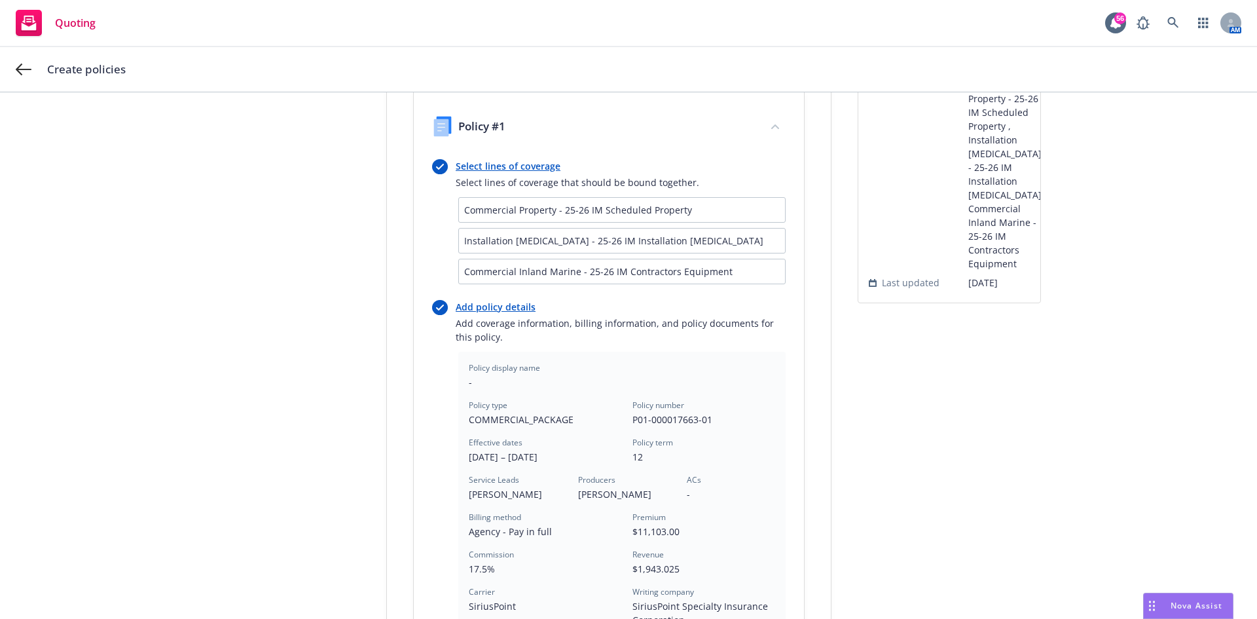
scroll to position [428, 0]
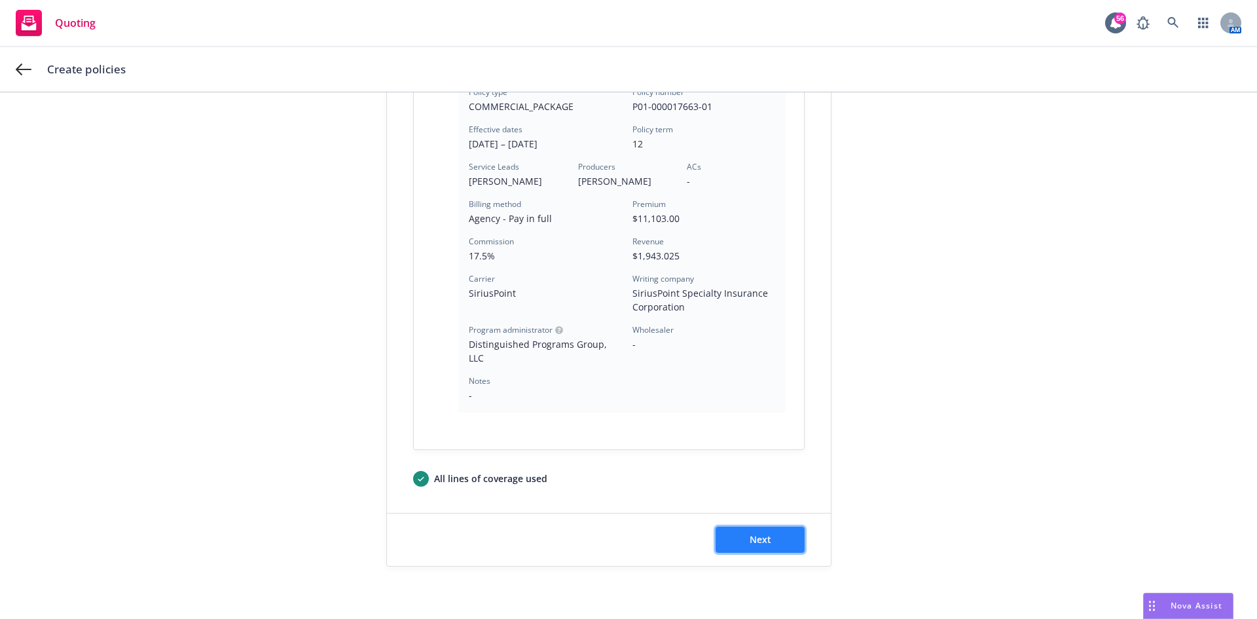
click at [733, 543] on button "Next" at bounding box center [760, 539] width 89 height 26
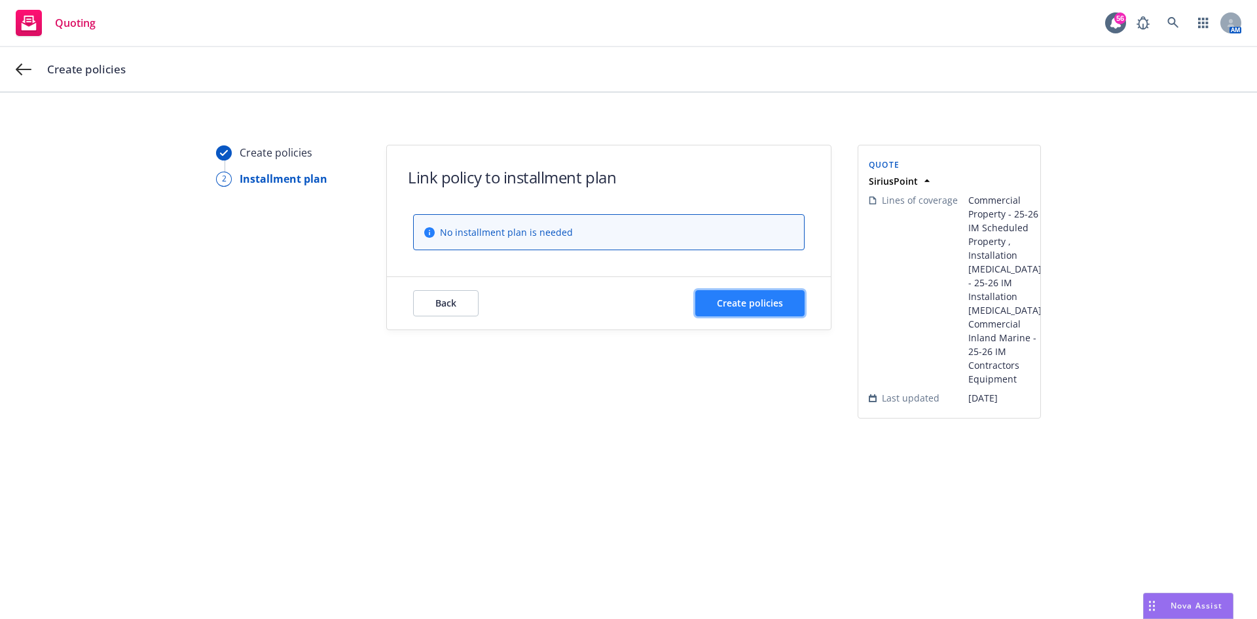
click at [718, 307] on span "Create policies" at bounding box center [750, 303] width 66 height 12
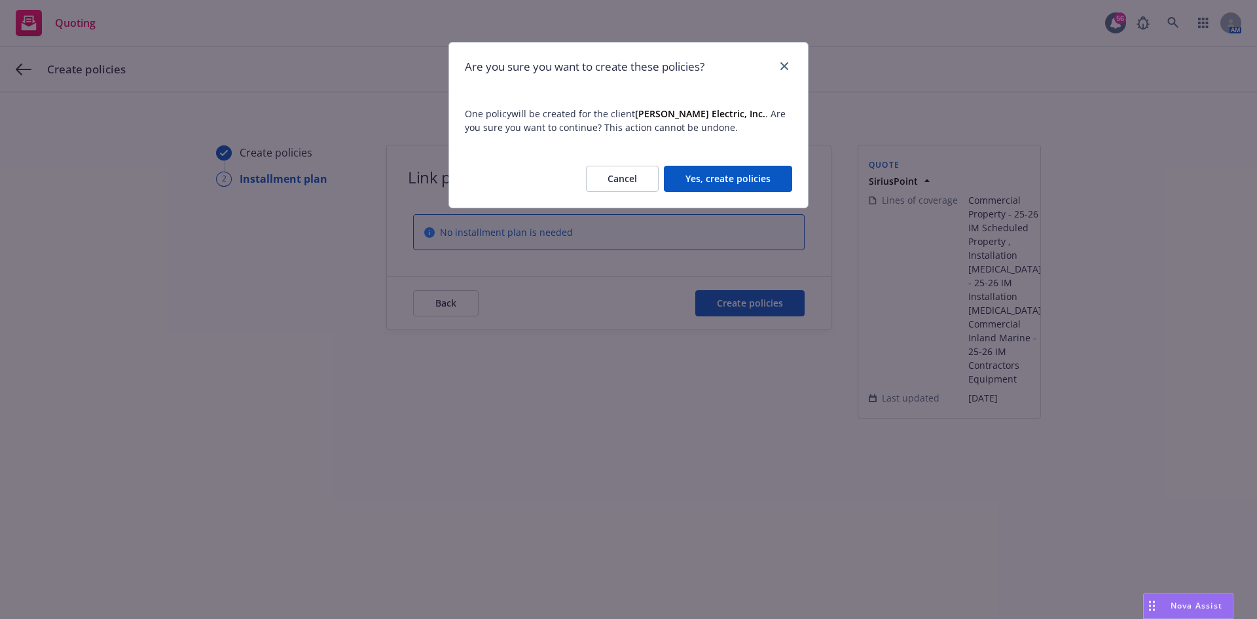
click at [751, 180] on button "Yes, create policies" at bounding box center [728, 179] width 128 height 26
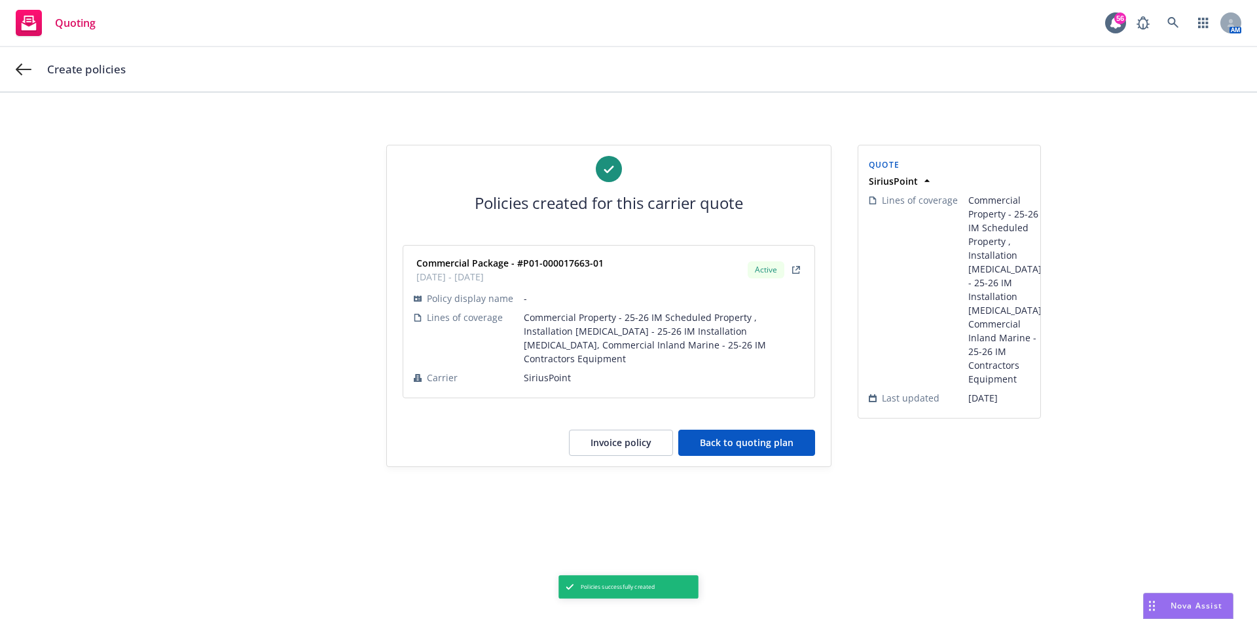
drag, startPoint x: 777, startPoint y: 432, endPoint x: 777, endPoint y: 424, distance: 7.9
click at [777, 432] on button "Back to quoting plan" at bounding box center [746, 443] width 137 height 26
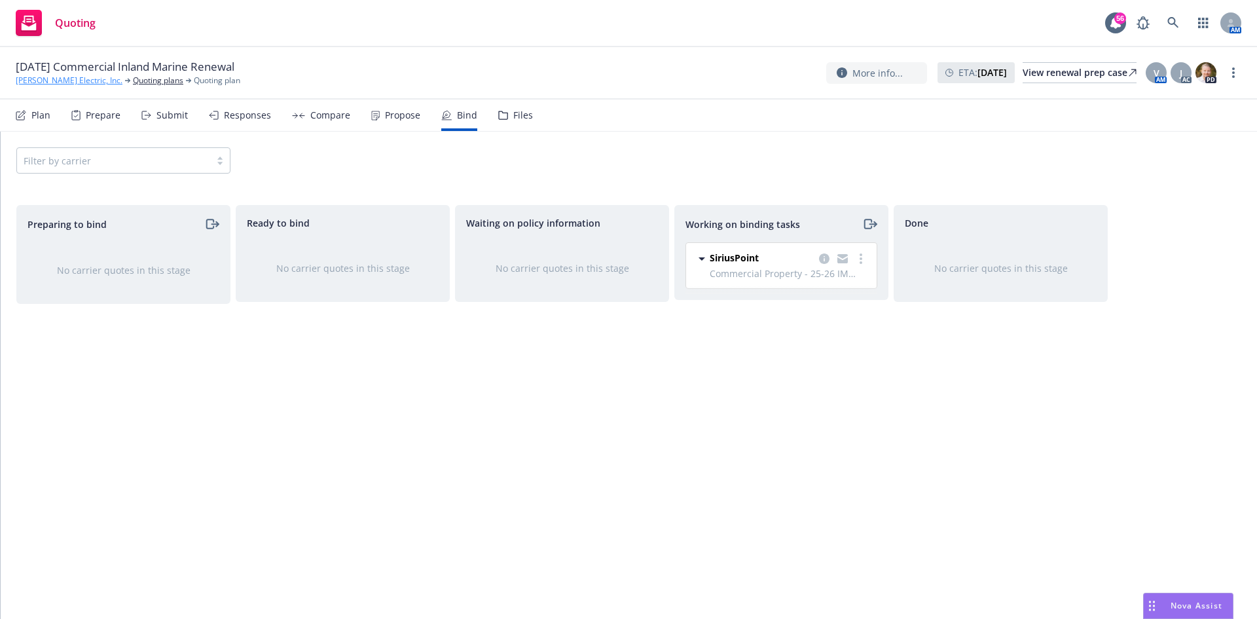
click at [40, 77] on link "[PERSON_NAME] Electric, Inc." at bounding box center [69, 81] width 107 height 12
